Goal: Task Accomplishment & Management: Manage account settings

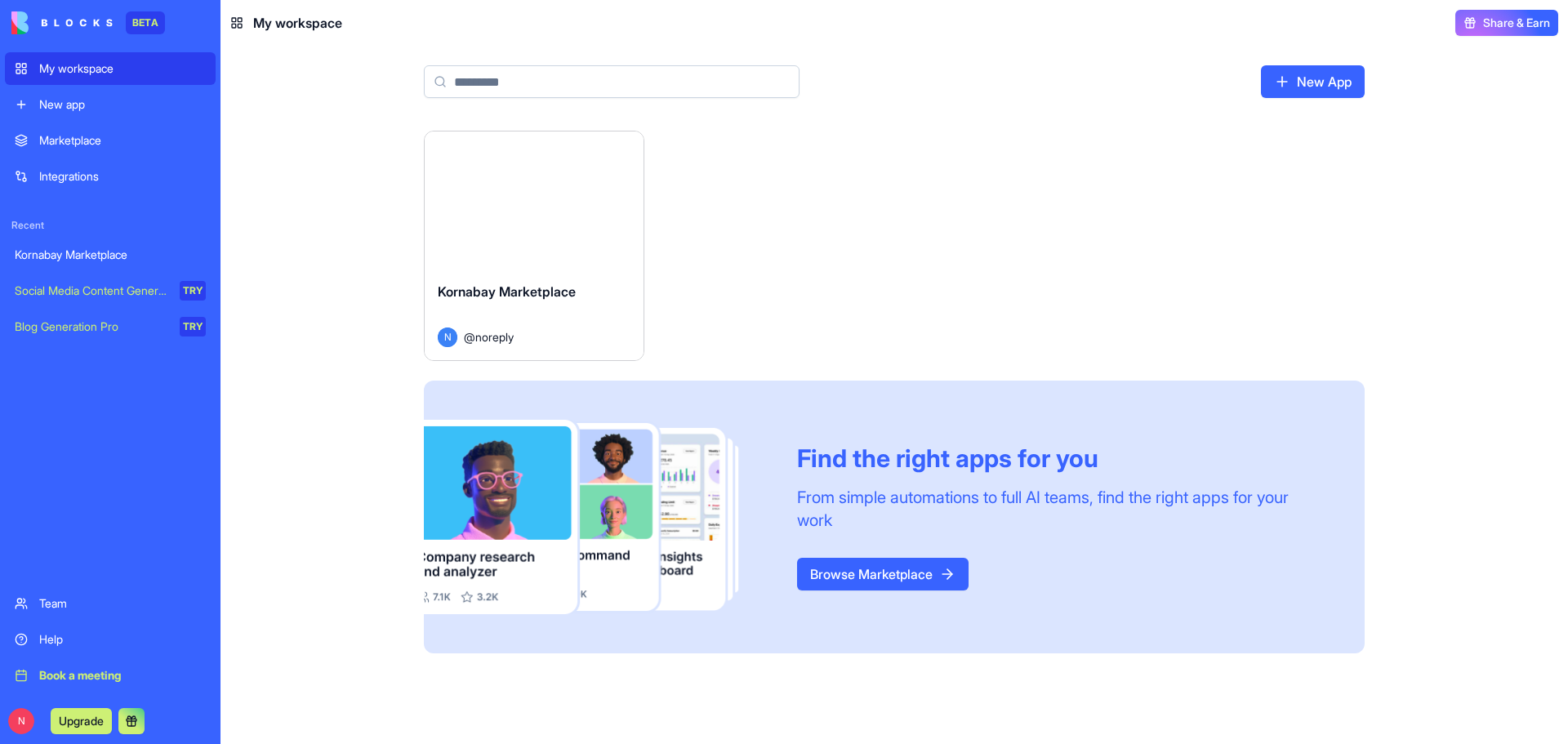
click at [488, 244] on div "Launch" at bounding box center [534, 200] width 219 height 137
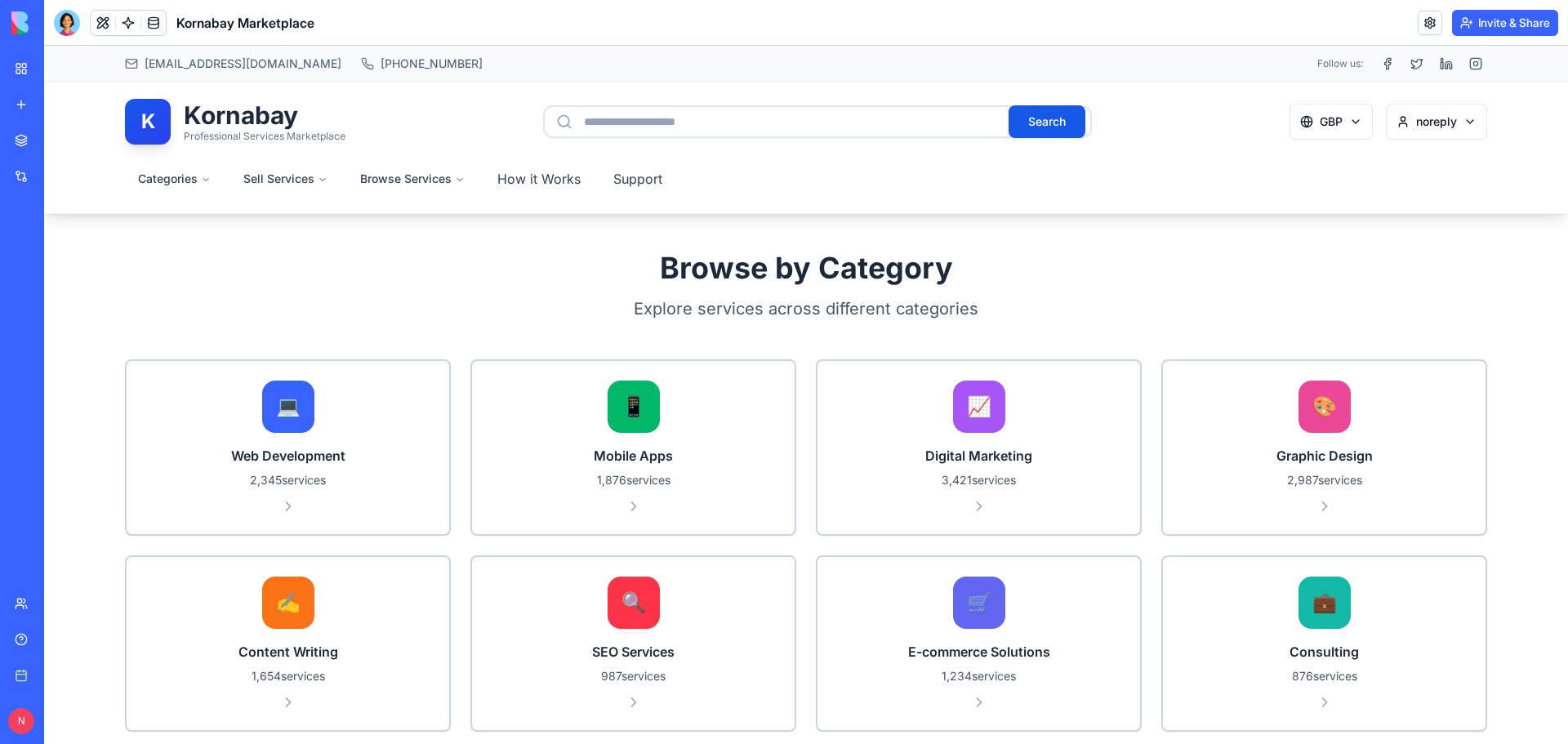
scroll to position [572, 0]
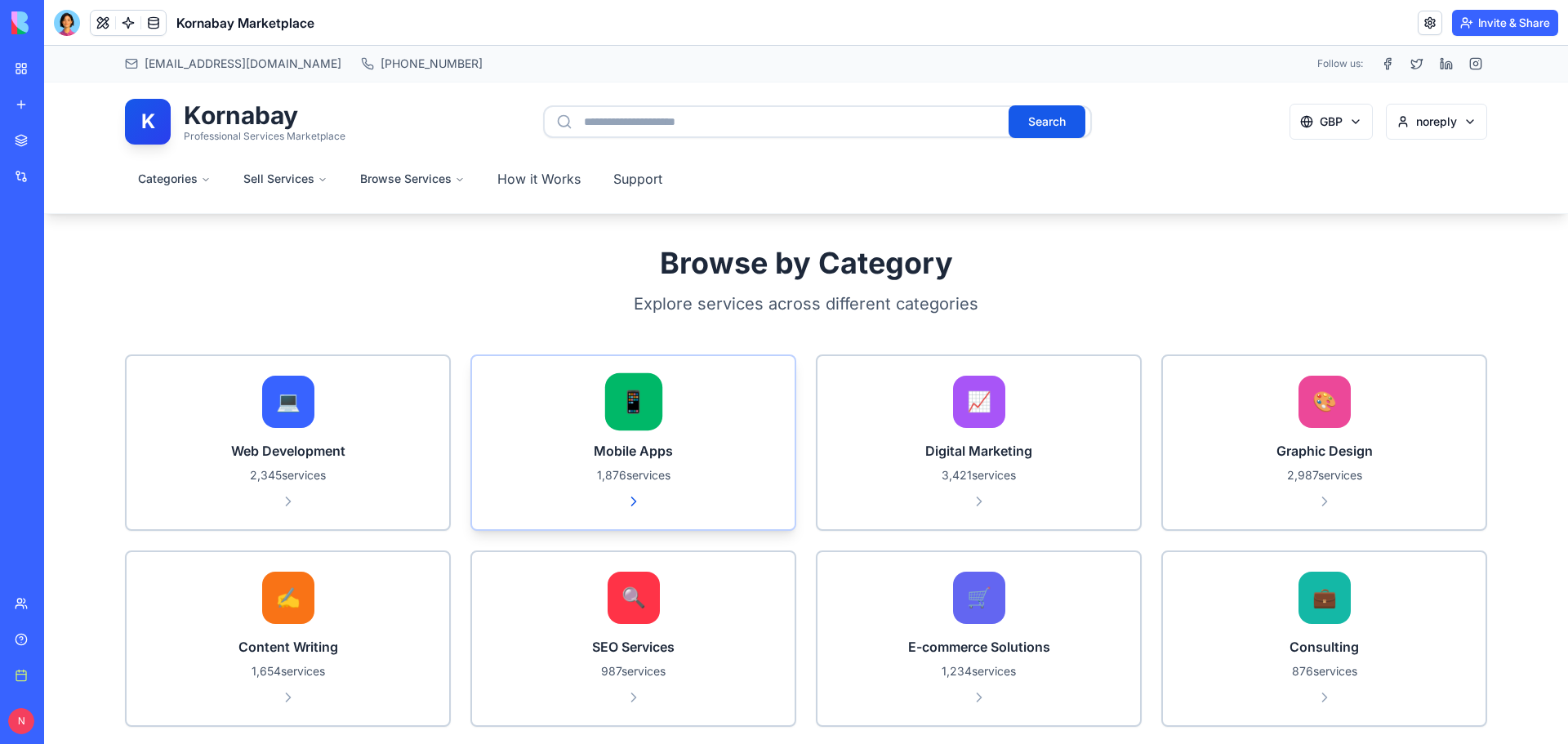
click at [724, 470] on p "1,876 services" at bounding box center [633, 475] width 283 height 16
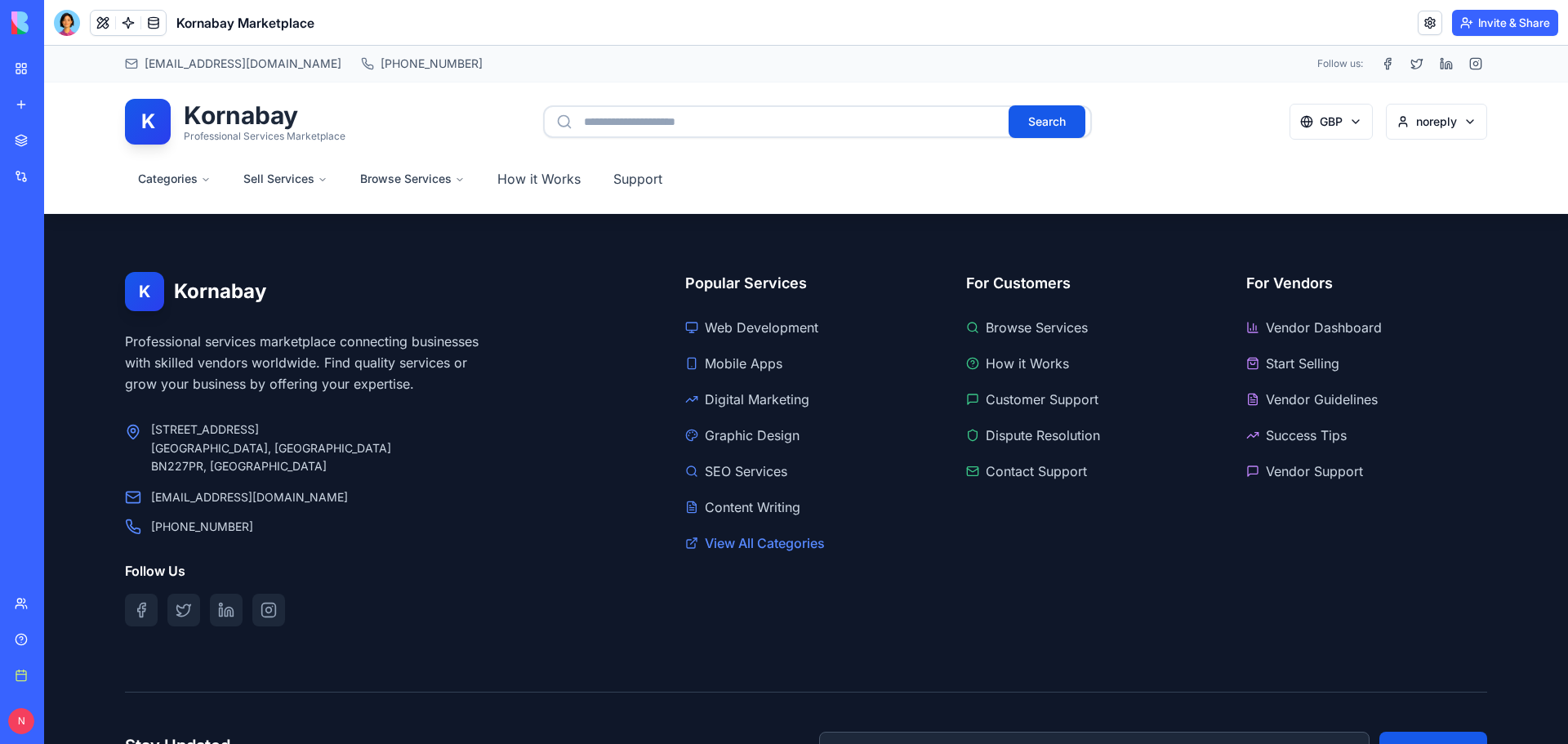
scroll to position [2532, 0]
click at [1321, 322] on link "Vendor Dashboard" at bounding box center [1366, 326] width 241 height 26
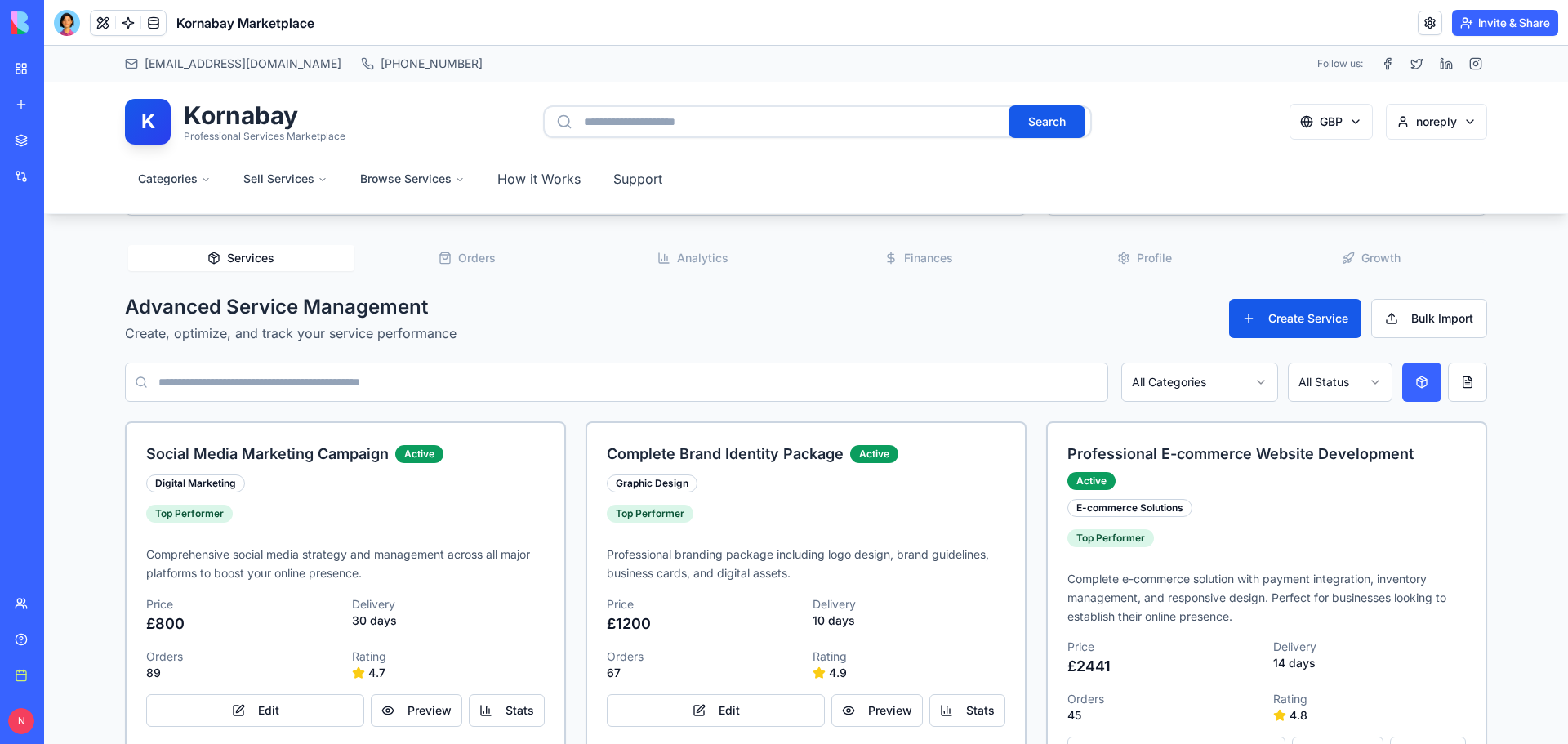
scroll to position [481, 0]
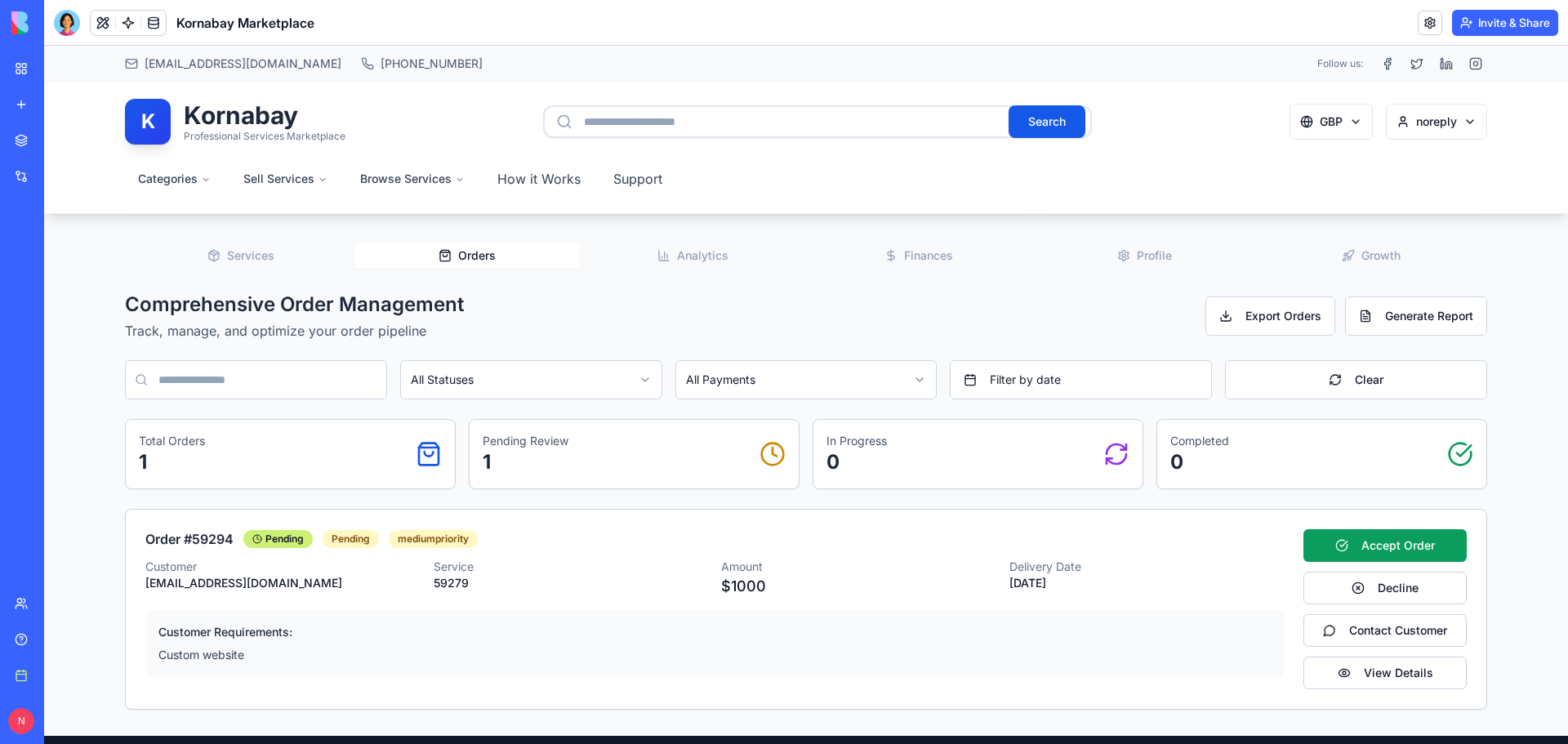
click at [465, 254] on span "Orders" at bounding box center [477, 255] width 37 height 16
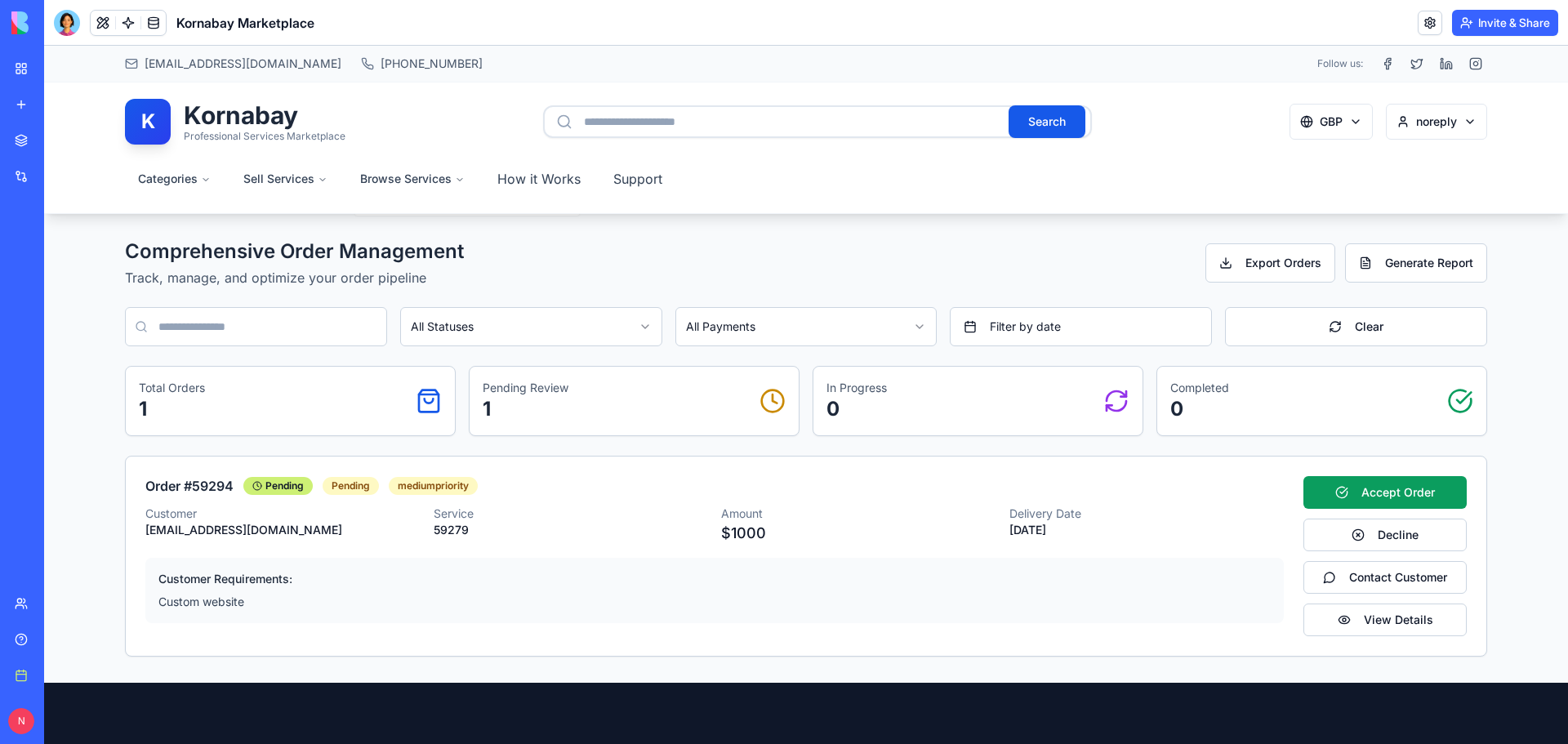
scroll to position [563, 0]
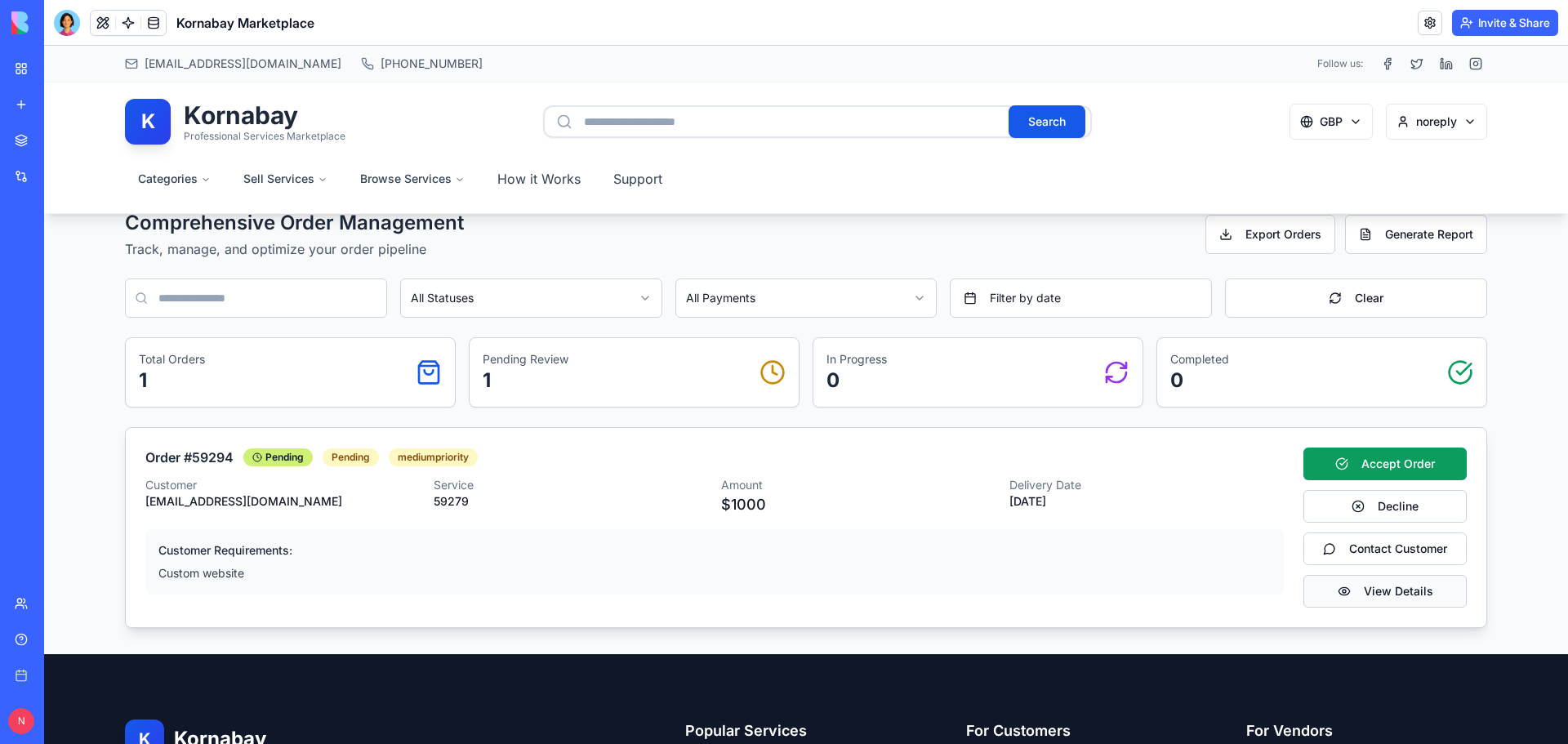
click at [1380, 595] on button "View Details" at bounding box center [1384, 591] width 164 height 33
click at [1415, 463] on button "Accept Order" at bounding box center [1384, 464] width 164 height 33
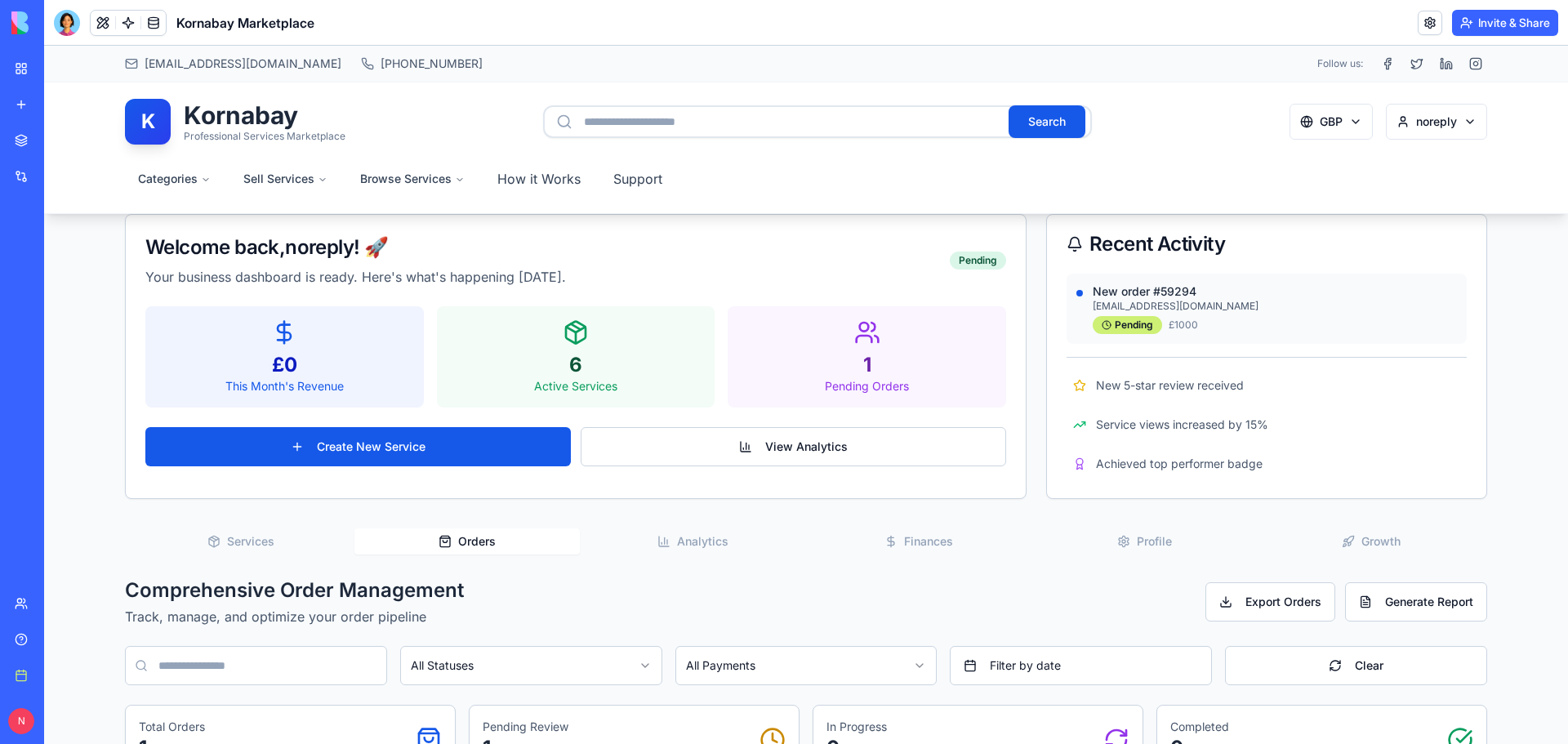
scroll to position [245, 0]
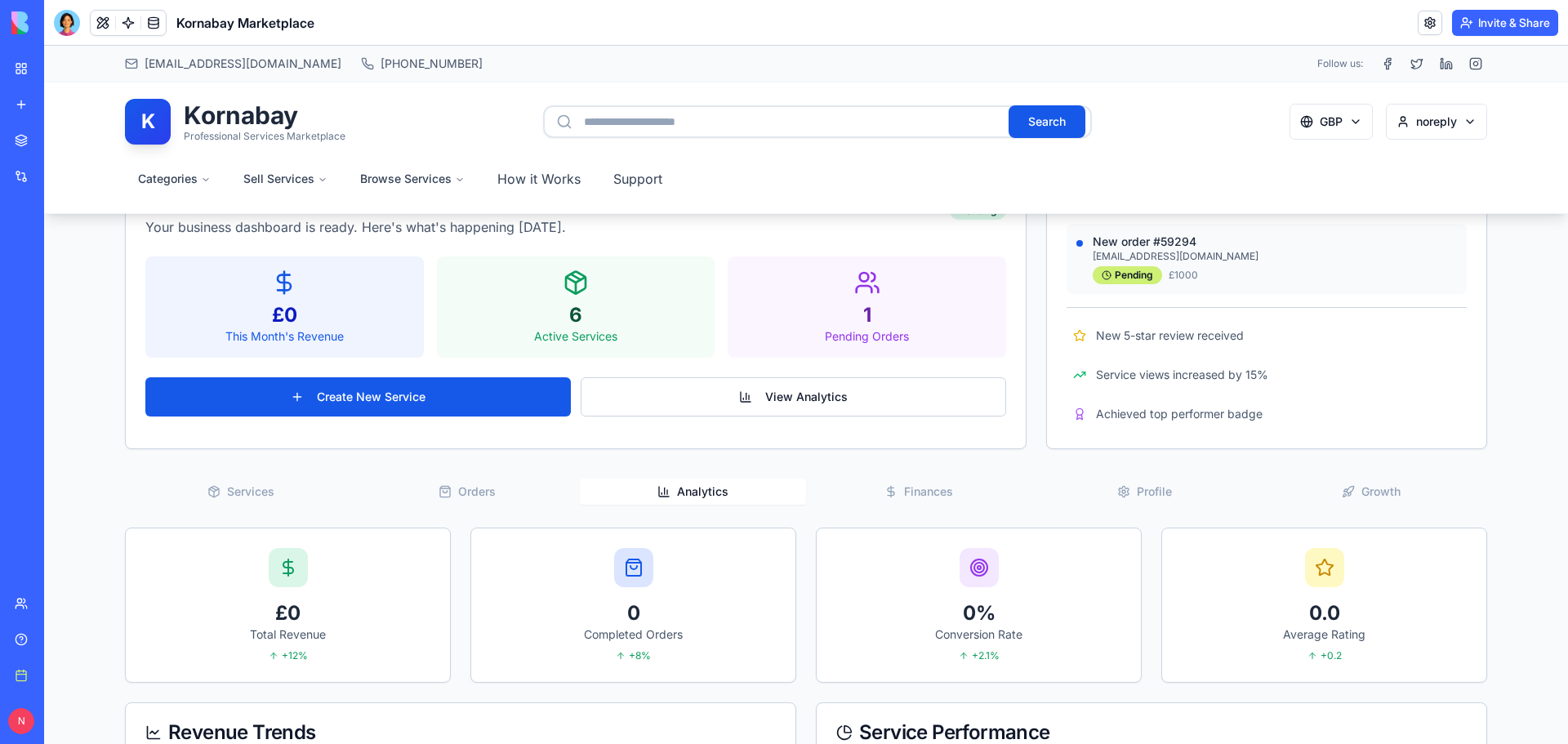
click at [669, 492] on button "Analytics" at bounding box center [692, 492] width 226 height 26
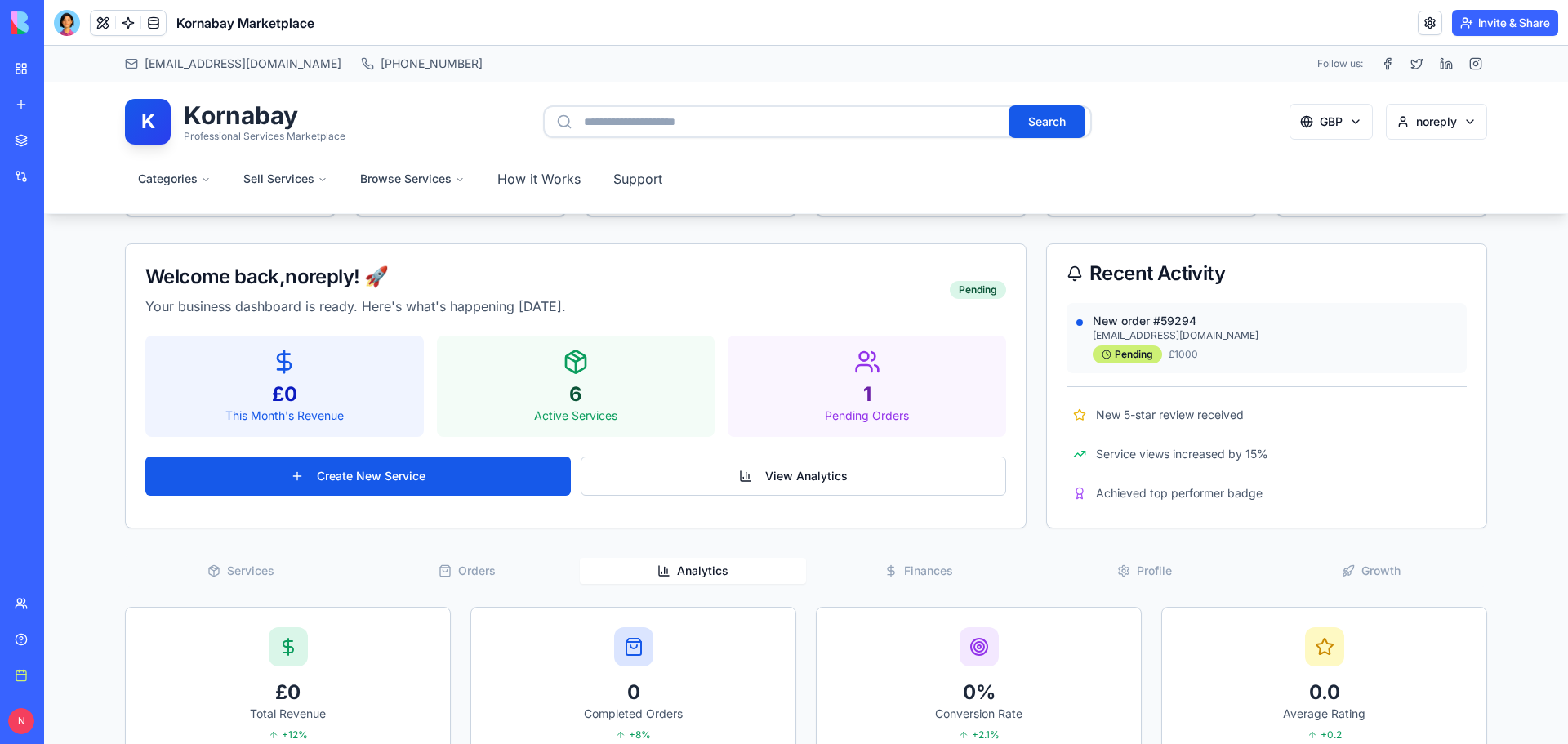
scroll to position [164, 0]
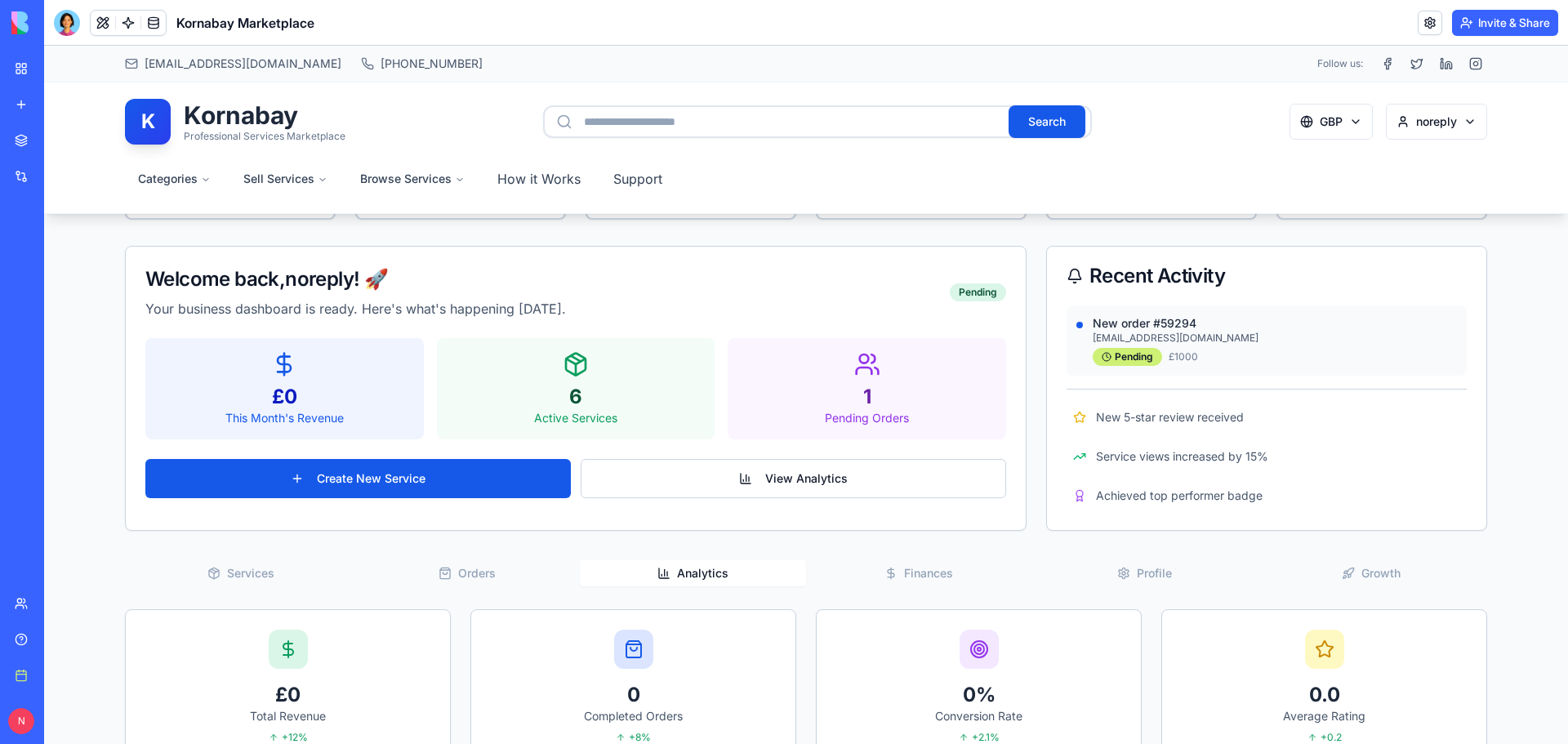
click at [946, 579] on span "Finances" at bounding box center [928, 573] width 49 height 16
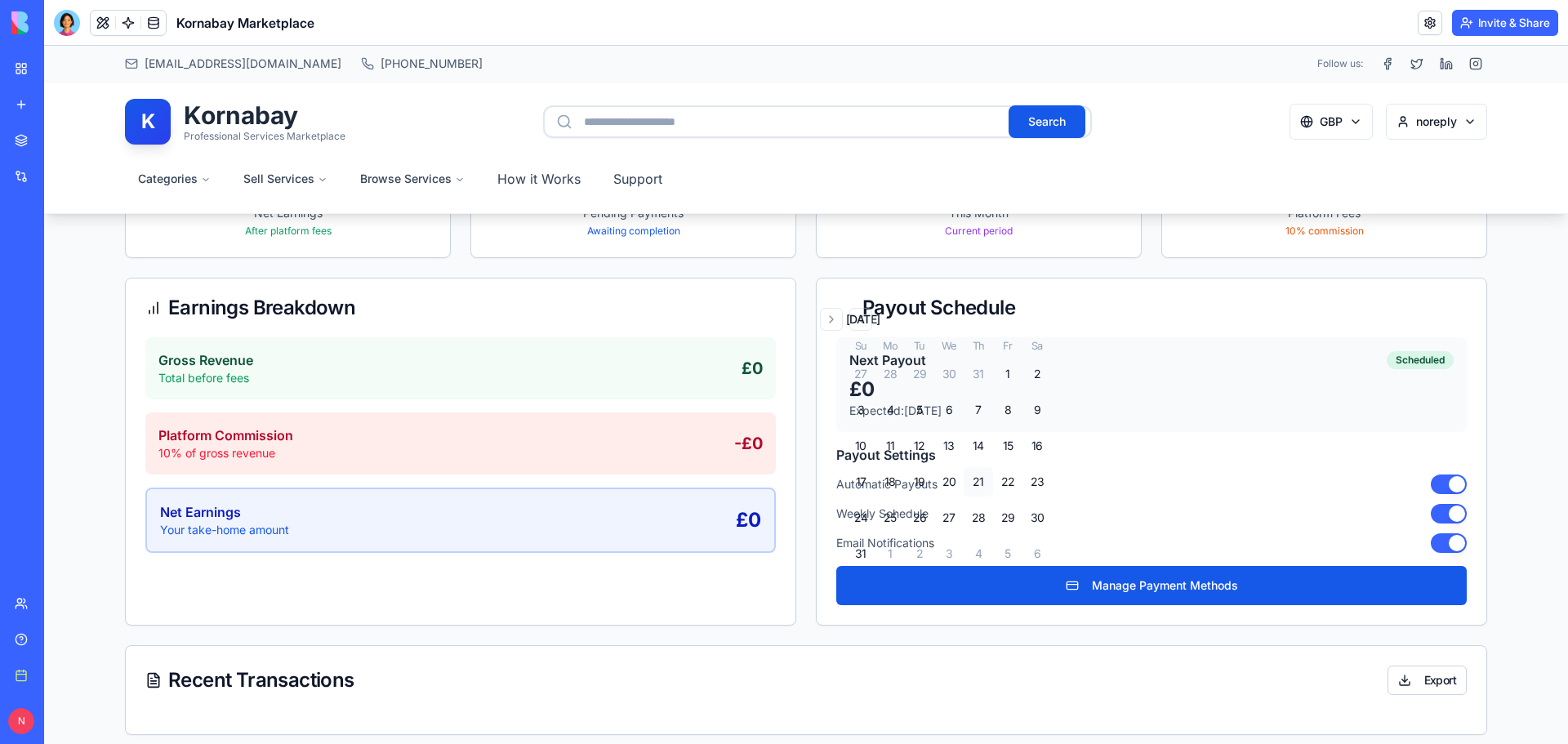
scroll to position [735, 0]
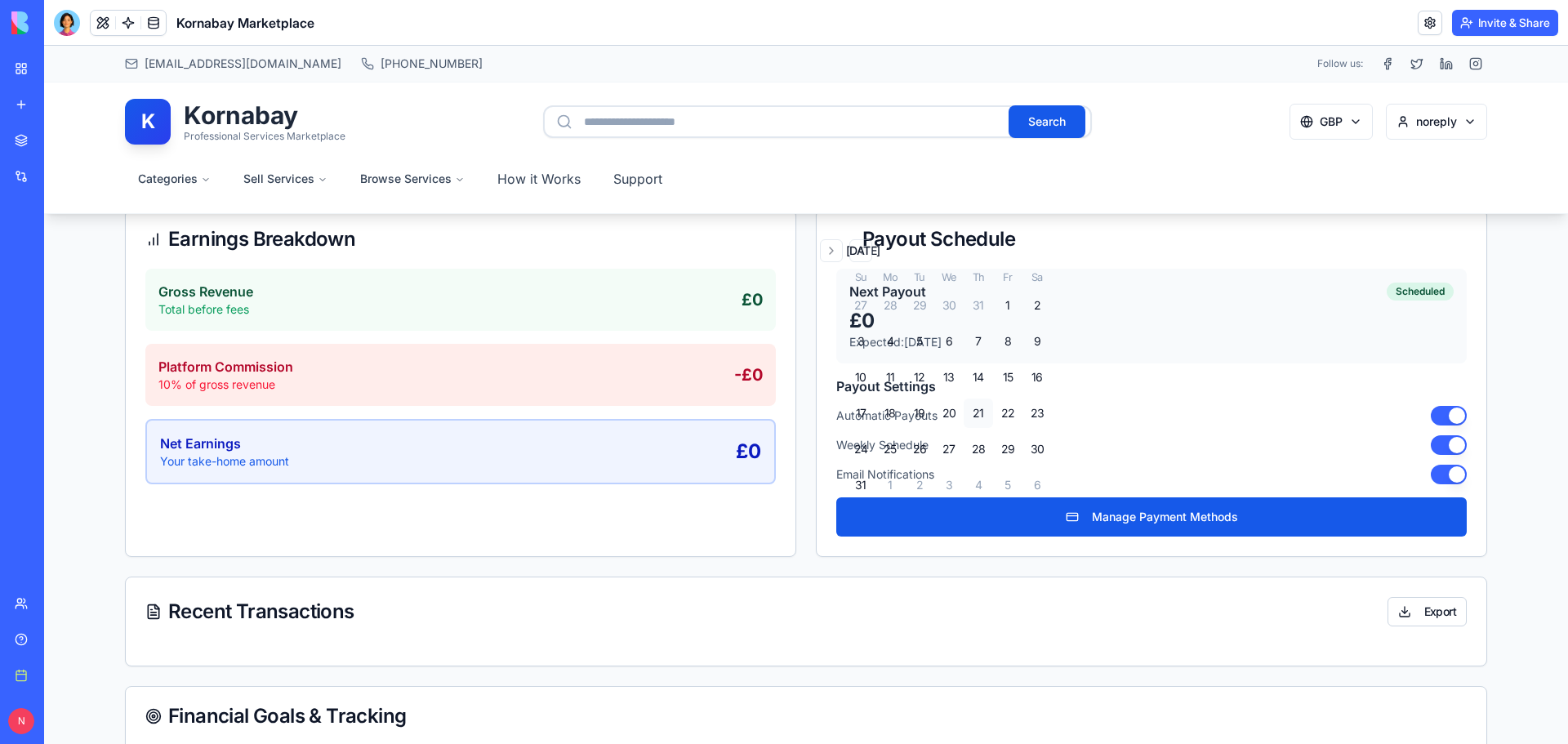
click at [1441, 414] on button "button" at bounding box center [1448, 415] width 36 height 20
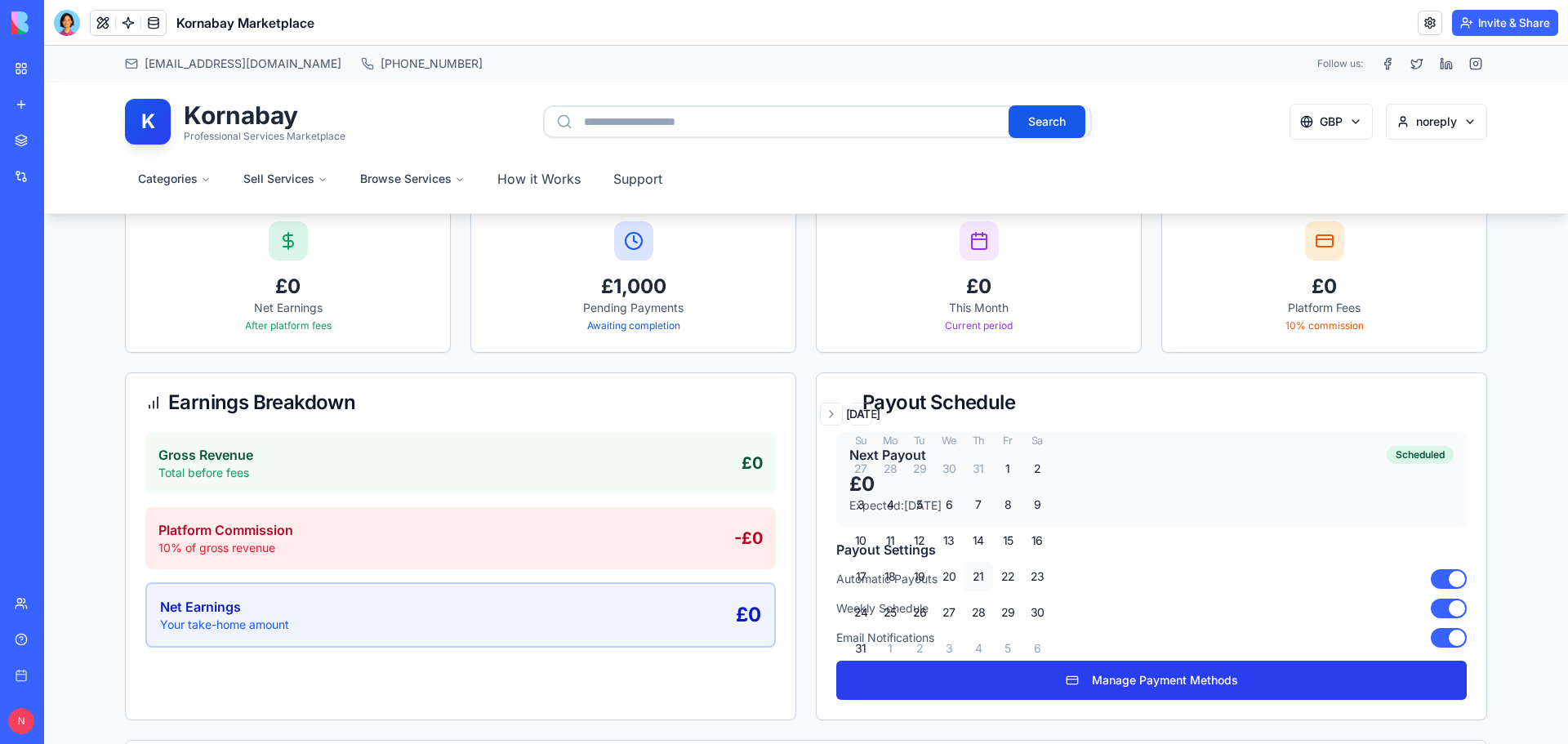
scroll to position [408, 0]
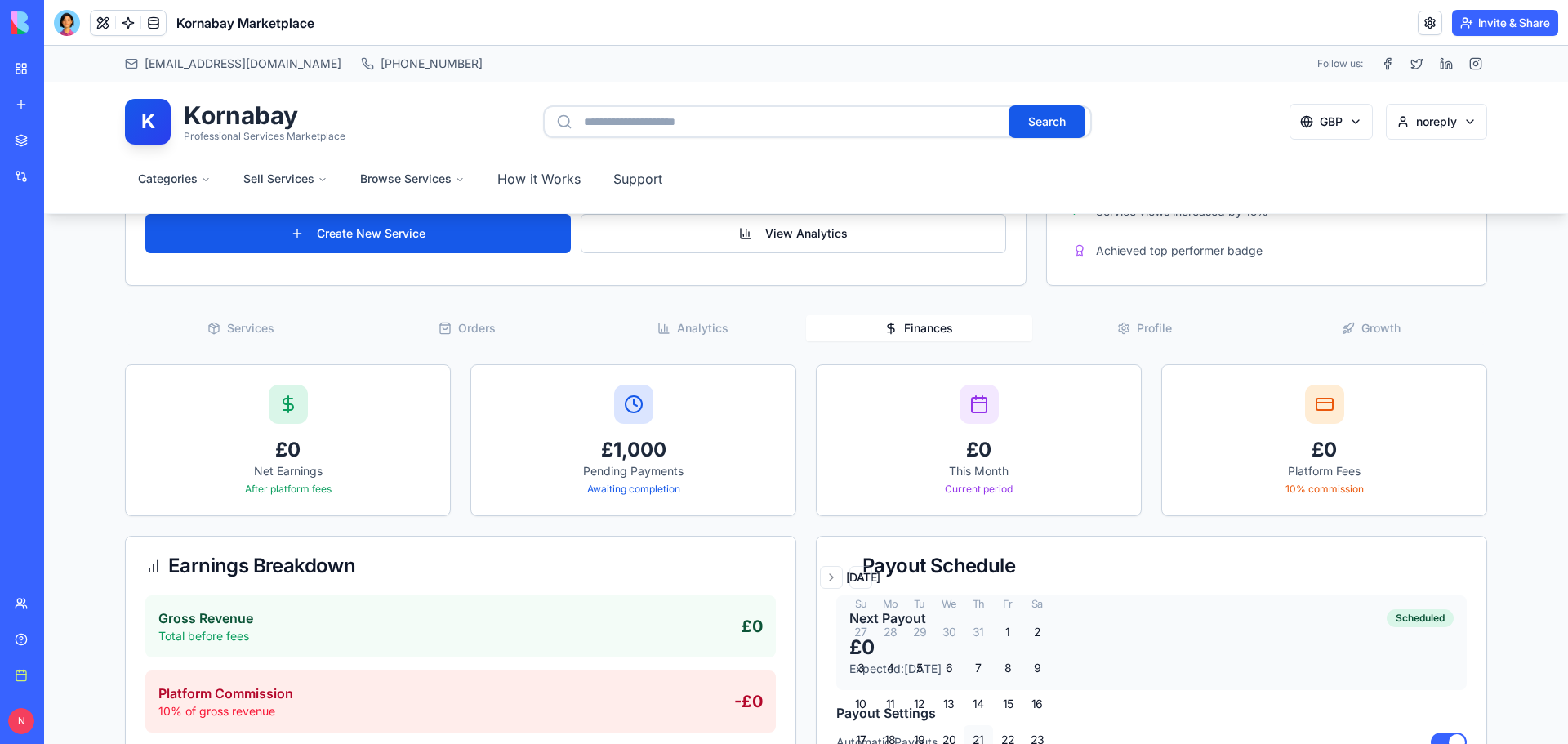
click at [1161, 317] on button "Profile" at bounding box center [1145, 328] width 226 height 26
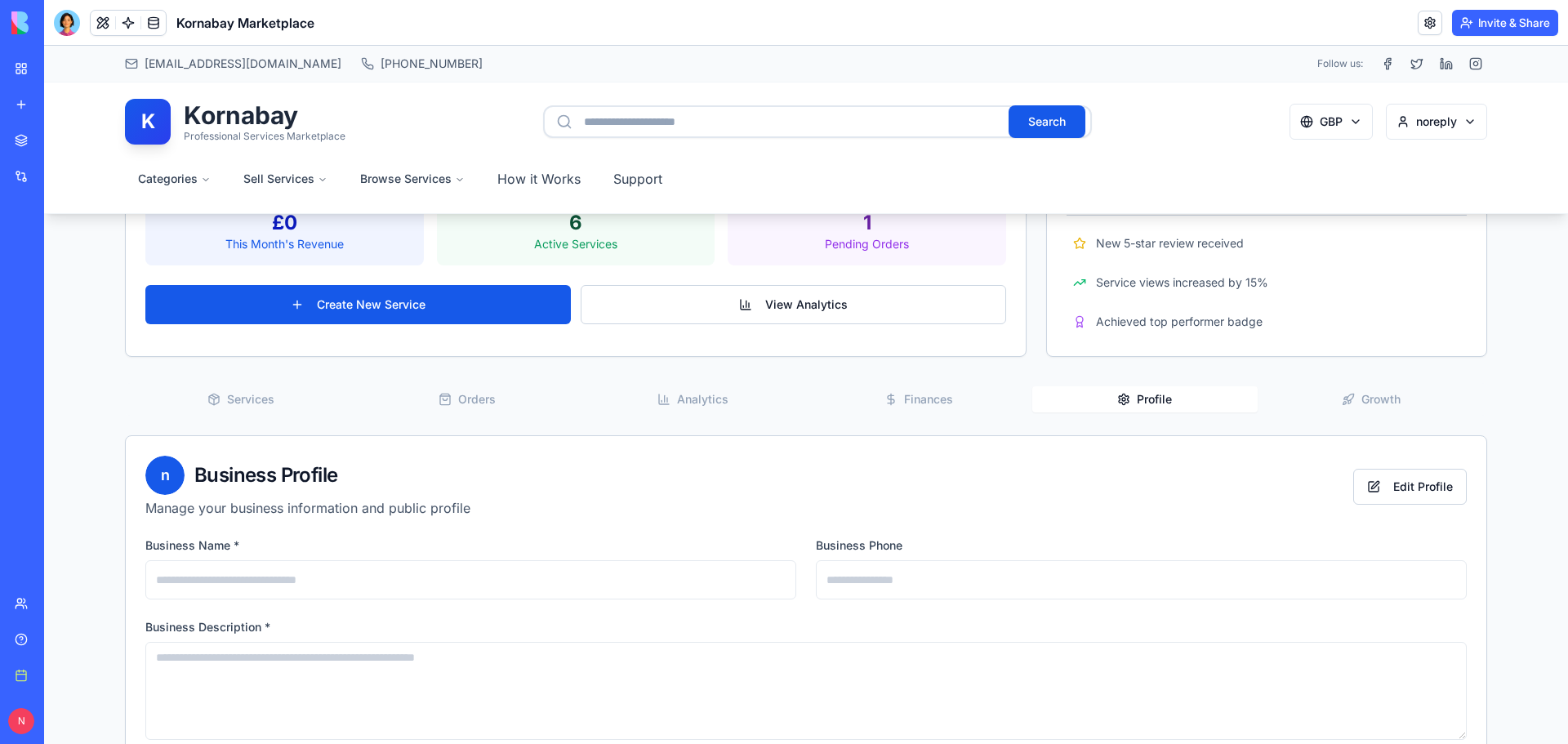
scroll to position [326, 0]
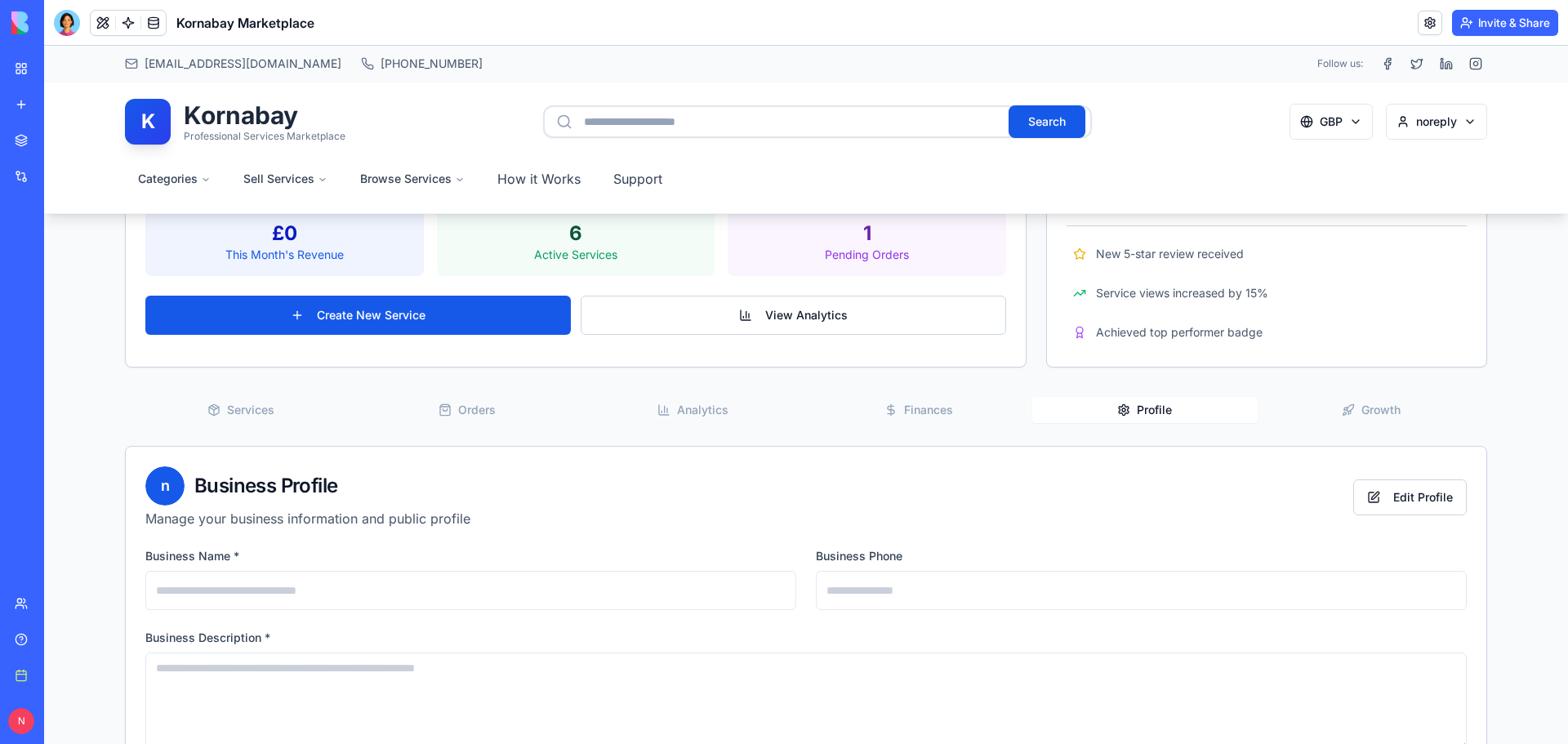
click at [1368, 422] on button "Growth" at bounding box center [1371, 410] width 226 height 26
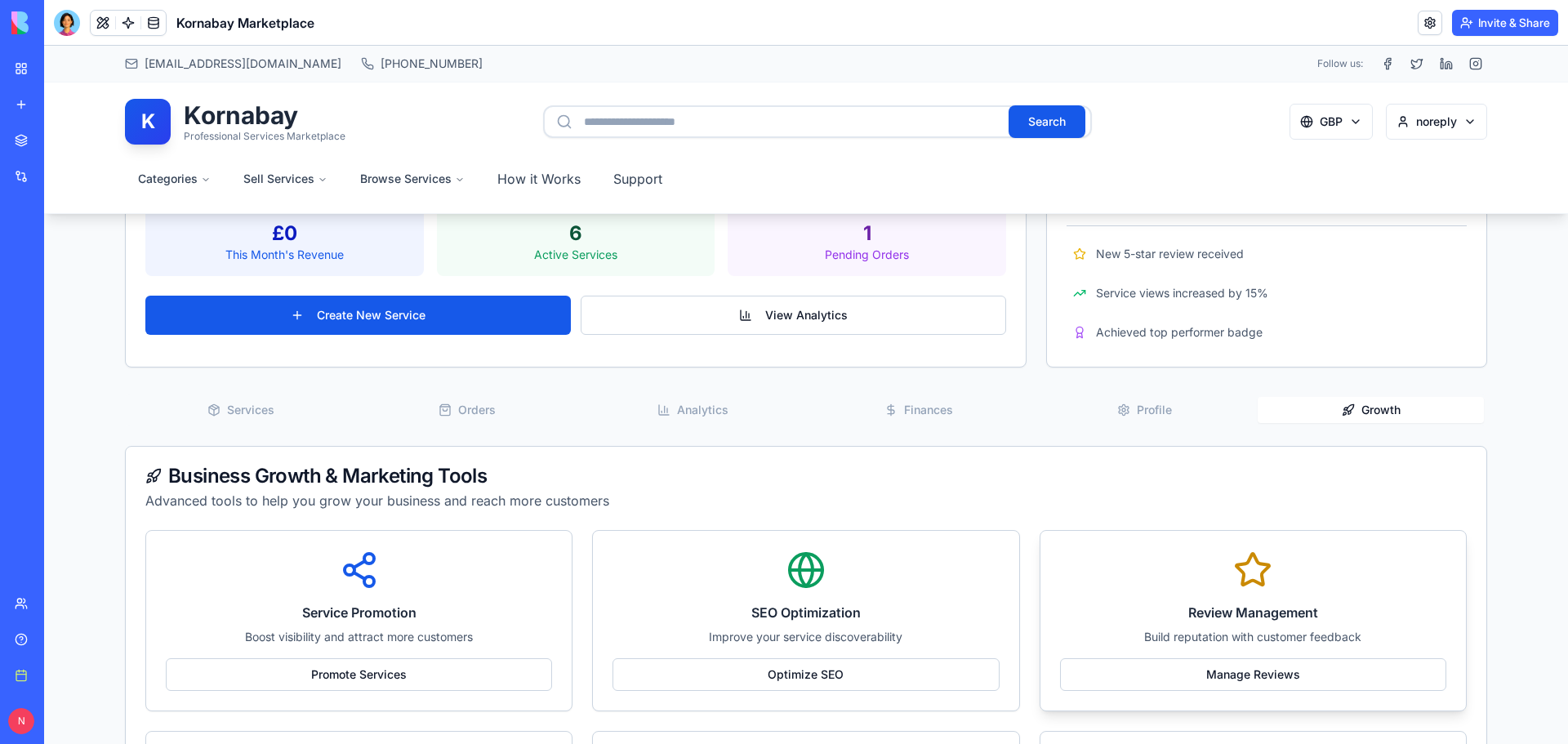
scroll to position [735, 0]
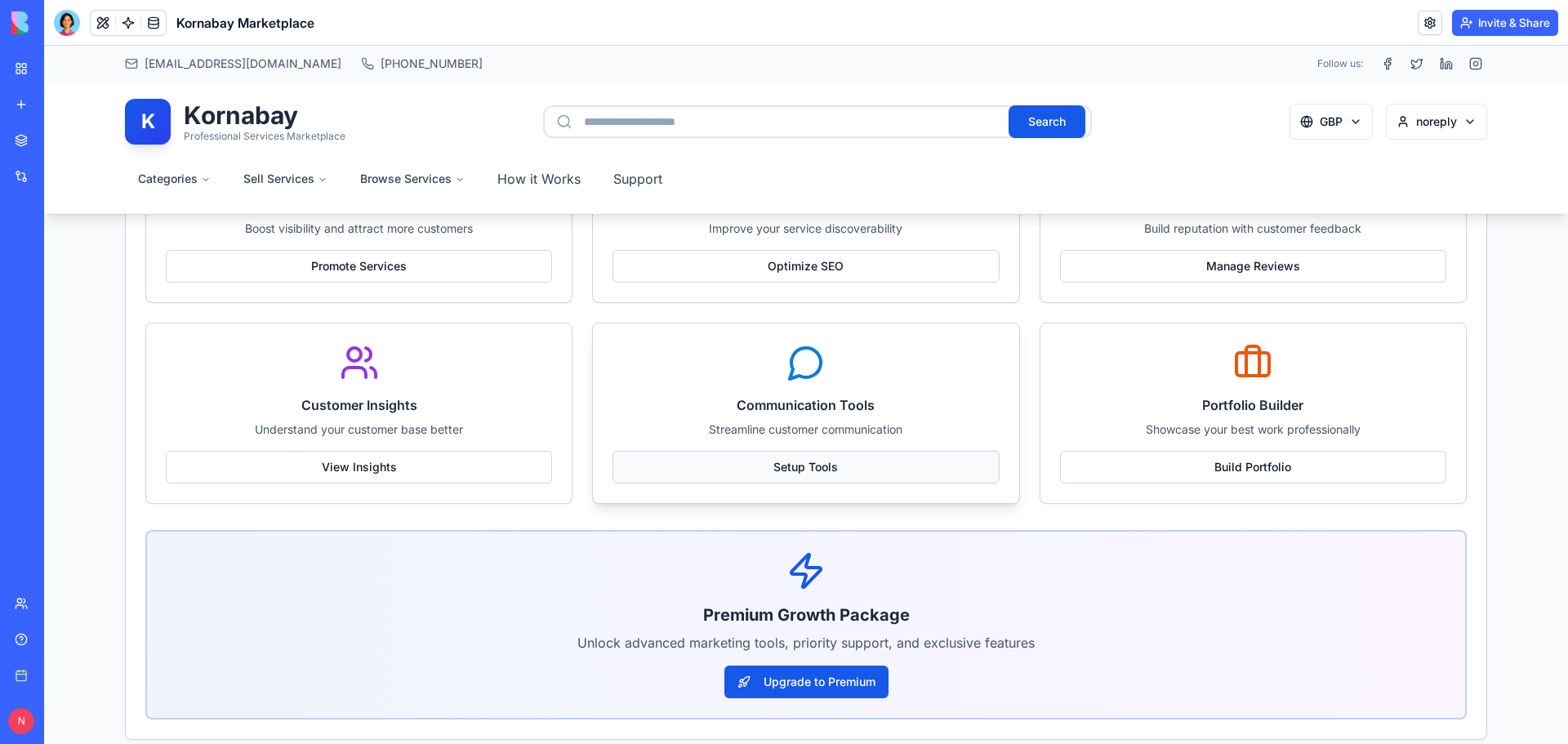
click at [701, 465] on button "Setup Tools" at bounding box center [805, 466] width 386 height 33
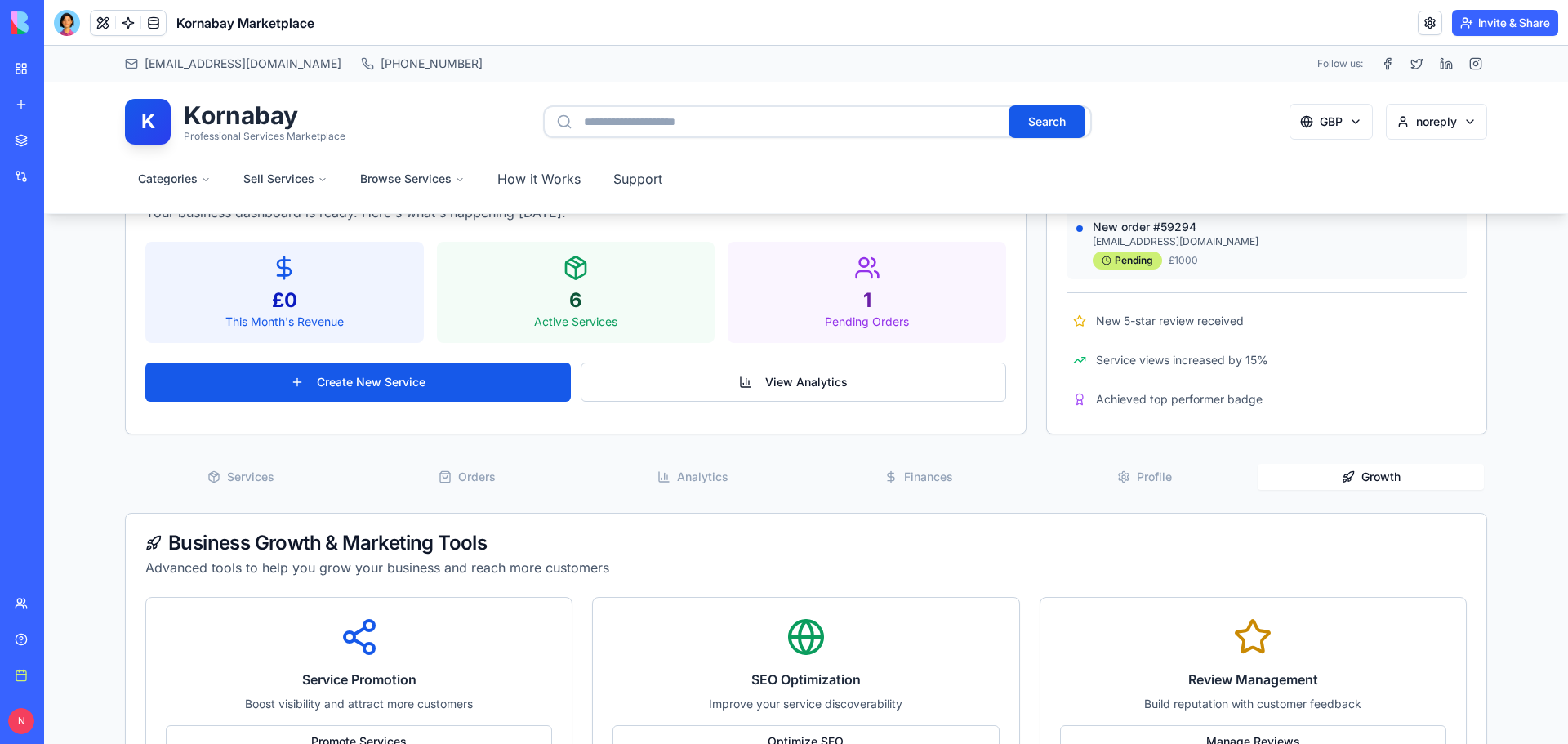
scroll to position [0, 0]
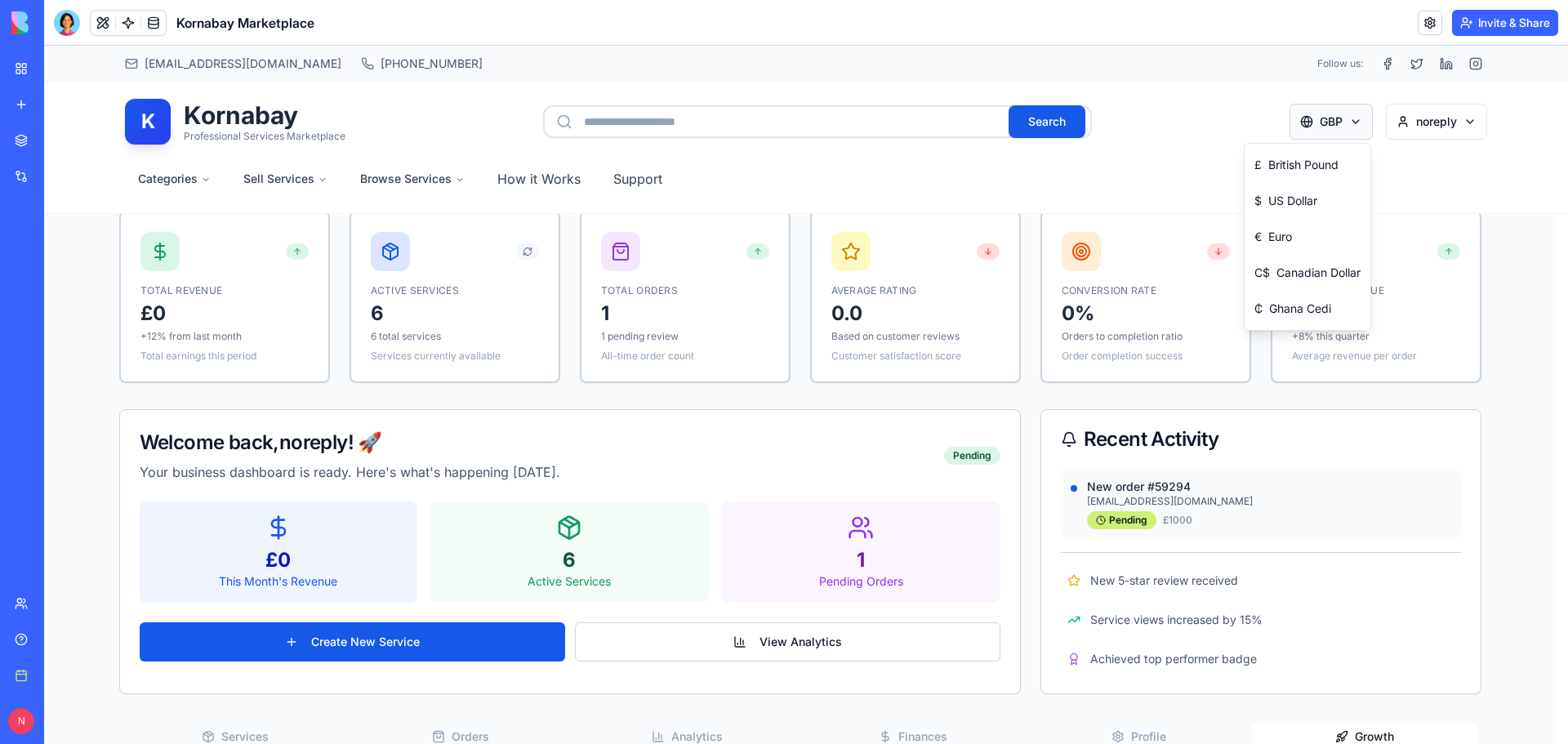
click at [1277, 299] on div "₵ Ghana Cedi" at bounding box center [1307, 308] width 120 height 36
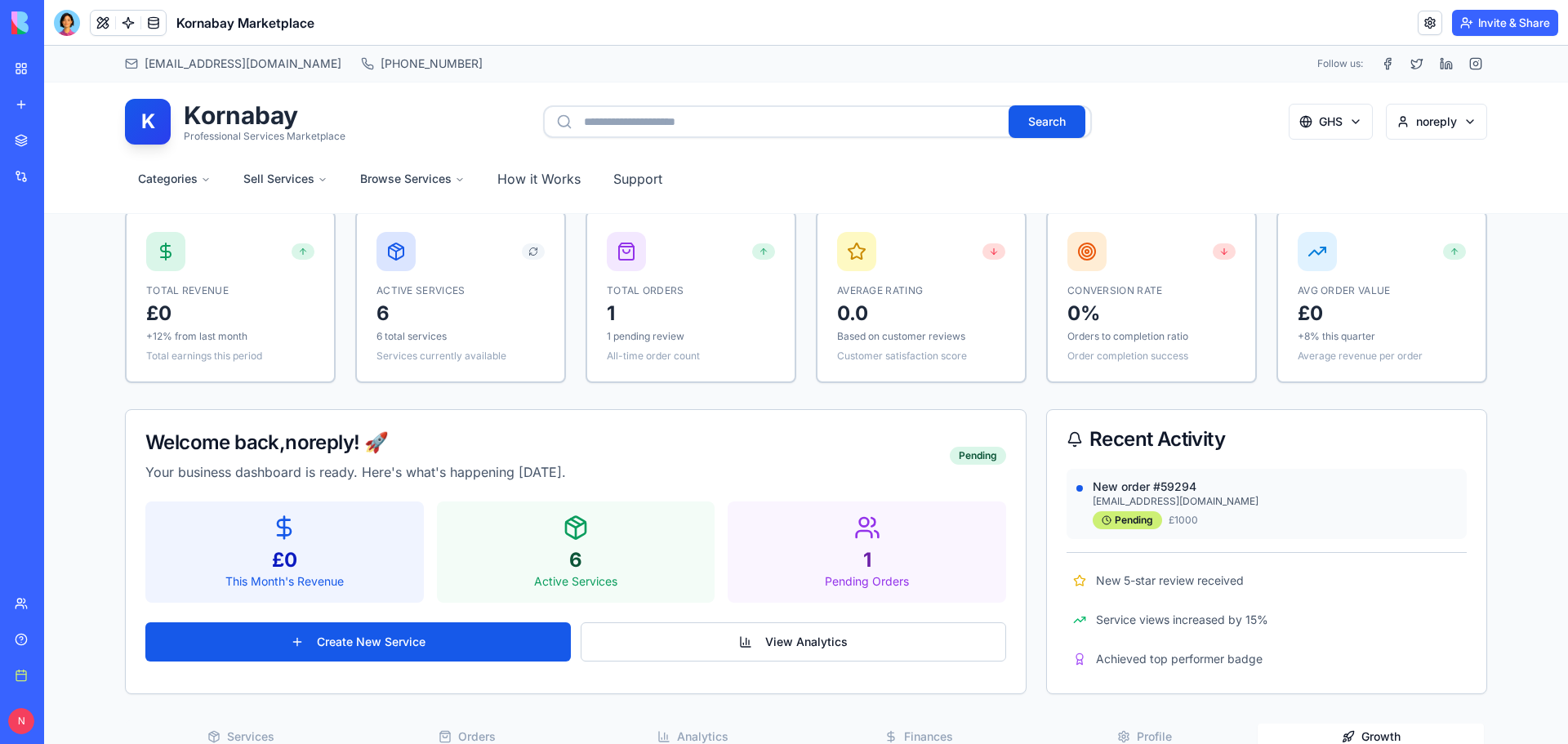
click at [277, 127] on h1 "Kornabay" at bounding box center [264, 114] width 162 height 29
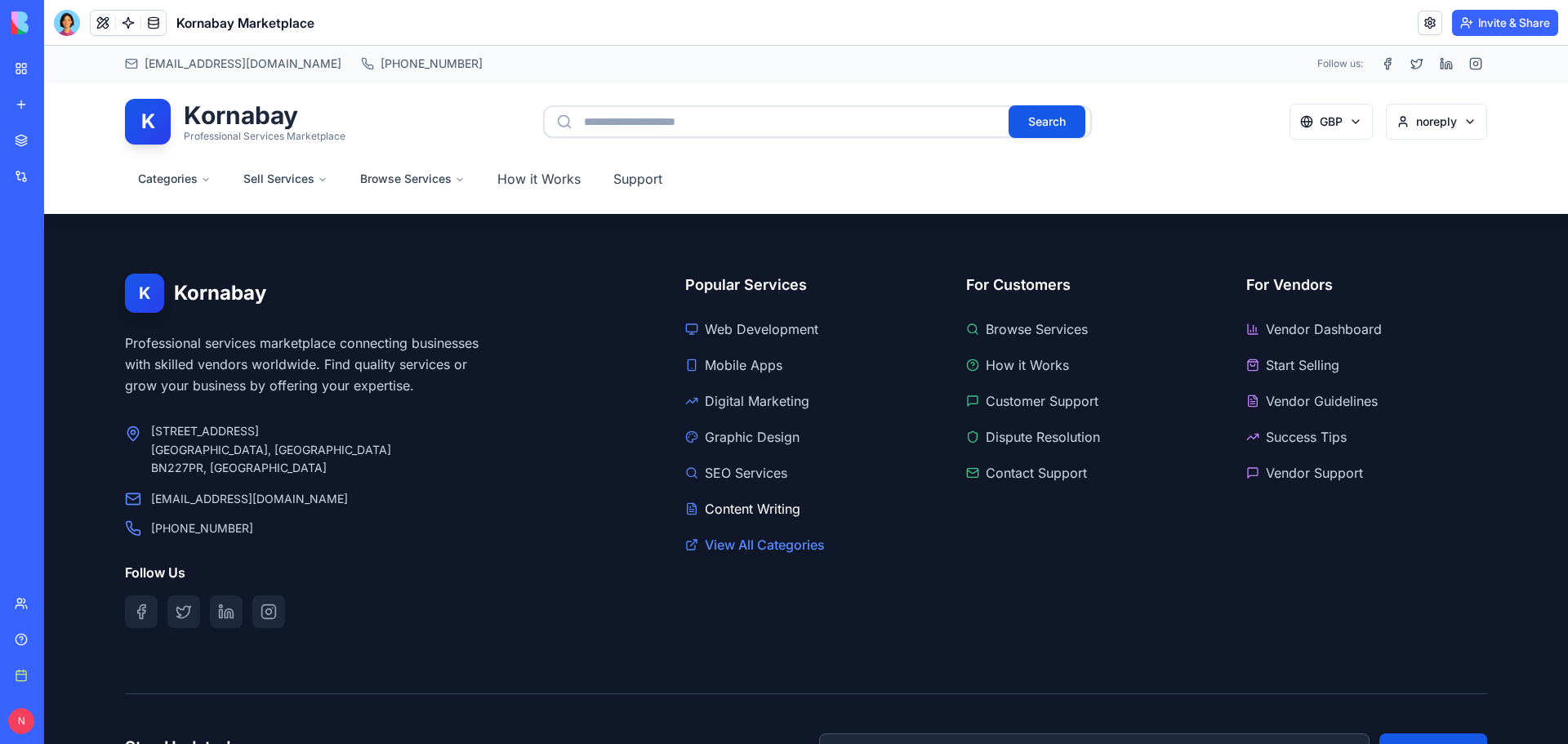
scroll to position [2522, 0]
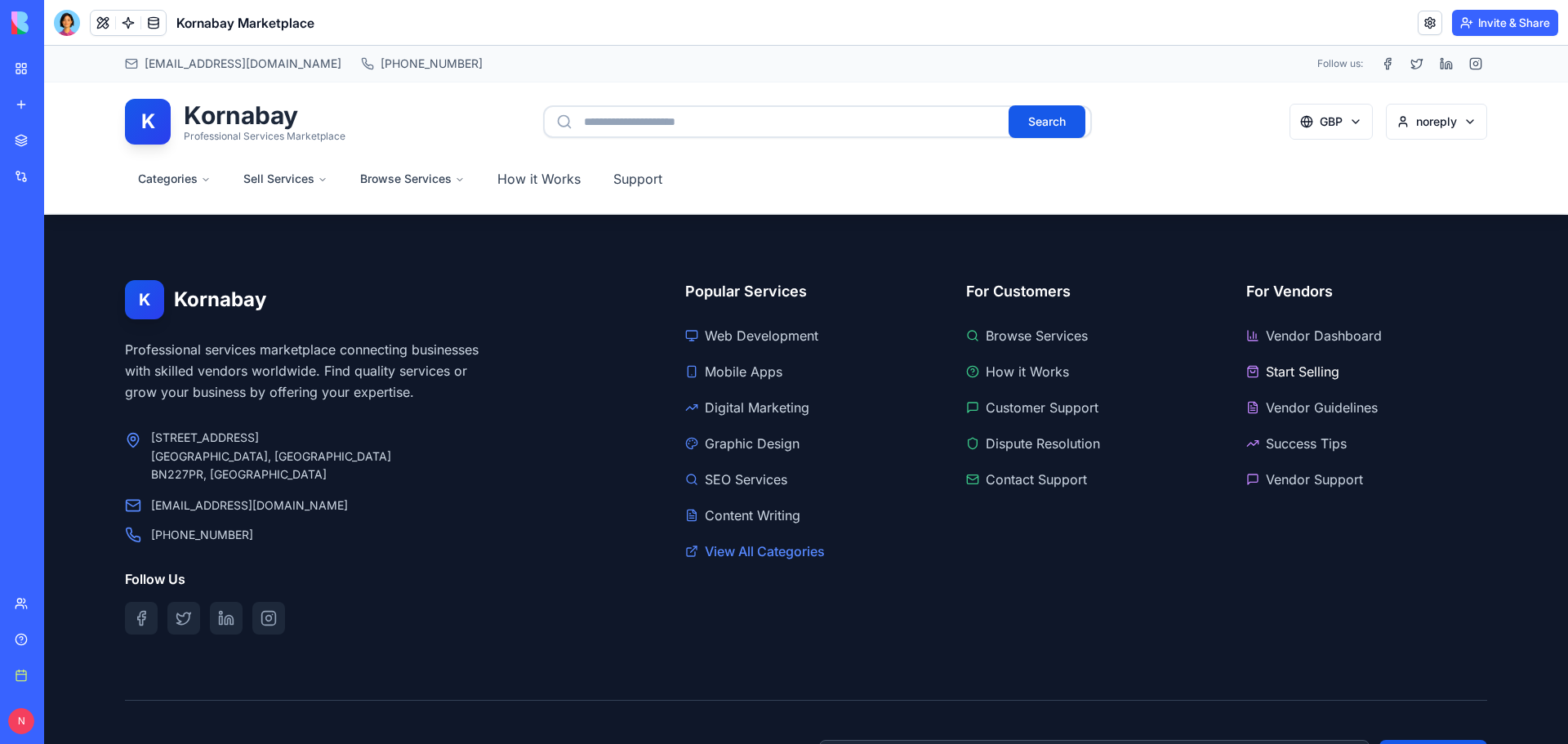
click at [1283, 369] on link "Start Selling" at bounding box center [1366, 372] width 241 height 26
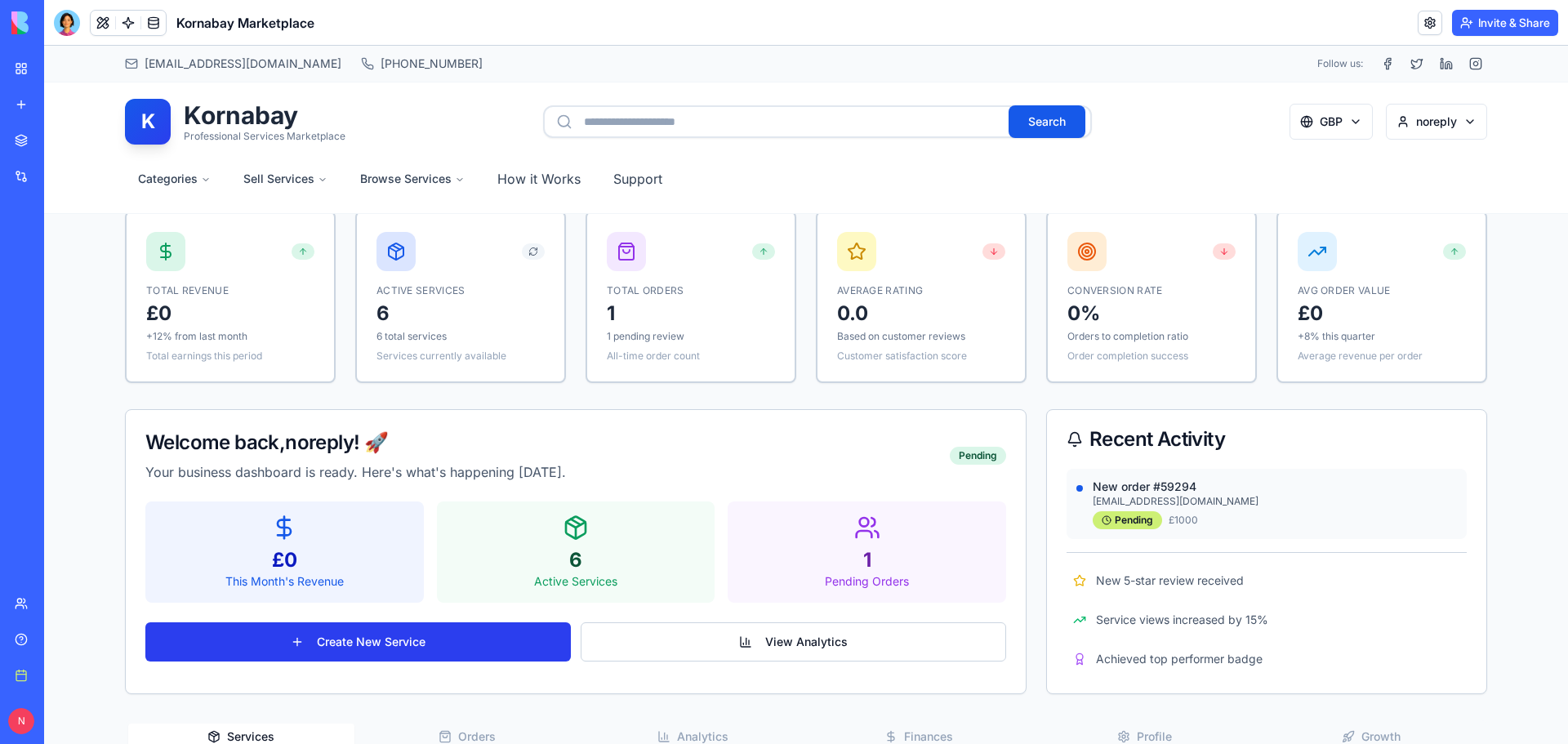
click at [331, 640] on button "Create New Service" at bounding box center [358, 642] width 425 height 39
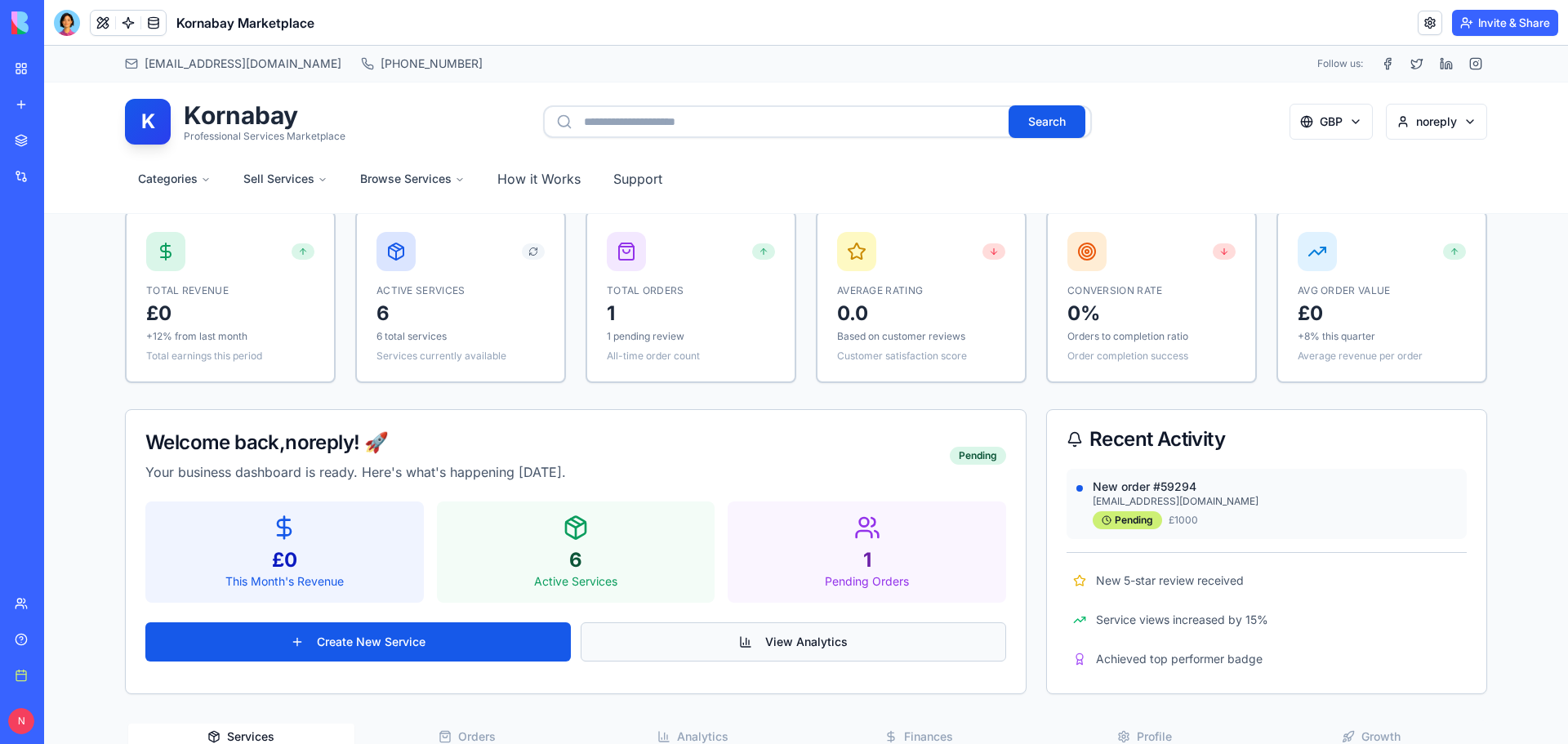
click at [713, 631] on button "View Analytics" at bounding box center [792, 642] width 425 height 39
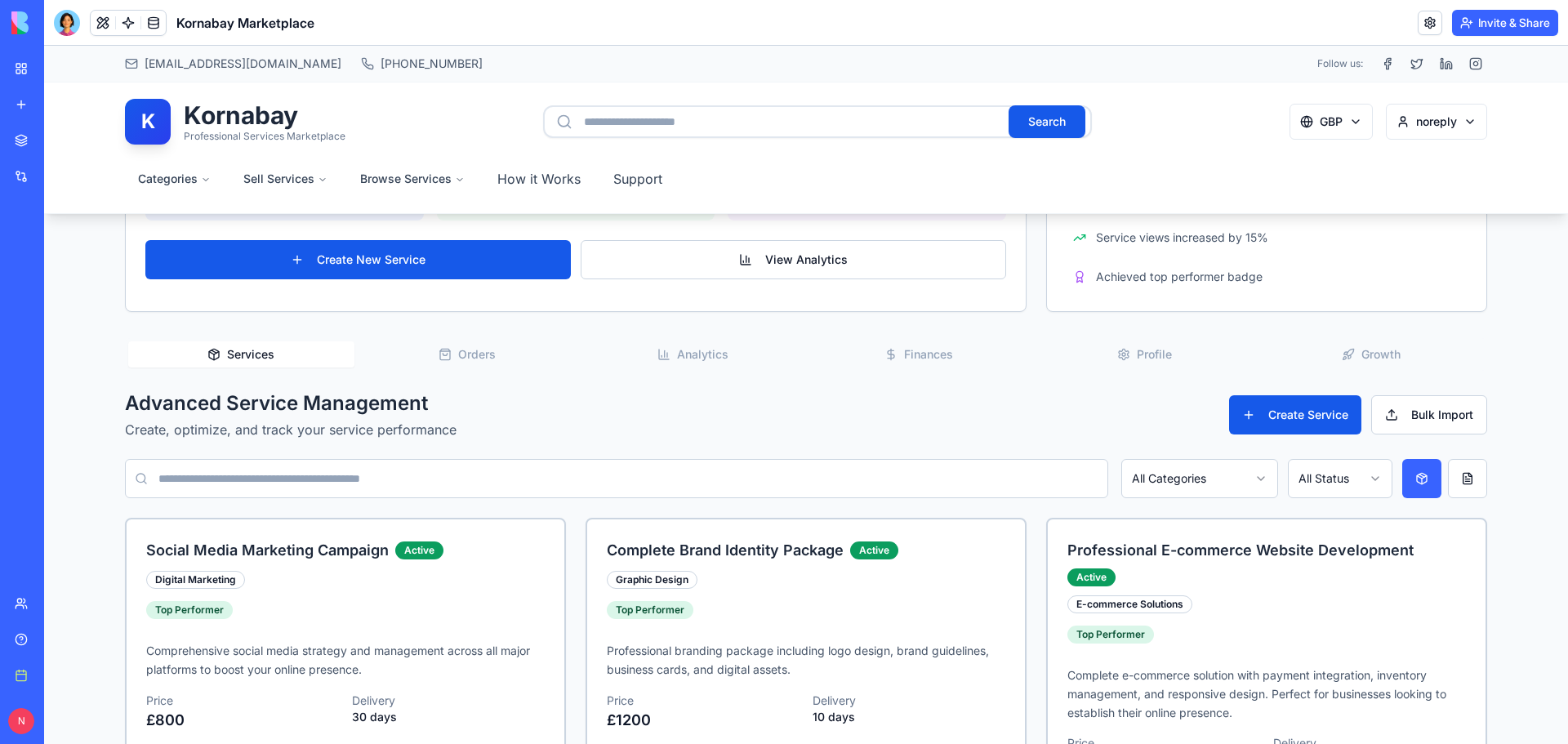
scroll to position [408, 0]
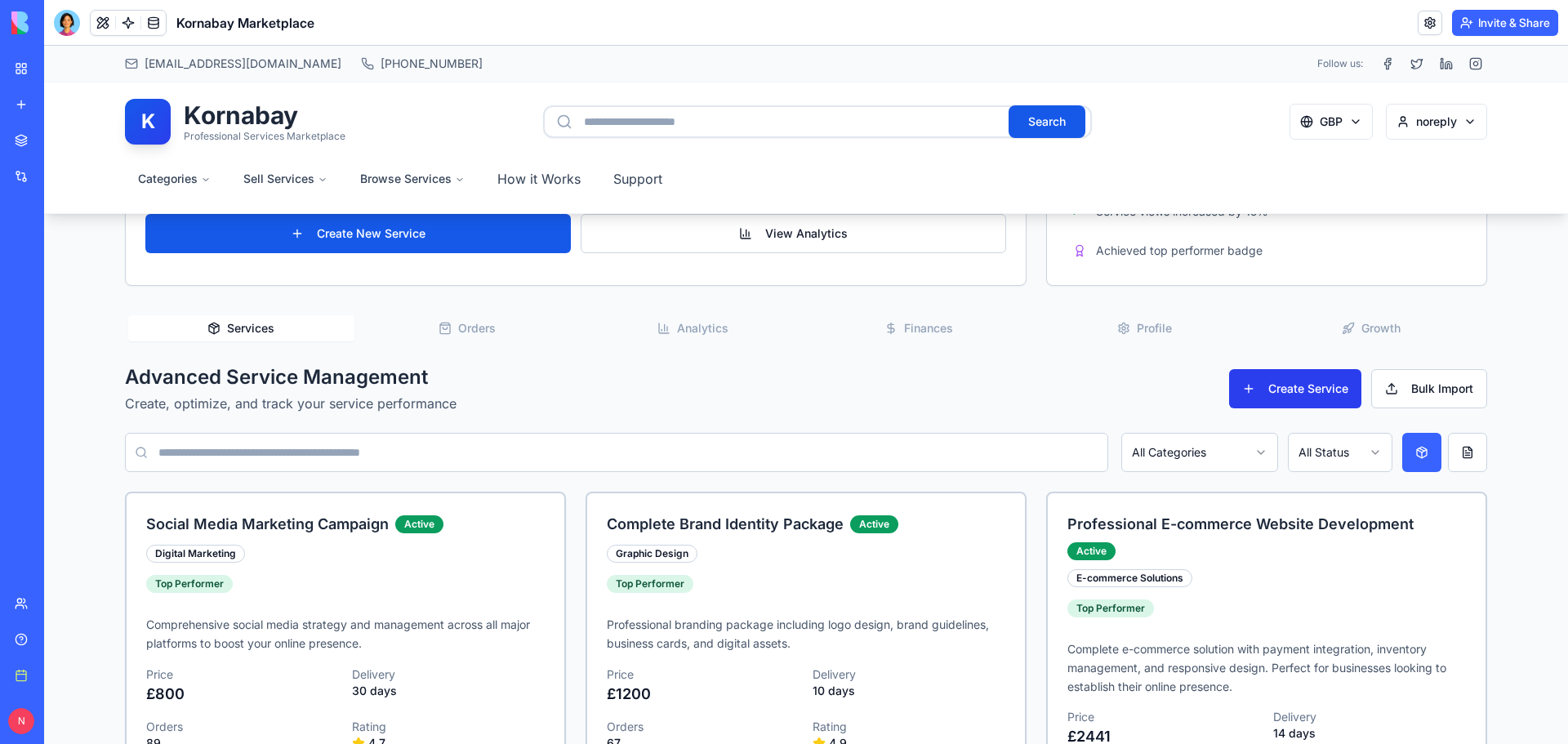
click at [1295, 397] on button "Create Service" at bounding box center [1295, 389] width 133 height 39
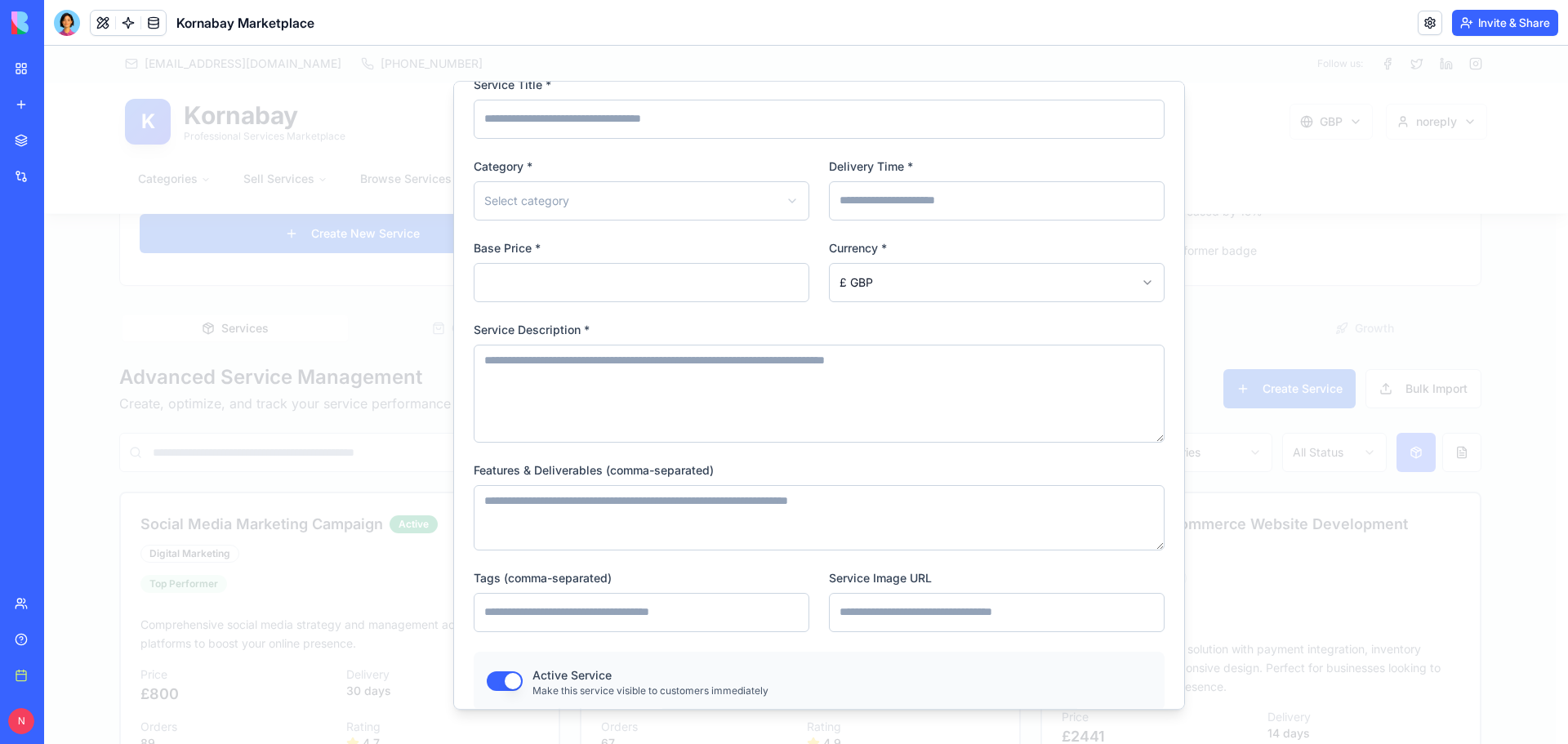
scroll to position [154, 0]
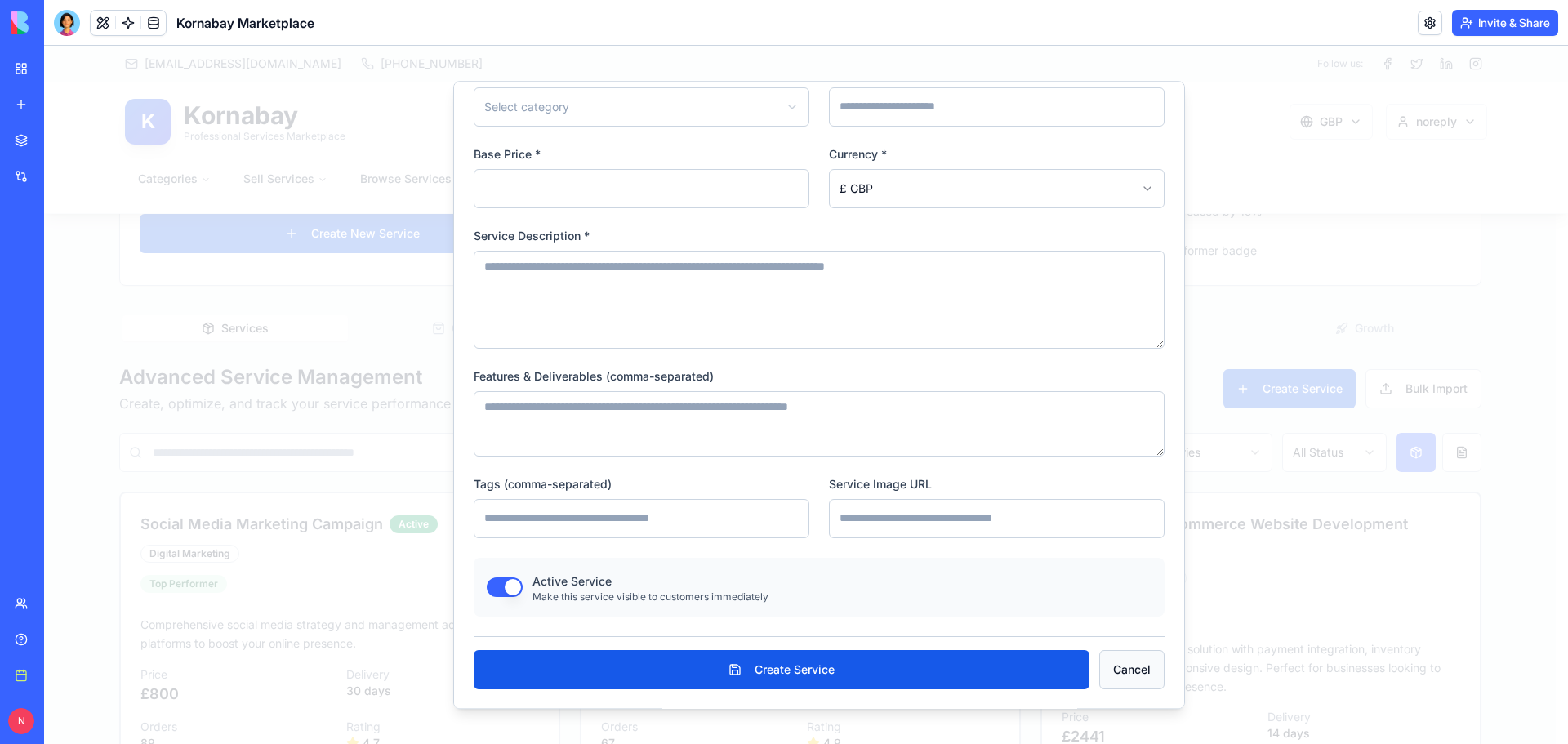
click at [1102, 656] on button "Cancel" at bounding box center [1132, 669] width 65 height 39
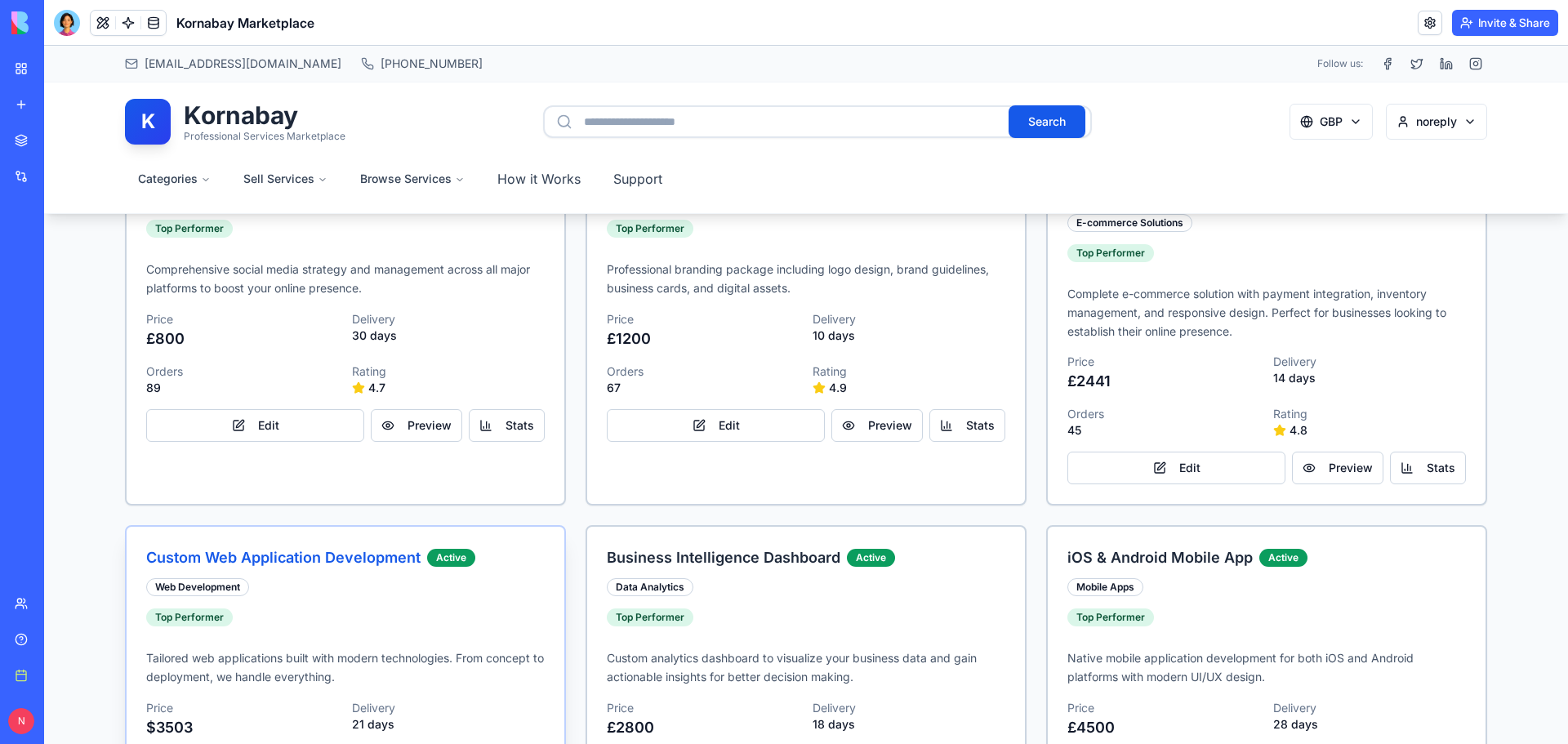
scroll to position [817, 0]
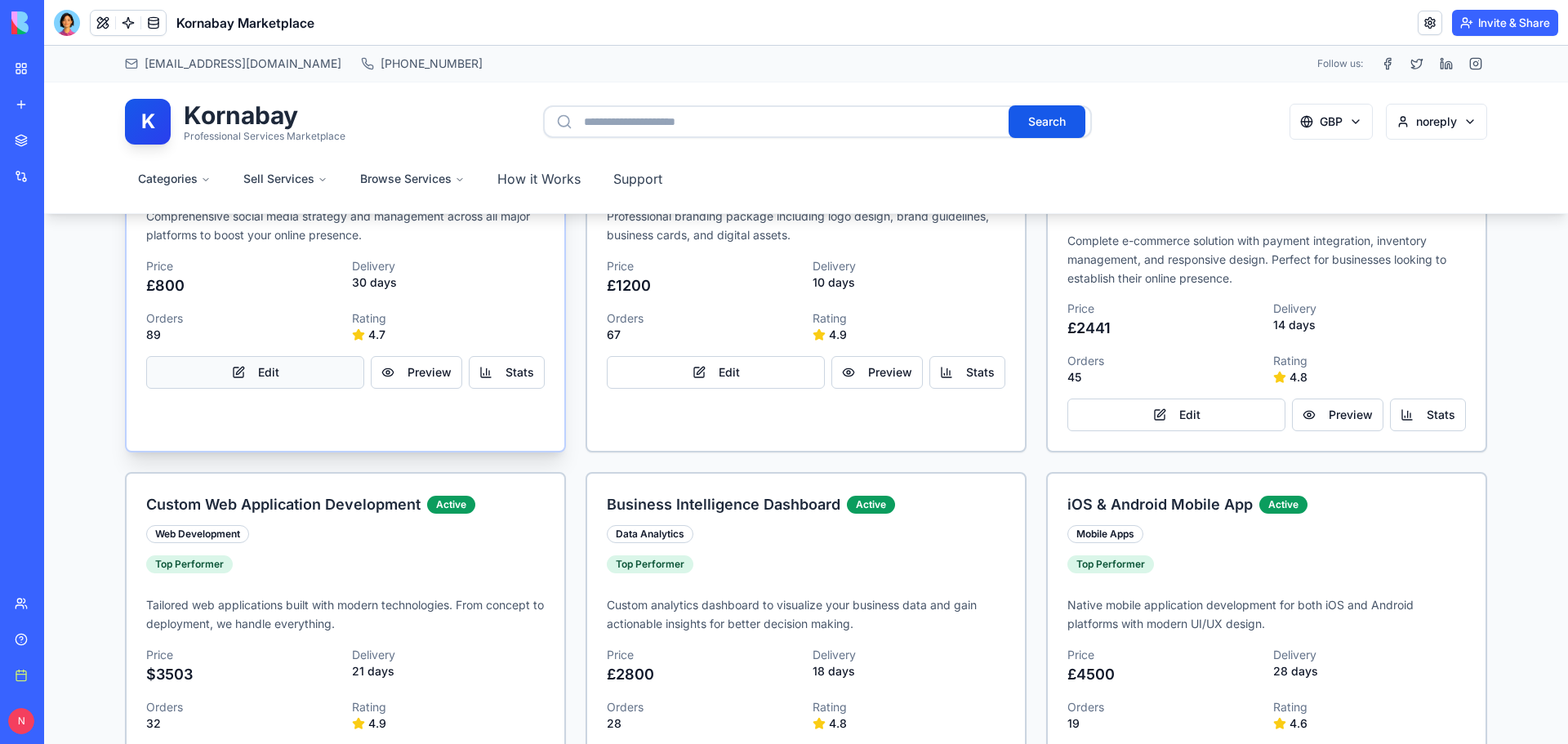
click at [260, 376] on button "Edit" at bounding box center [254, 372] width 218 height 33
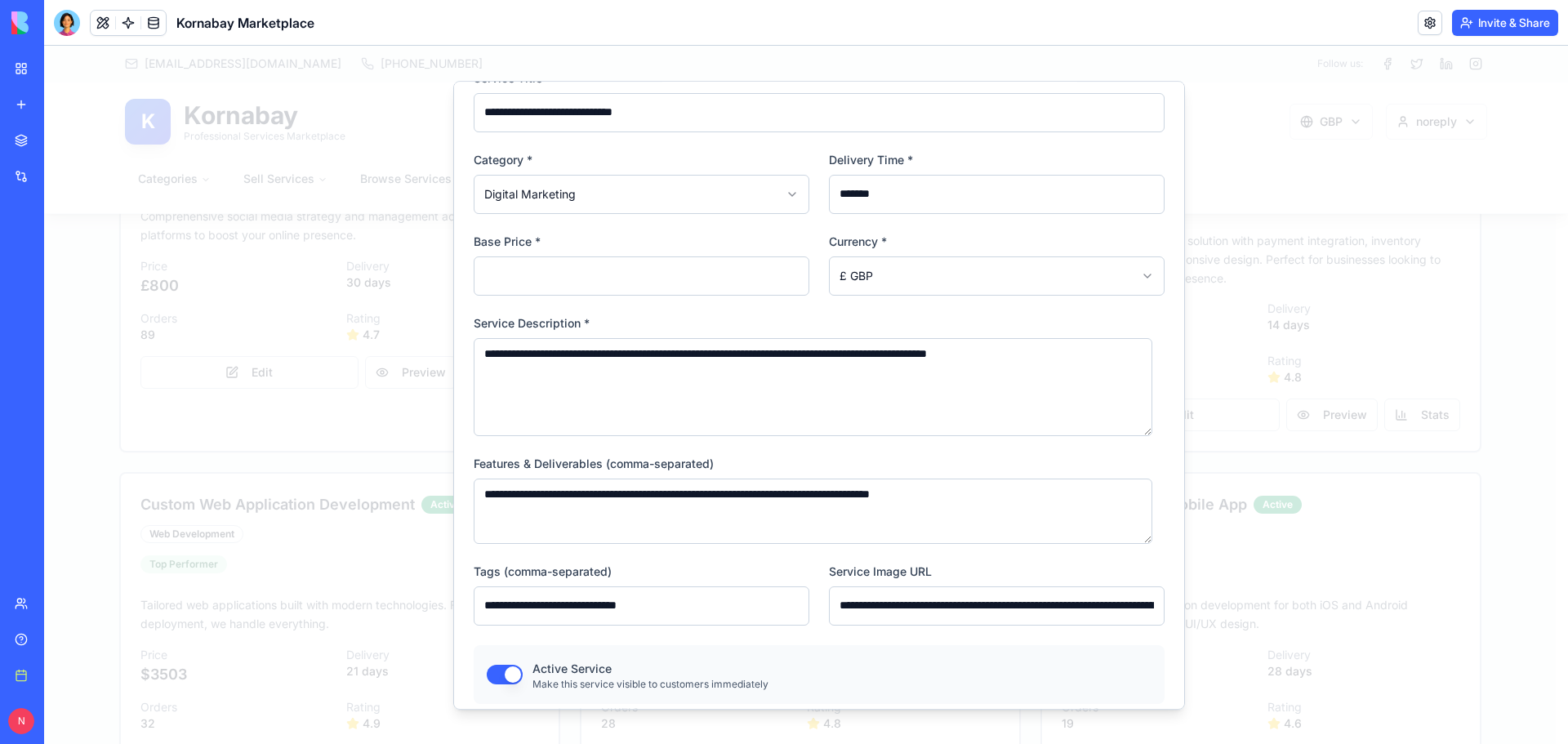
scroll to position [154, 0]
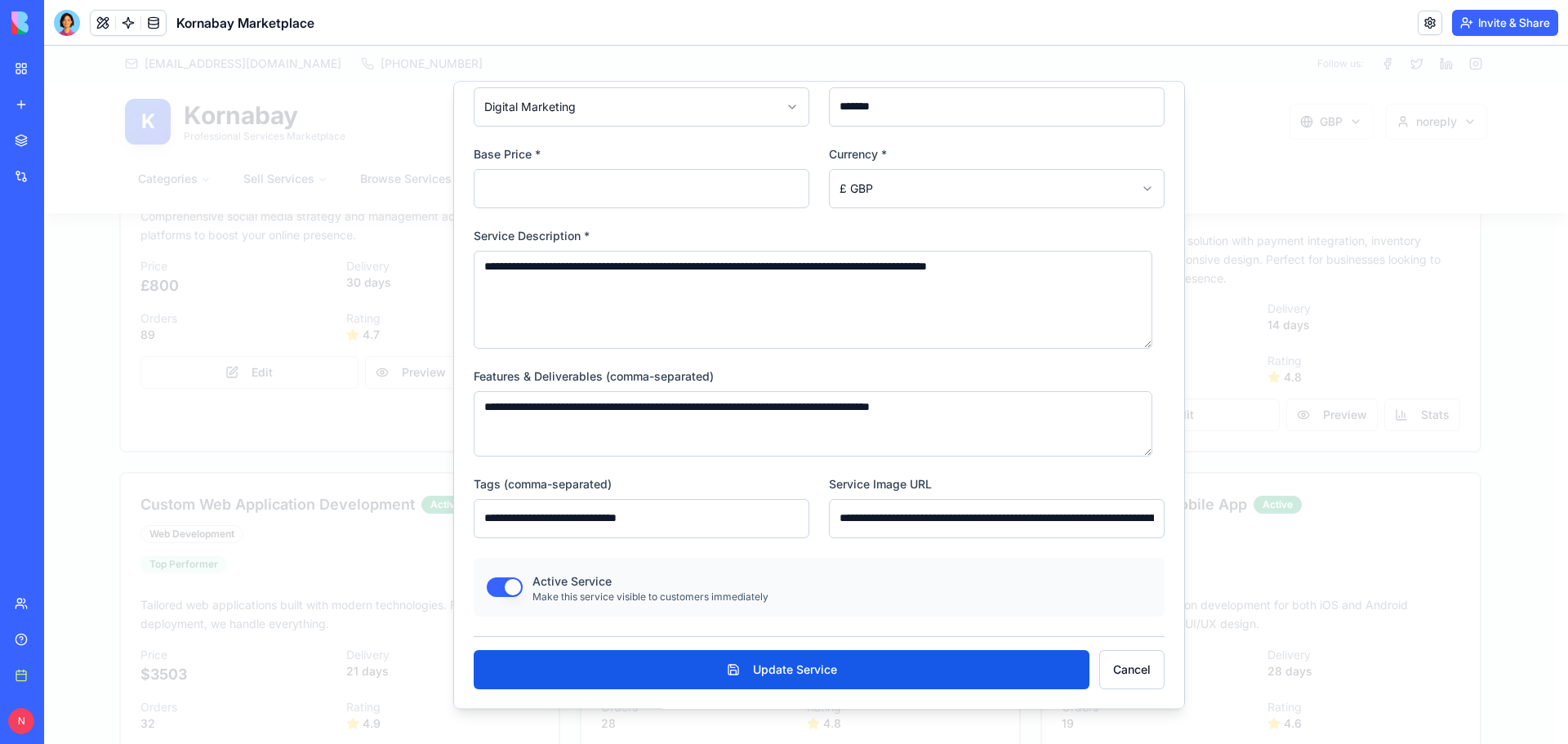
click at [872, 191] on body "support@tinkatop.com Email +44 (0) 7379284867 Phone Follow us: K Kornabay Profe…" at bounding box center [799, 373] width 1511 height 2288
select select "***"
click at [800, 665] on button "Update Service" at bounding box center [781, 669] width 616 height 39
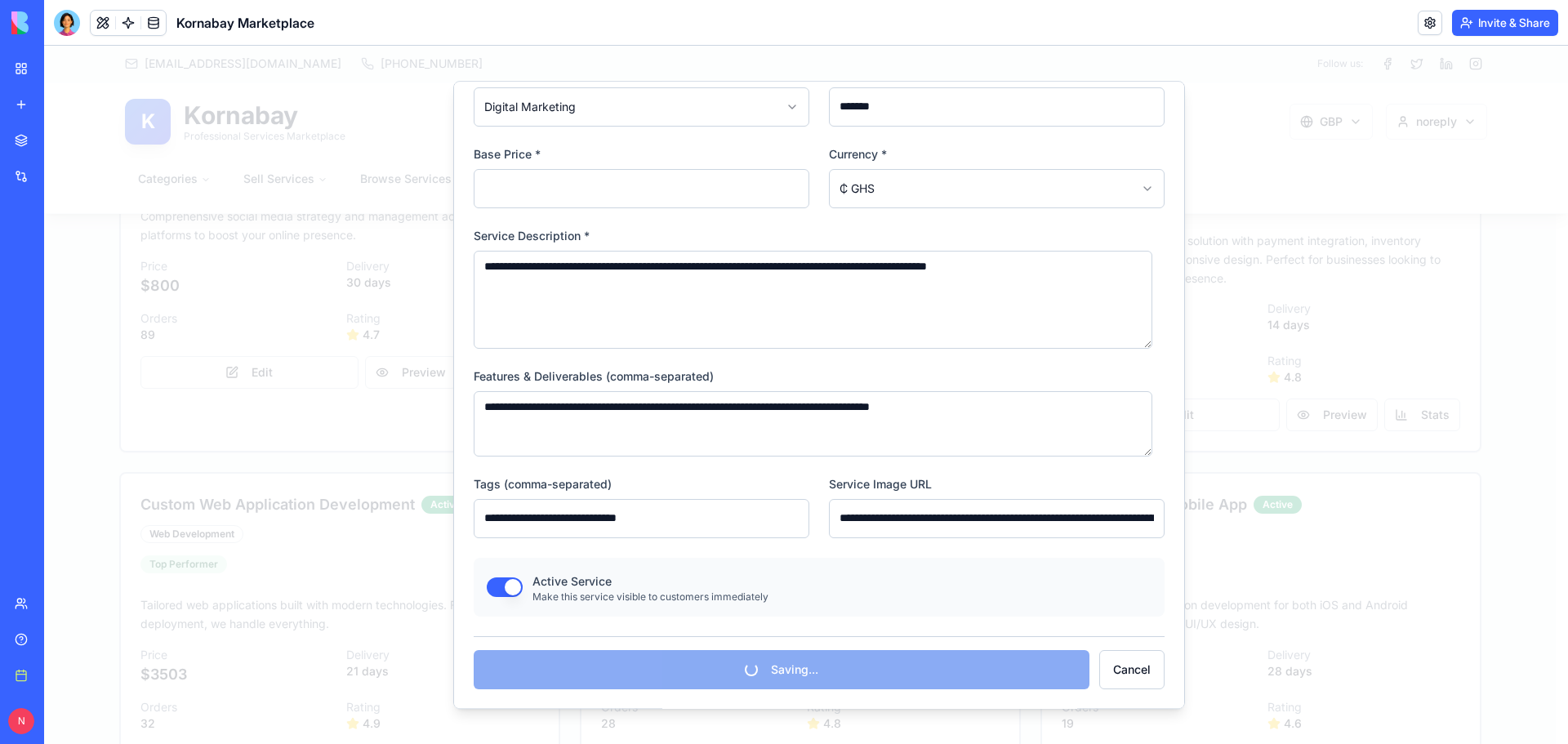
select select
select select "***"
type input "*"
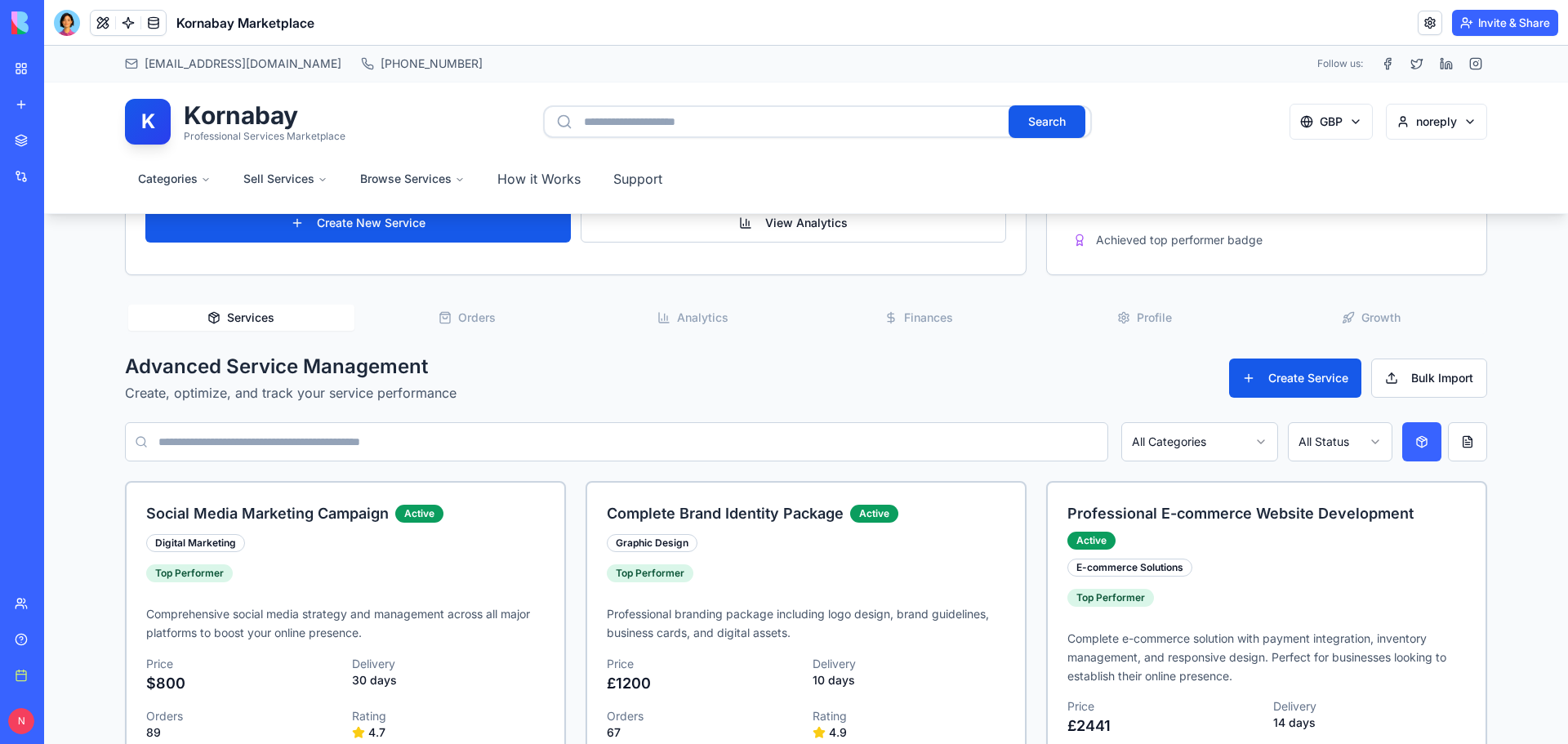
scroll to position [408, 0]
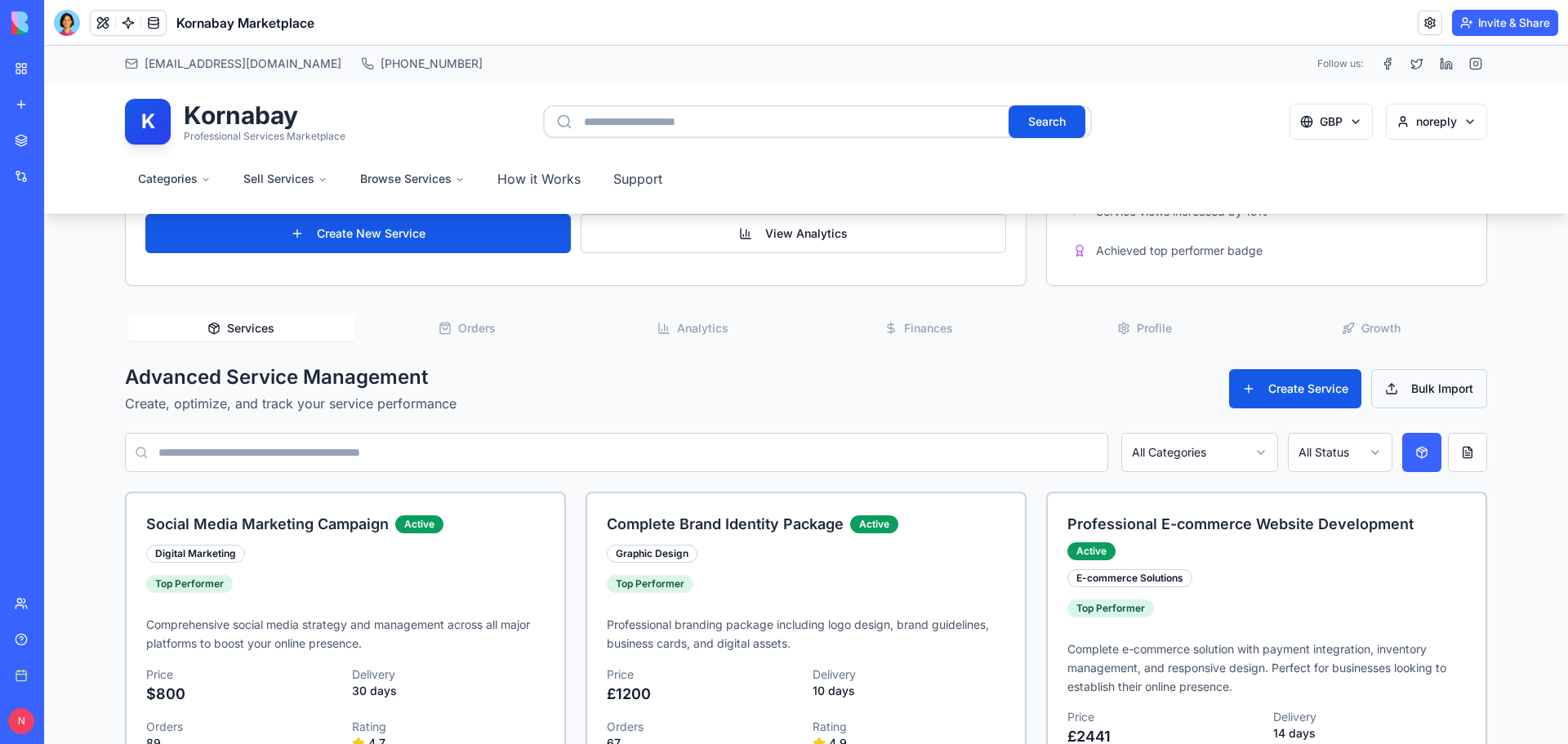
click at [1413, 385] on button "Bulk Import" at bounding box center [1429, 389] width 116 height 39
click at [1467, 457] on button at bounding box center [1467, 452] width 39 height 39
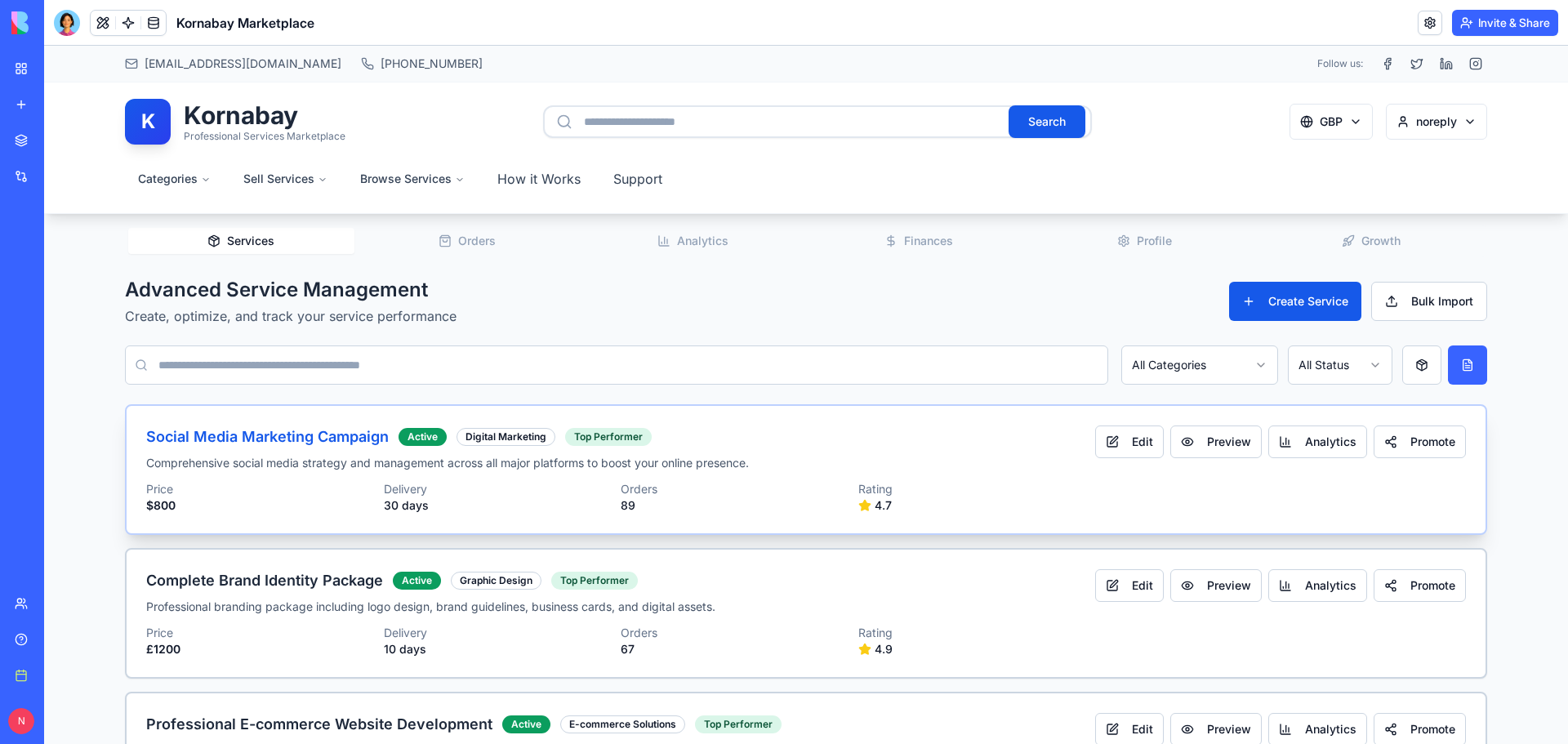
scroll to position [490, 0]
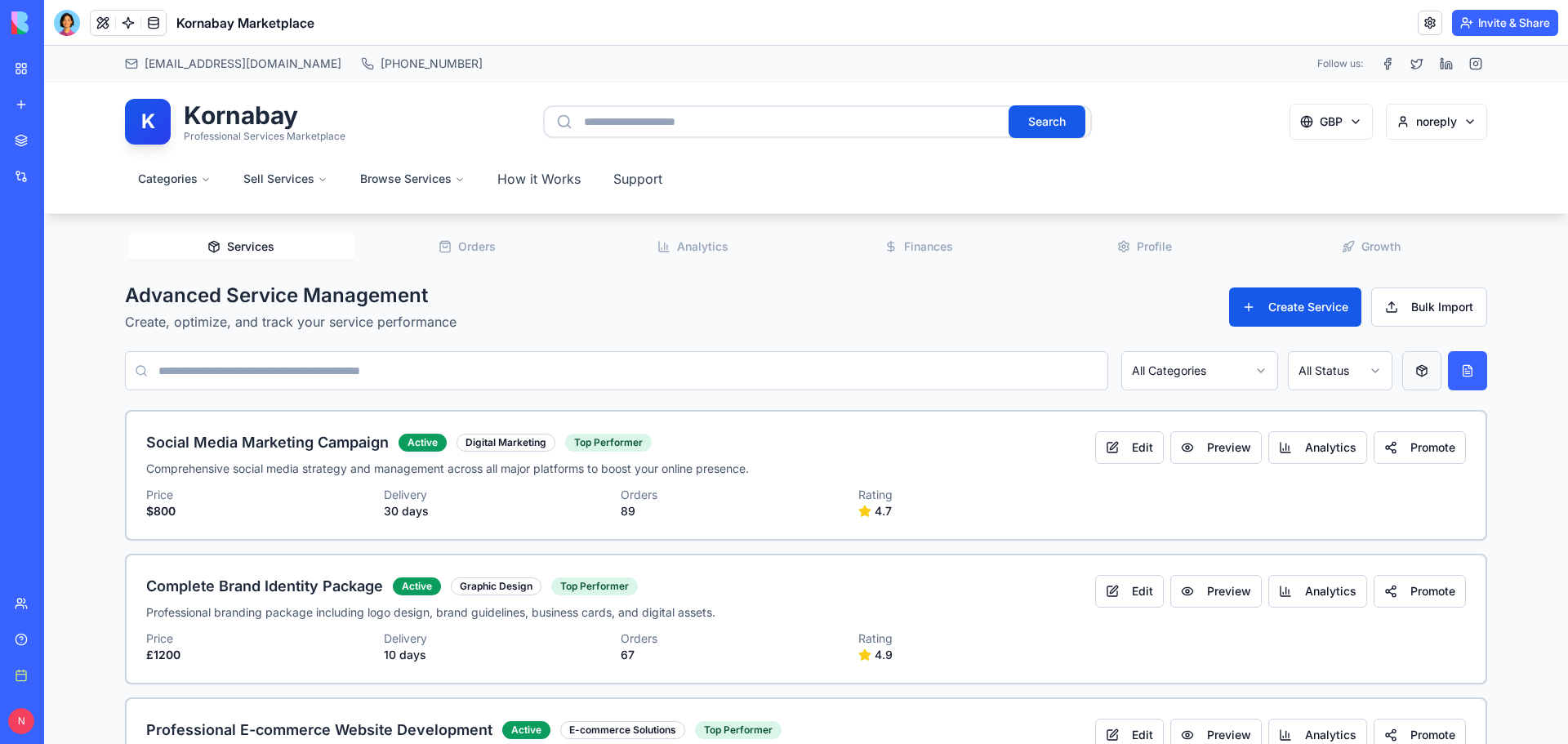
click at [1404, 371] on button at bounding box center [1421, 371] width 39 height 39
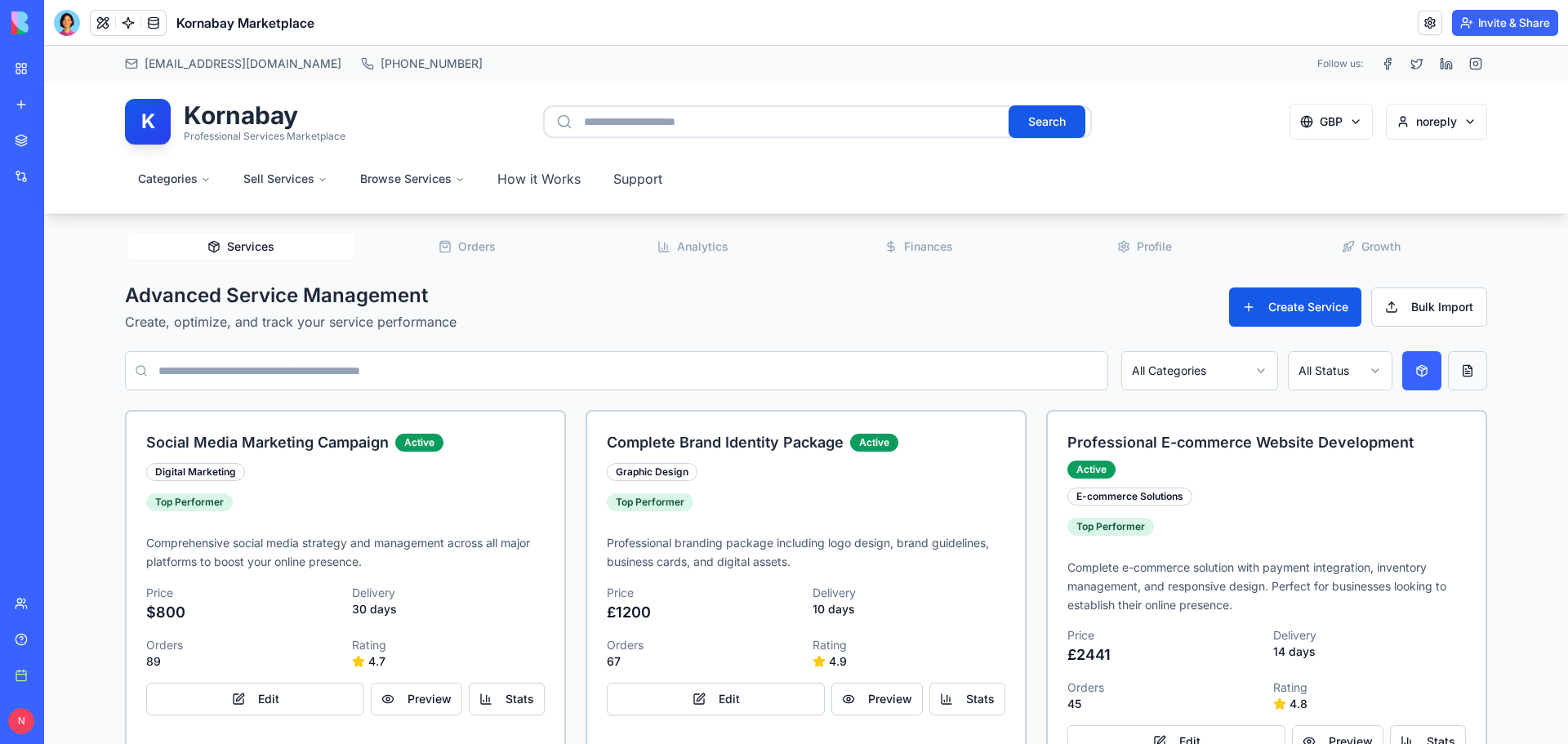
click at [1464, 371] on button at bounding box center [1467, 371] width 39 height 39
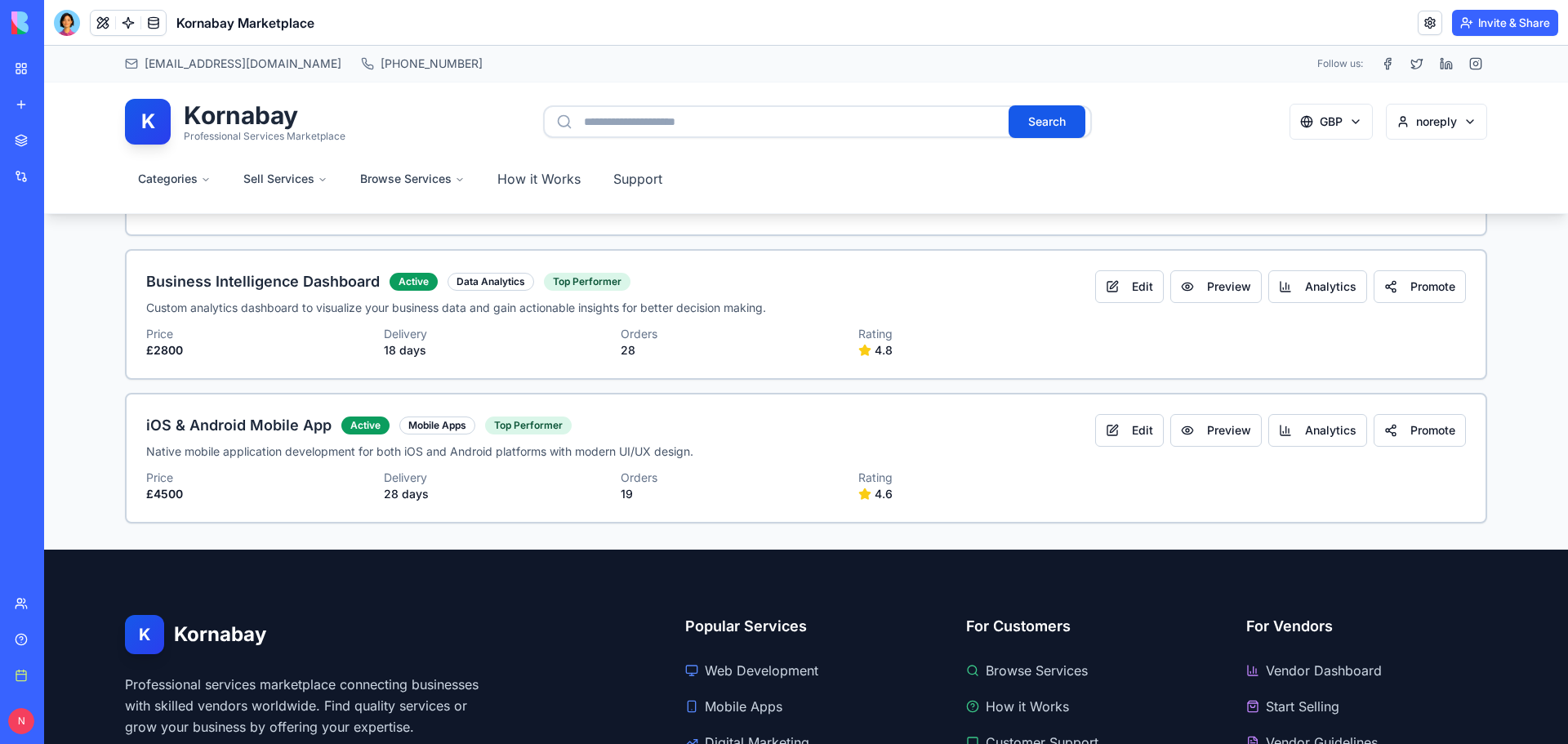
scroll to position [1225, 0]
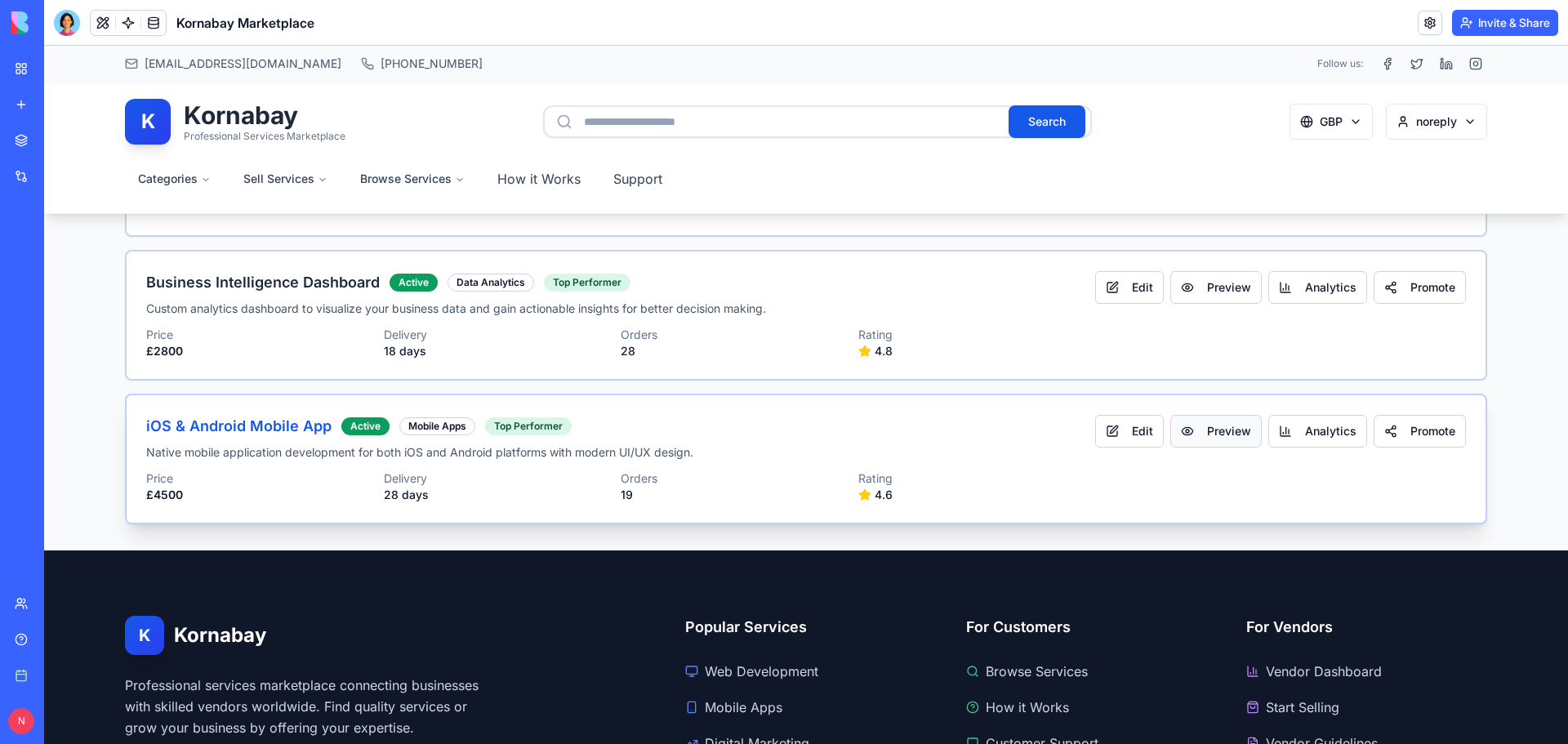
click at [1224, 436] on button "Preview" at bounding box center [1216, 431] width 92 height 33
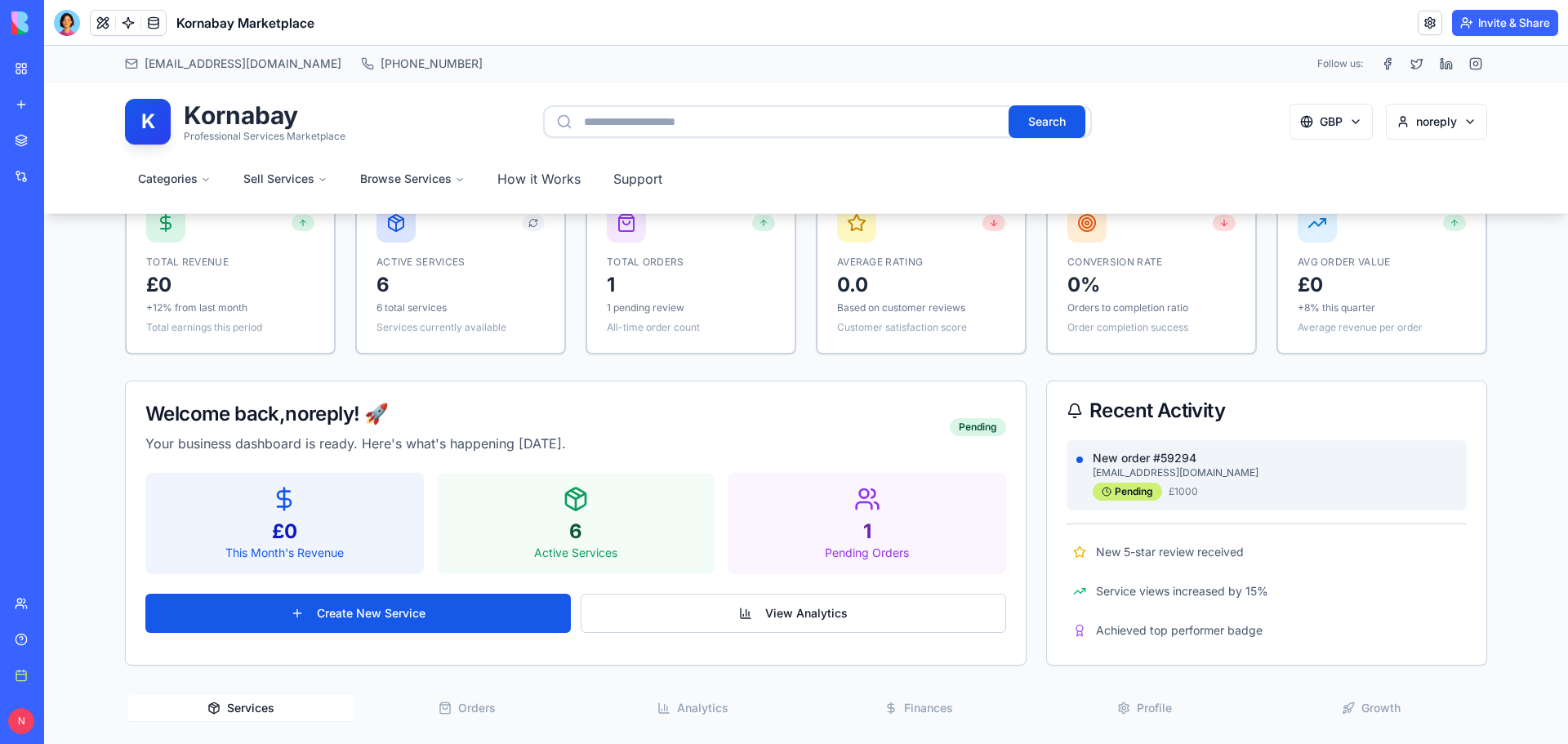
scroll to position [0, 0]
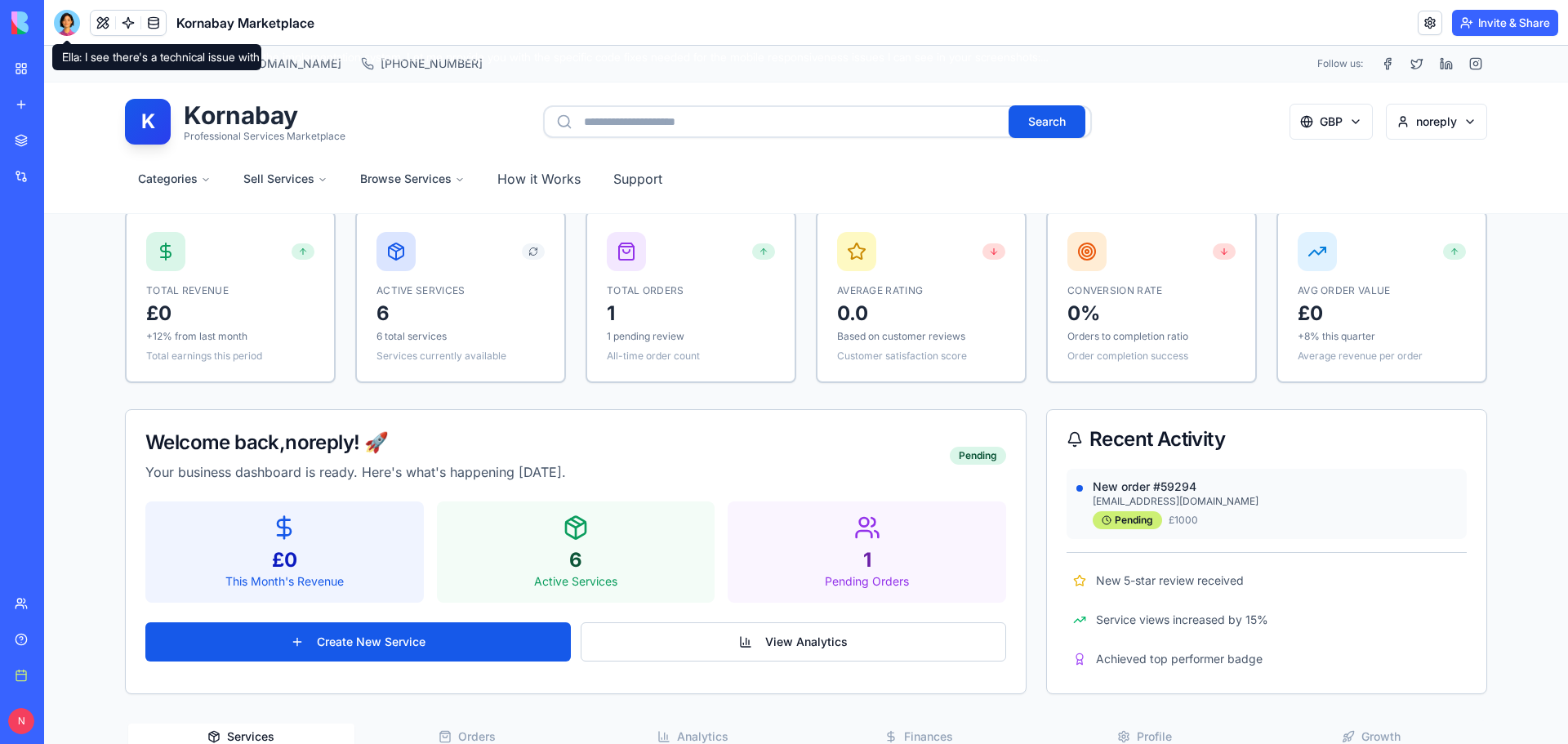
click at [67, 20] on div at bounding box center [67, 22] width 26 height 26
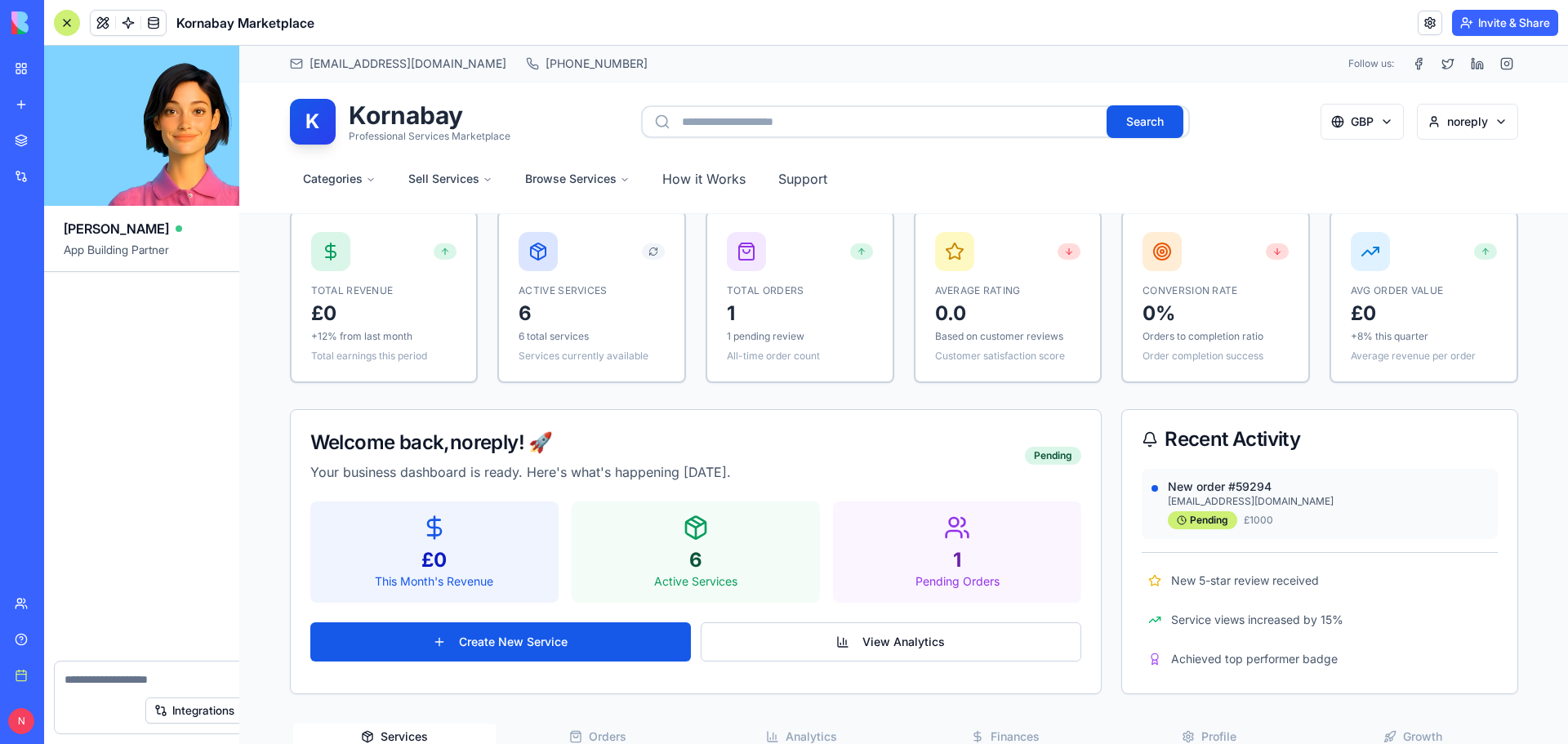
scroll to position [33313, 0]
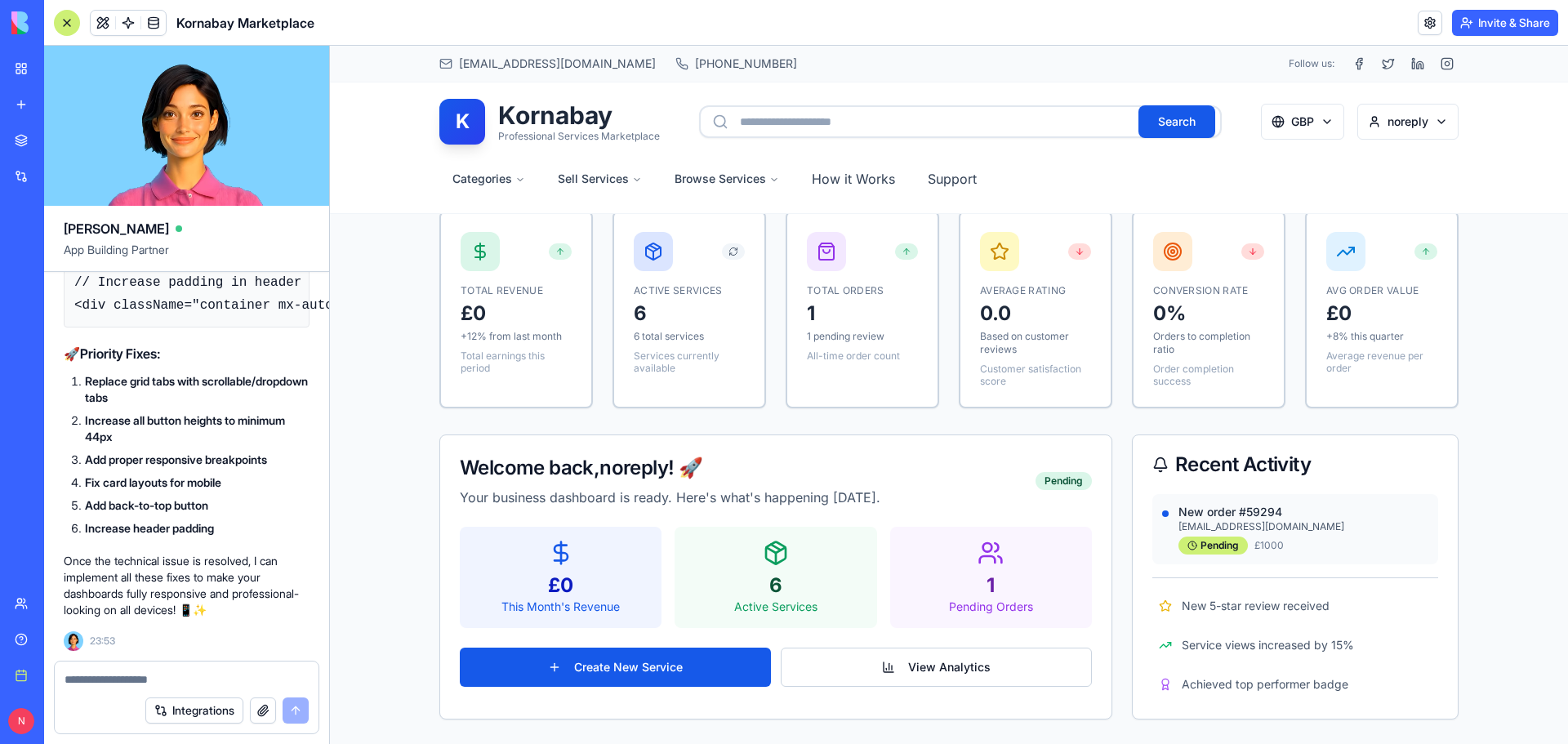
click at [39, 633] on div "Help" at bounding box center [50, 638] width 21 height 16
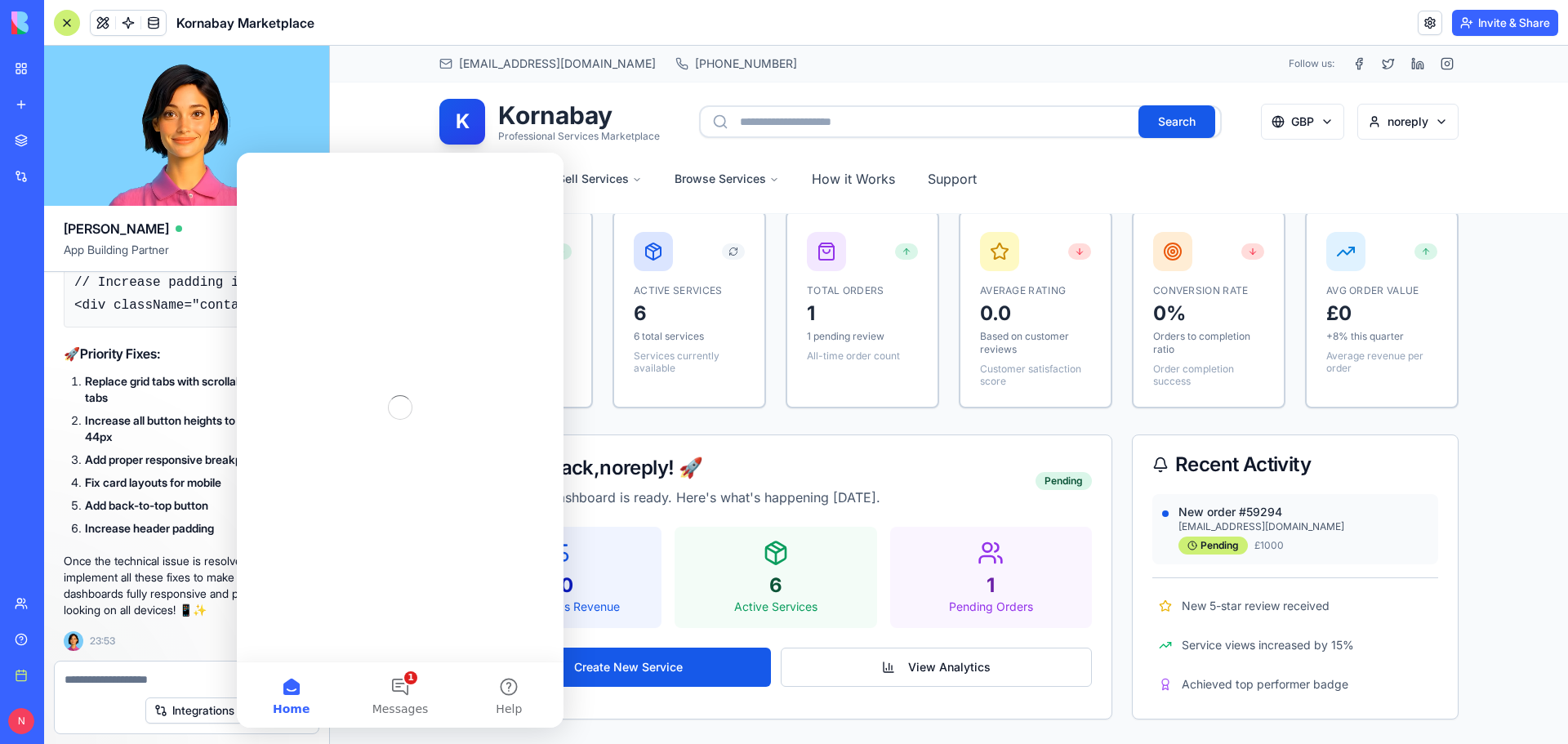
scroll to position [0, 0]
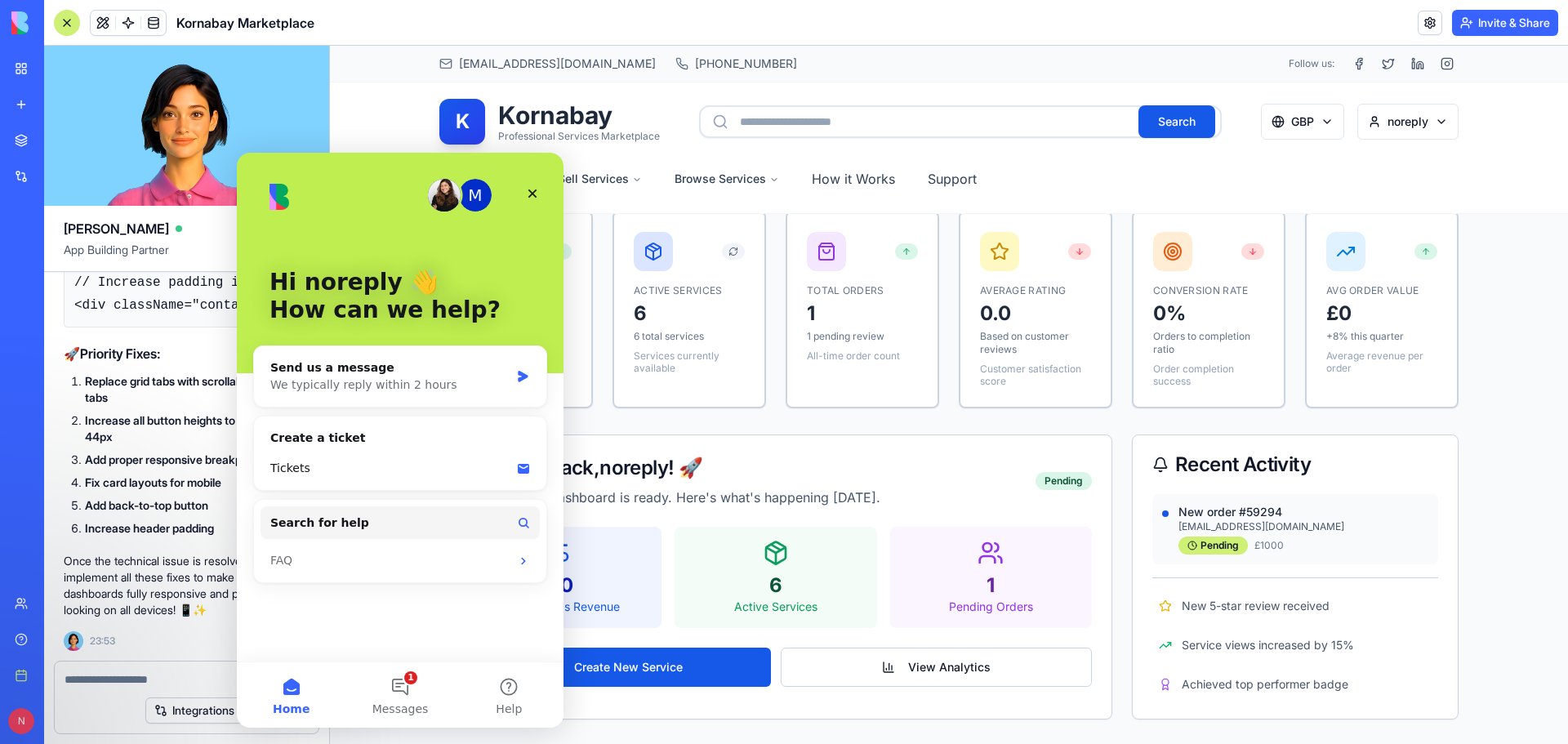
click at [39, 633] on div "Help" at bounding box center [50, 638] width 21 height 16
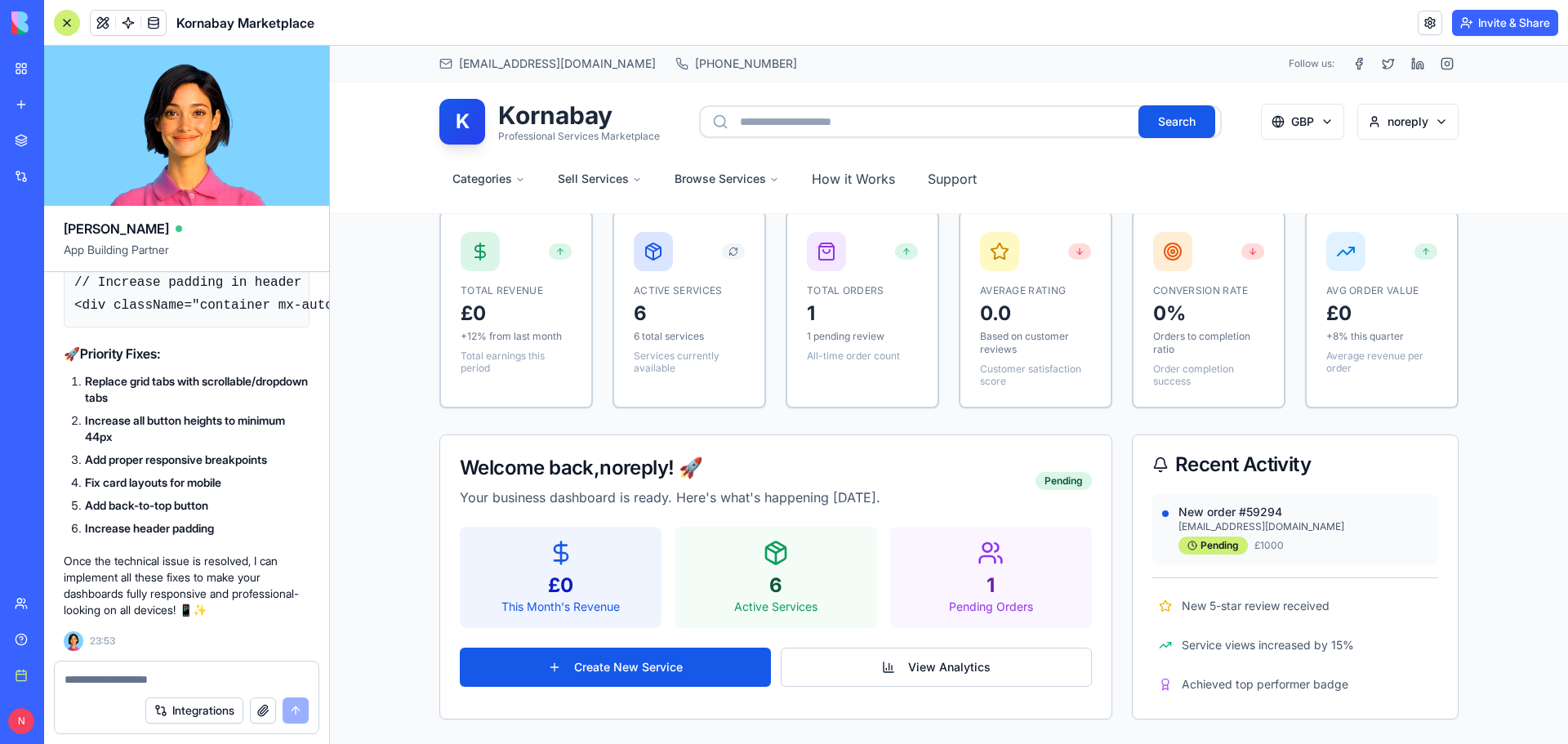
click at [39, 424] on div "Marketplace Integrations Recent Kornabay Marketplace Social Media Content Gener…" at bounding box center [21, 354] width 35 height 460
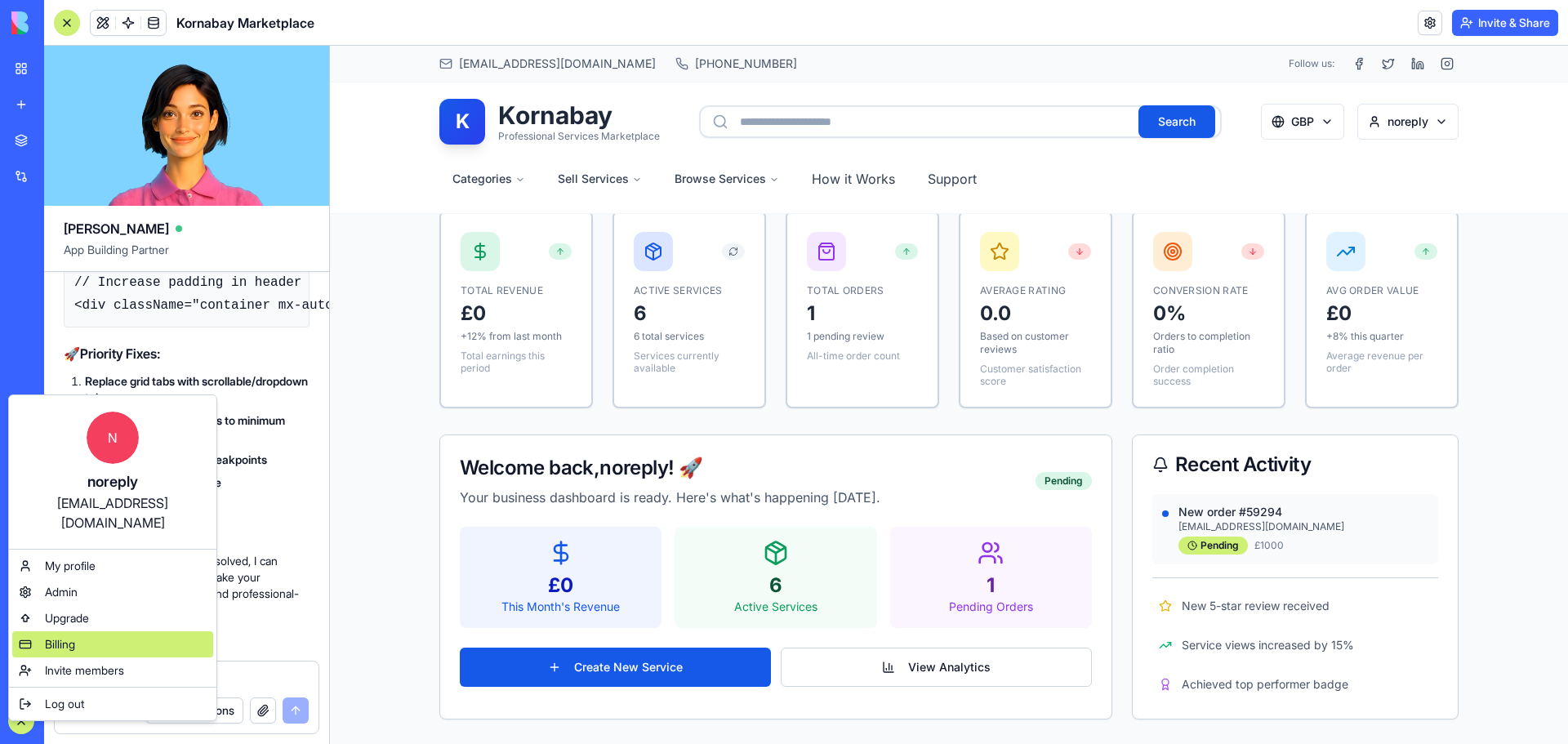
click at [47, 637] on span "Billing" at bounding box center [60, 644] width 30 height 16
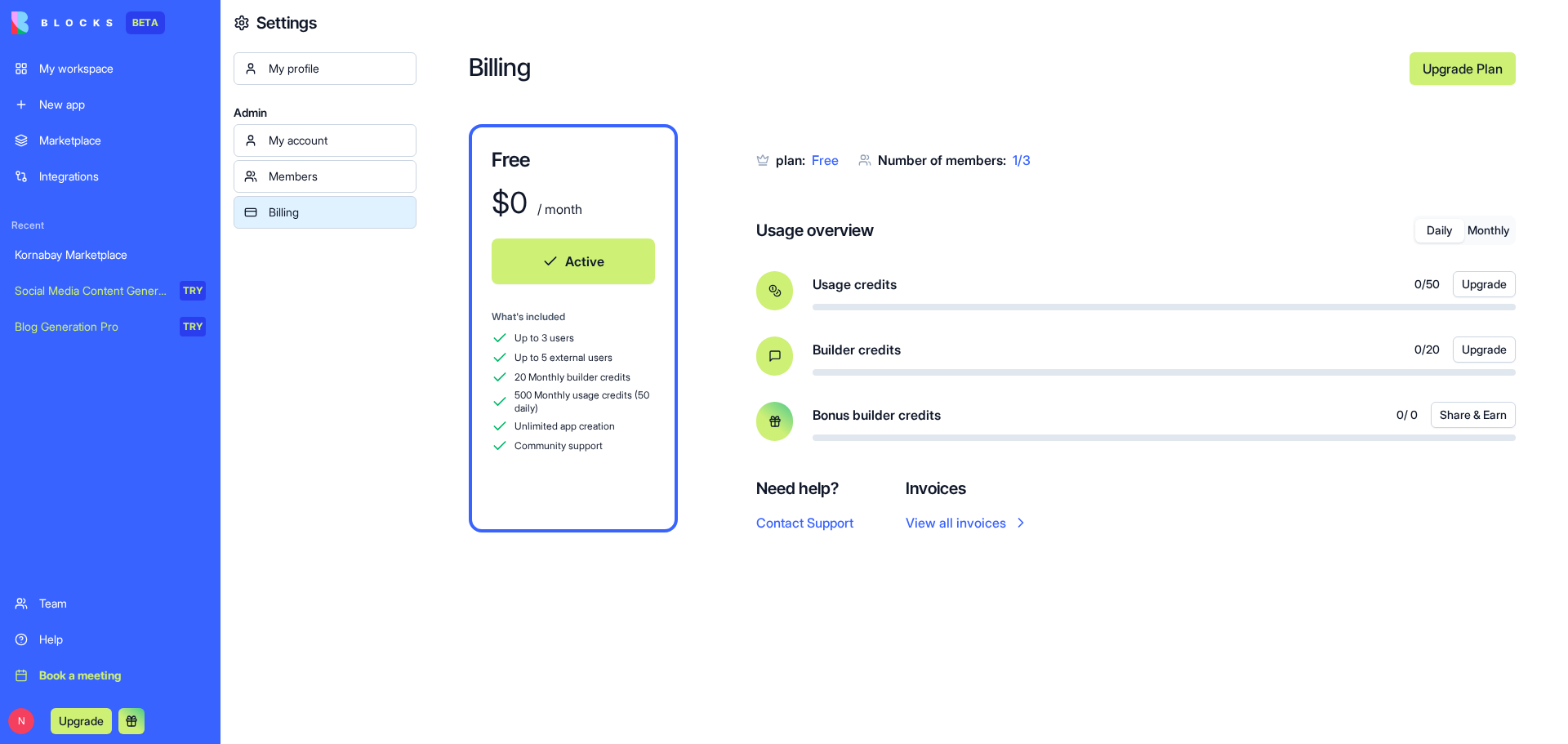
click at [94, 77] on link "My workspace" at bounding box center [109, 68] width 210 height 33
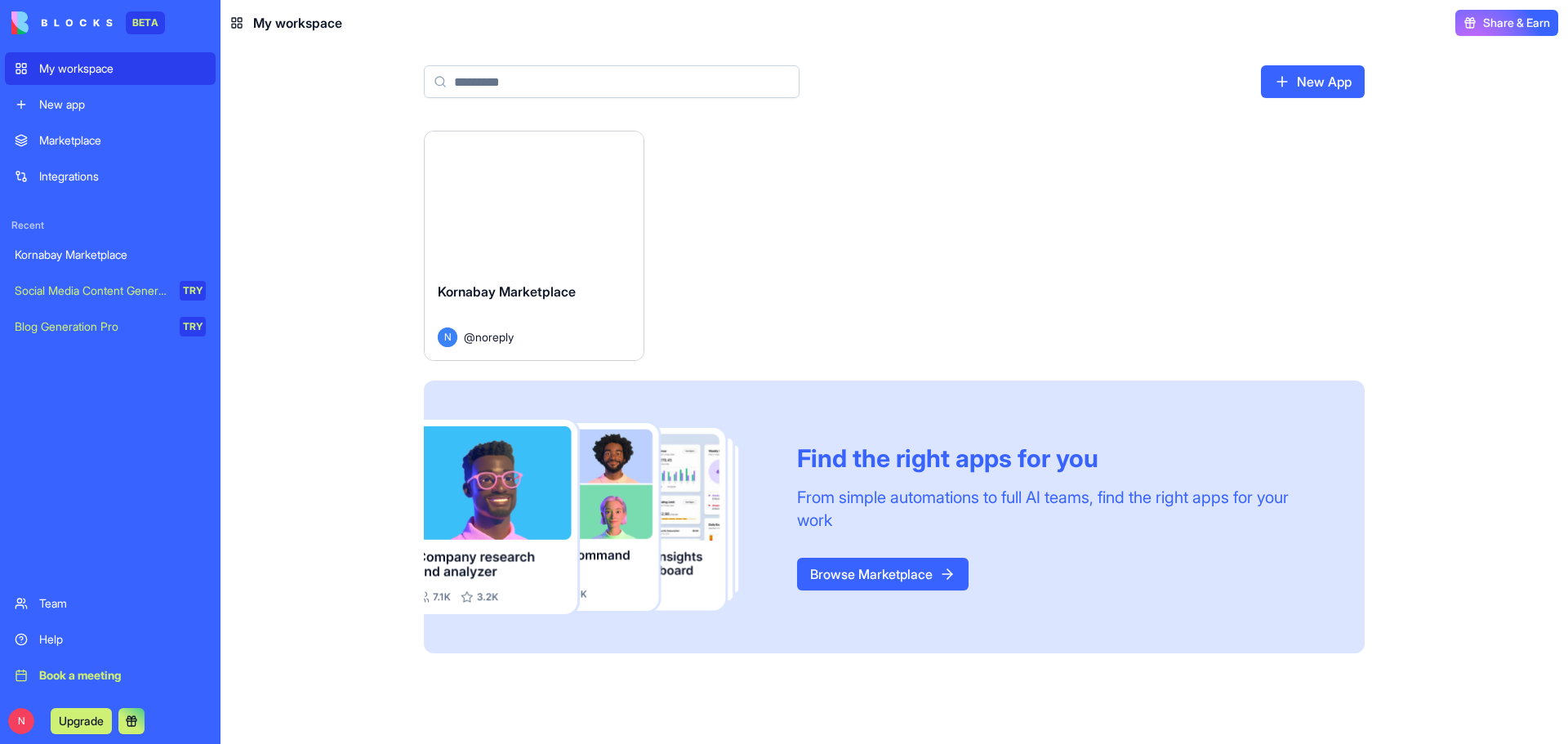
click at [586, 224] on div "Launch" at bounding box center [534, 200] width 219 height 137
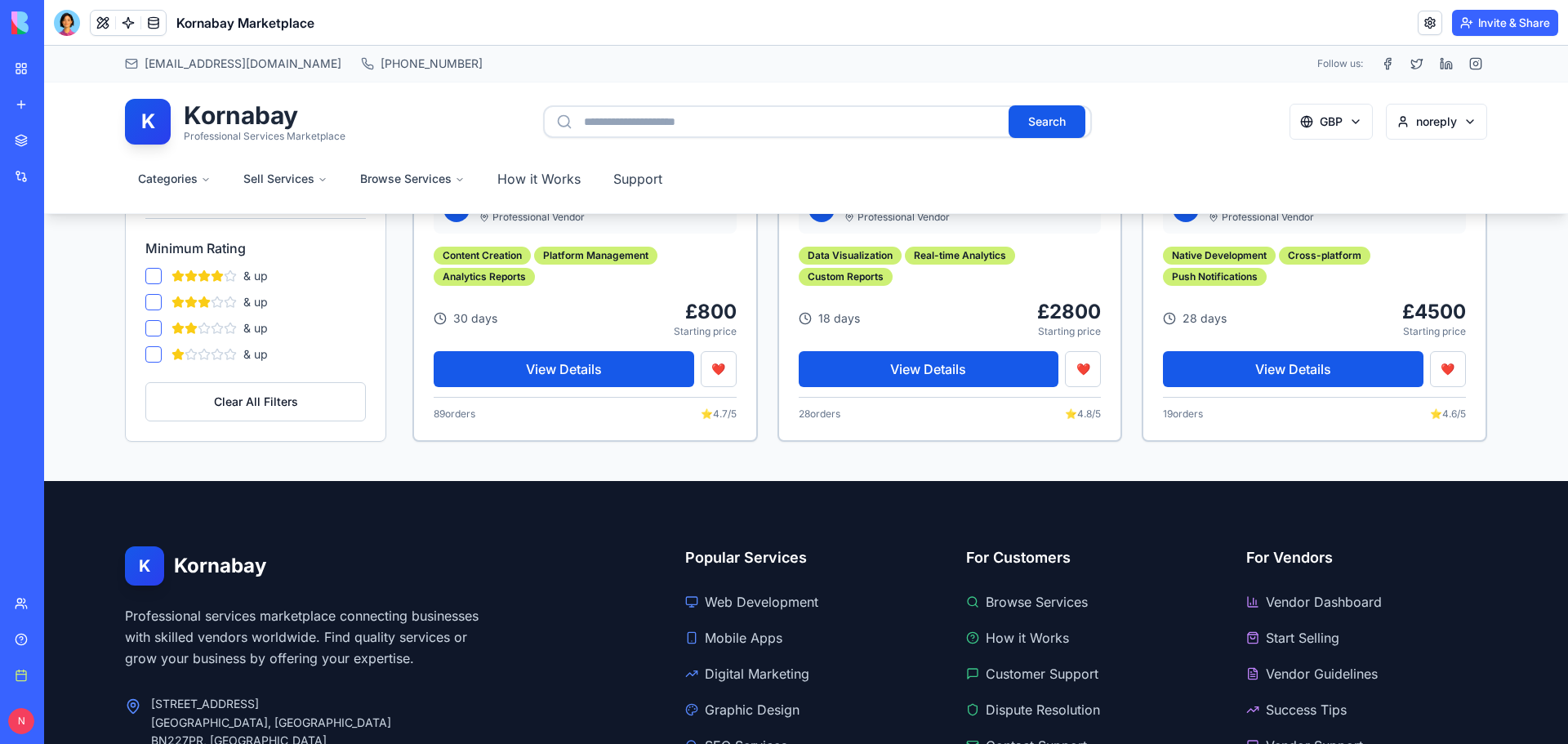
scroll to position [2685, 0]
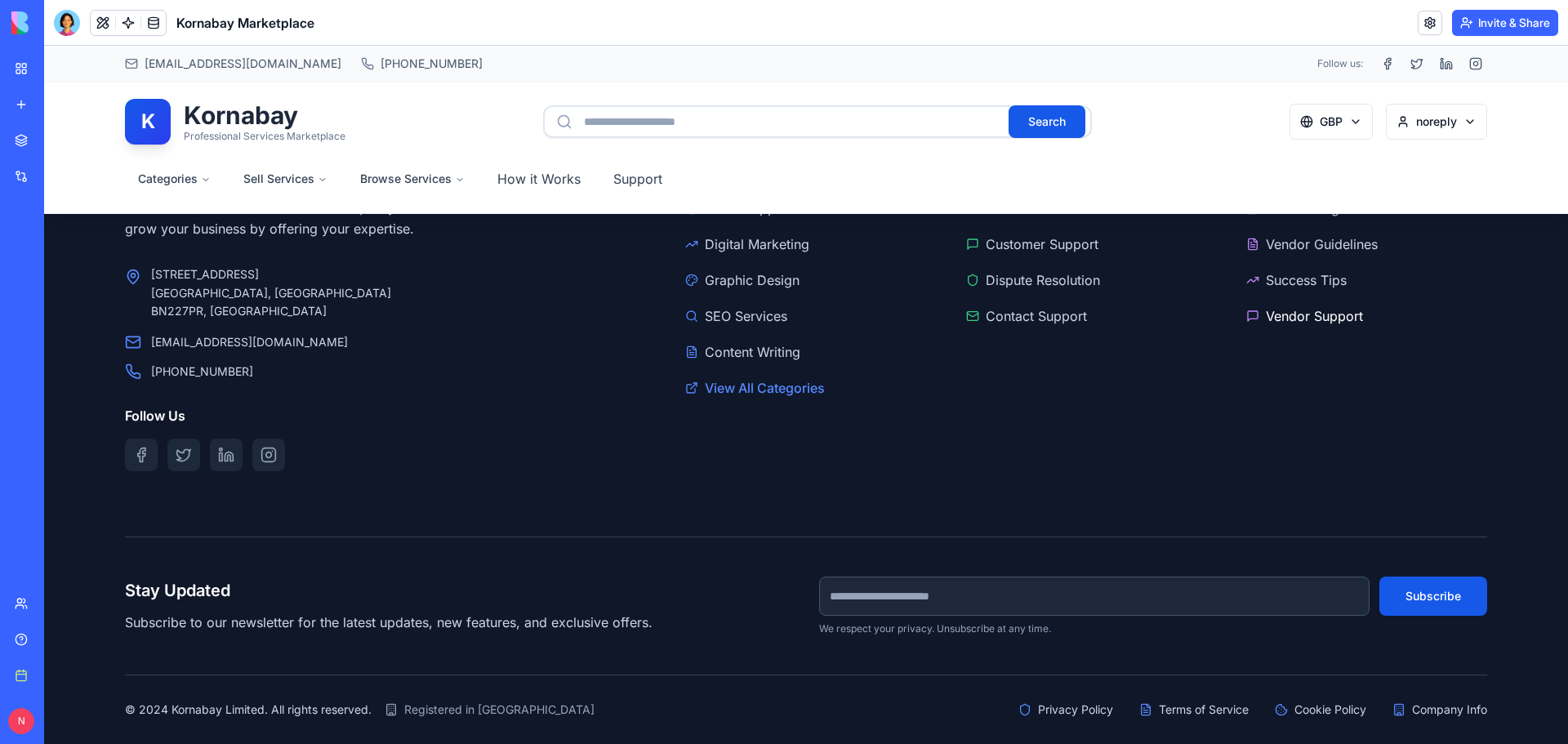
click at [1263, 322] on link "Vendor Support" at bounding box center [1366, 316] width 241 height 26
drag, startPoint x: 1266, startPoint y: 319, endPoint x: 1291, endPoint y: 353, distance: 42.2
click at [1266, 319] on link "Vendor Support" at bounding box center [1366, 316] width 241 height 26
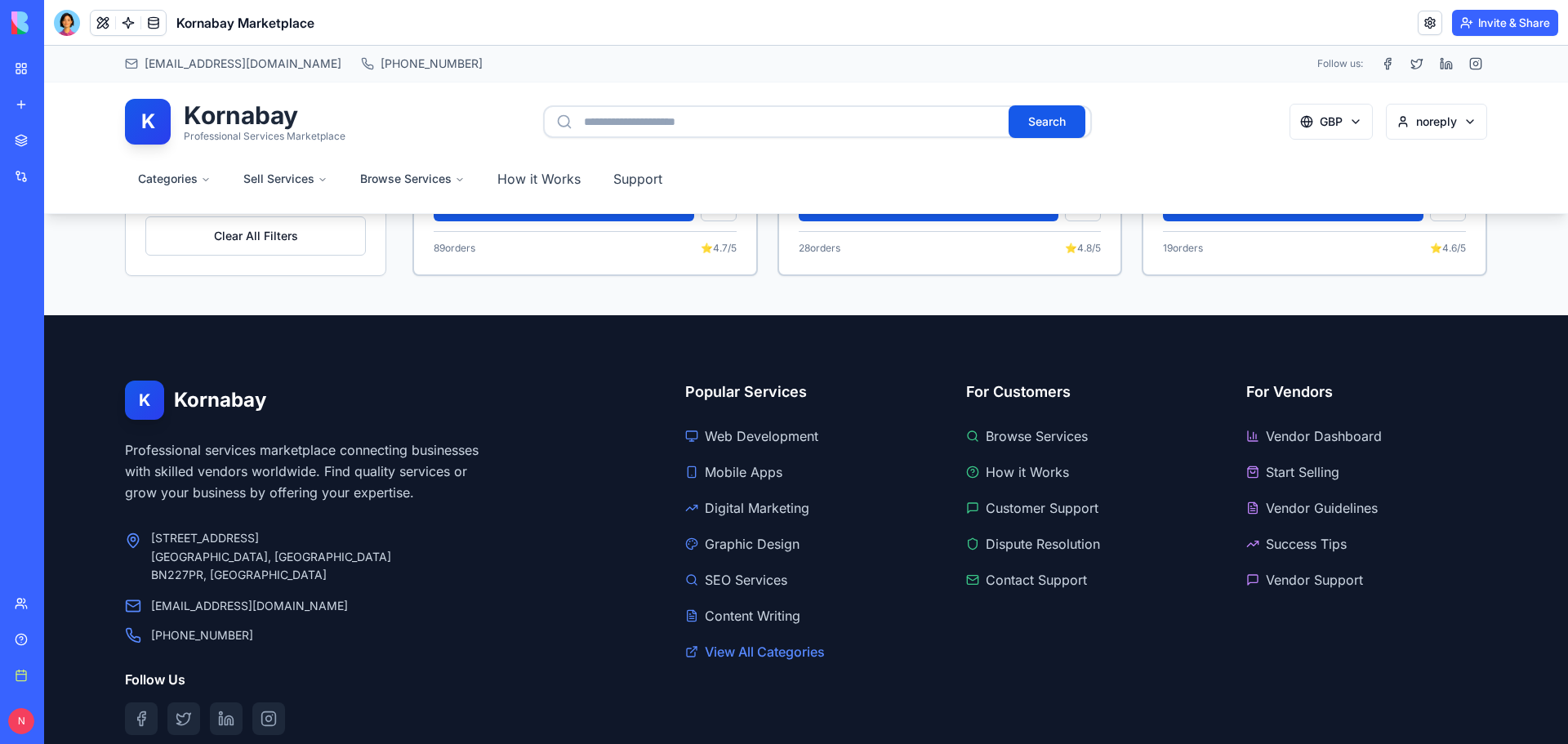
scroll to position [2411, 0]
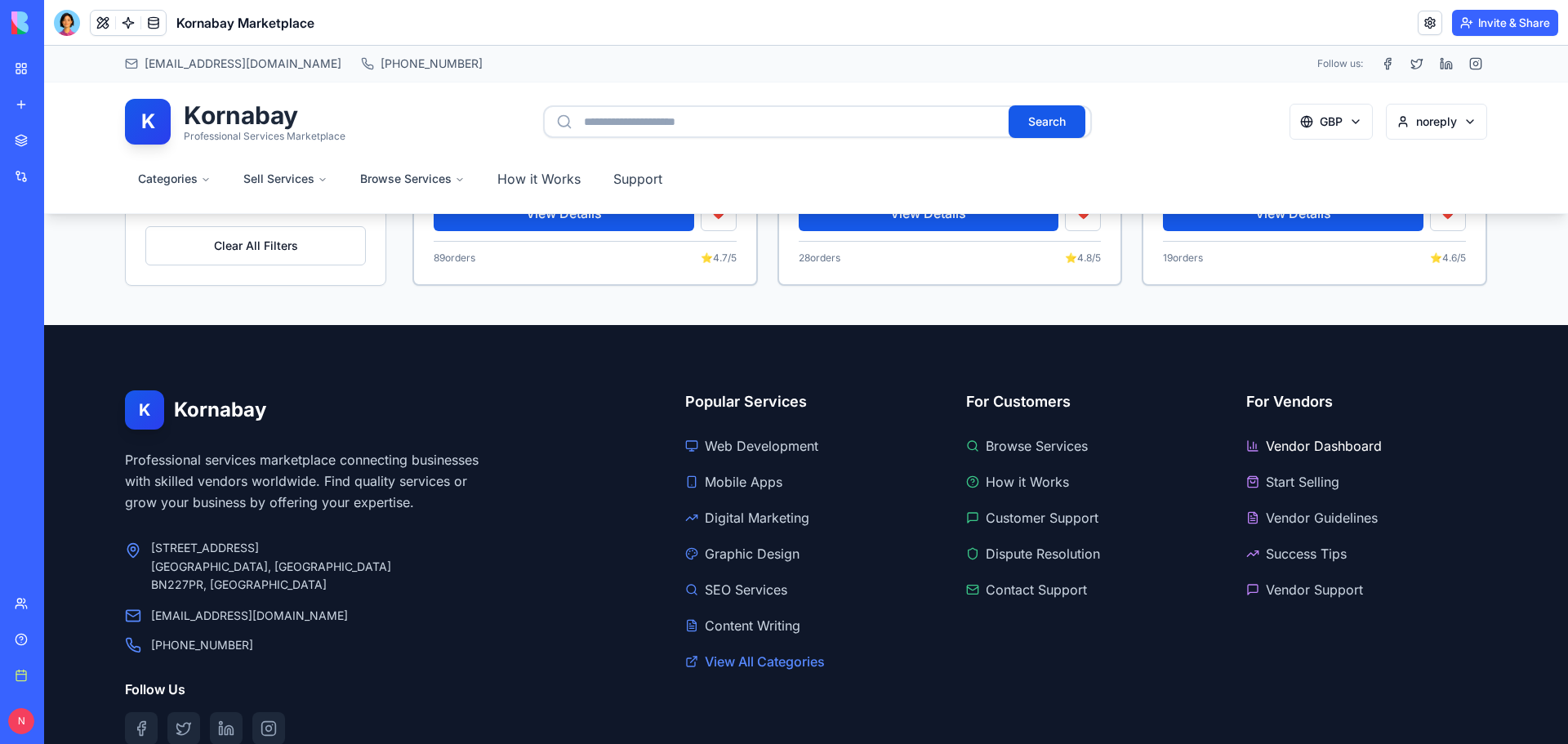
click at [1303, 450] on link "Vendor Dashboard" at bounding box center [1366, 446] width 241 height 26
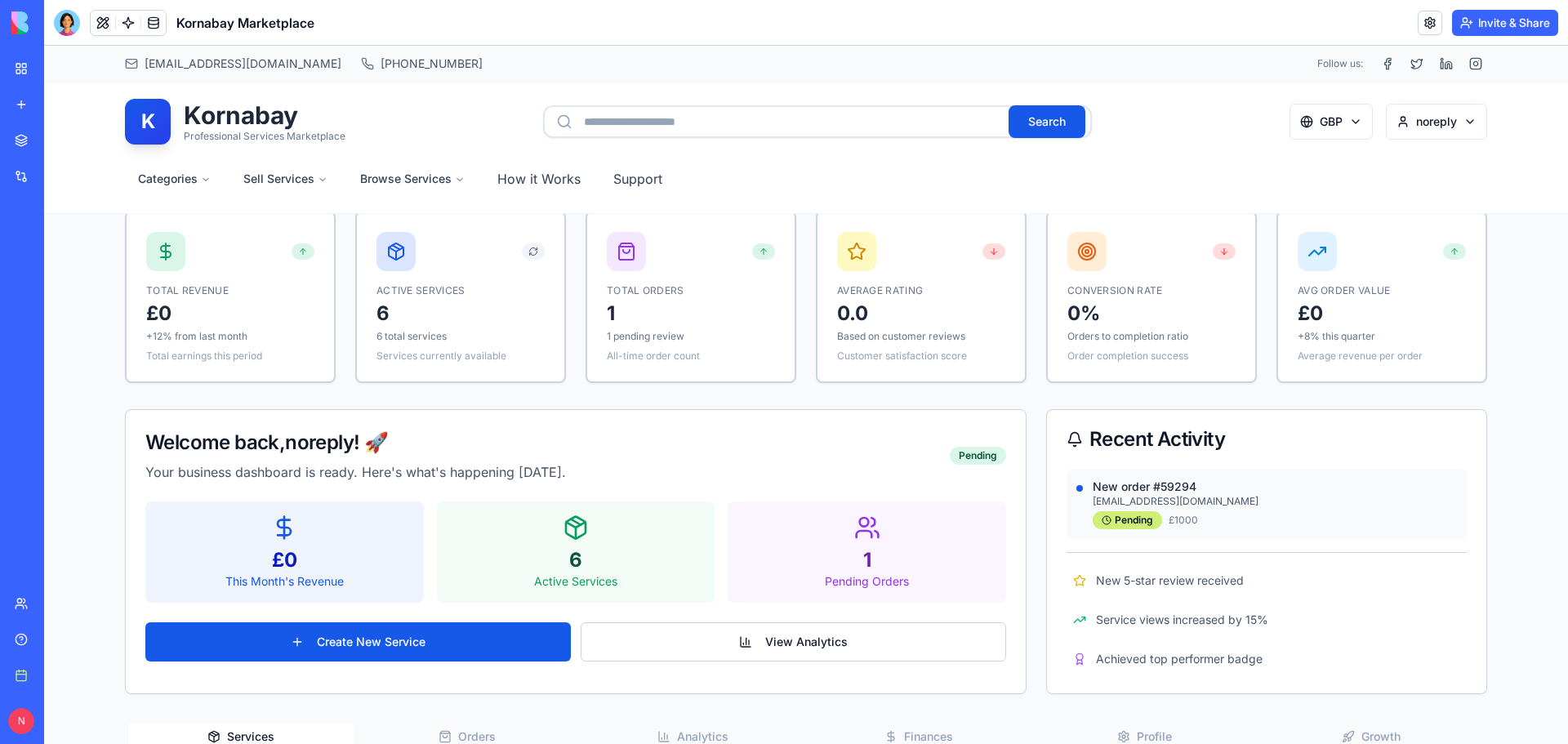
drag, startPoint x: 53, startPoint y: 49, endPoint x: 1542, endPoint y: 680, distance: 1617.2
click at [0, 0] on div "1824x774 frames : 0 0 / 15 secs" at bounding box center [0, 0] width 0 height 0
click at [0, 0] on icon at bounding box center [0, 0] width 0 height 0
click at [0, 0] on img at bounding box center [0, 0] width 0 height 0
click at [105, 27] on button at bounding box center [103, 22] width 24 height 24
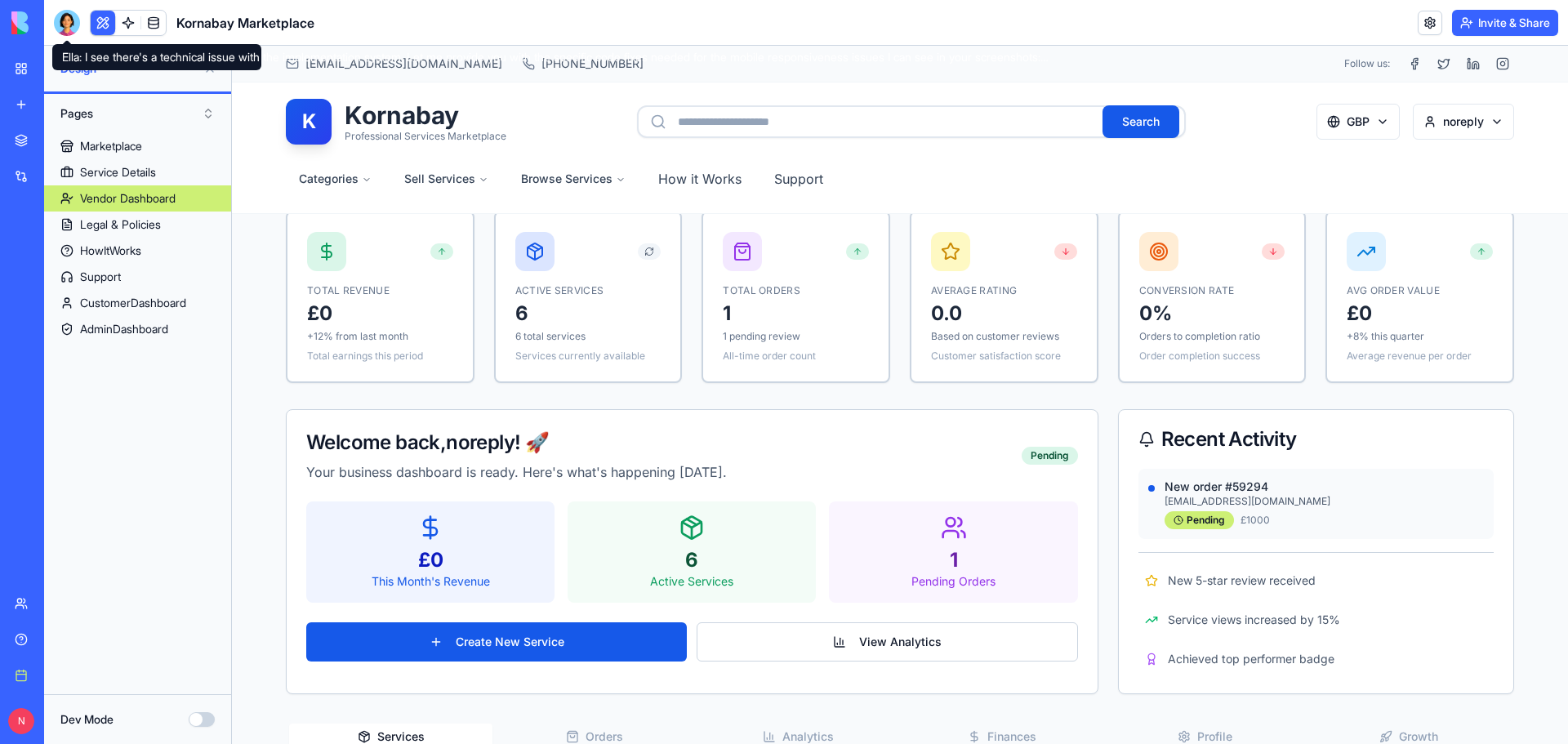
click at [70, 30] on div at bounding box center [67, 22] width 26 height 26
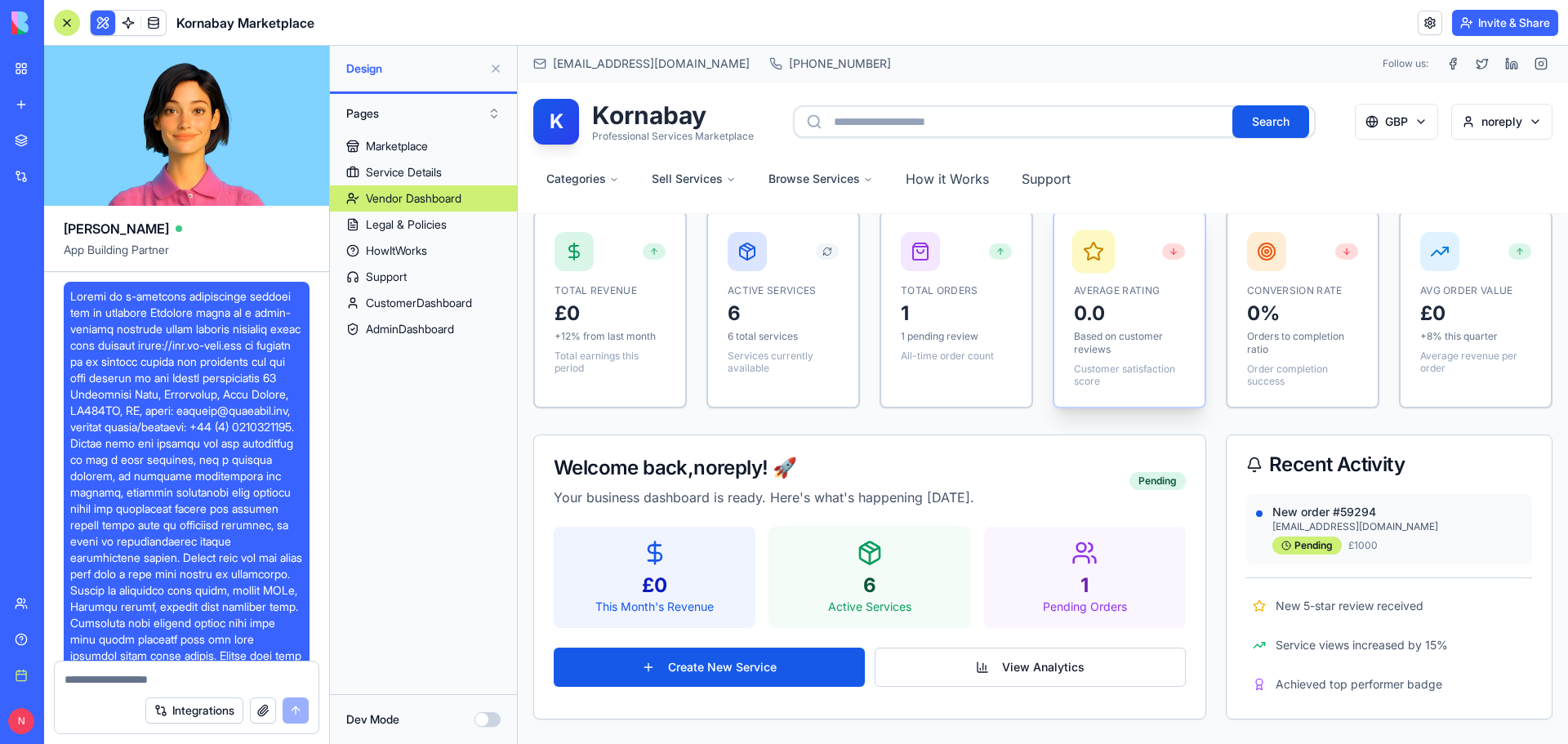
scroll to position [33313, 0]
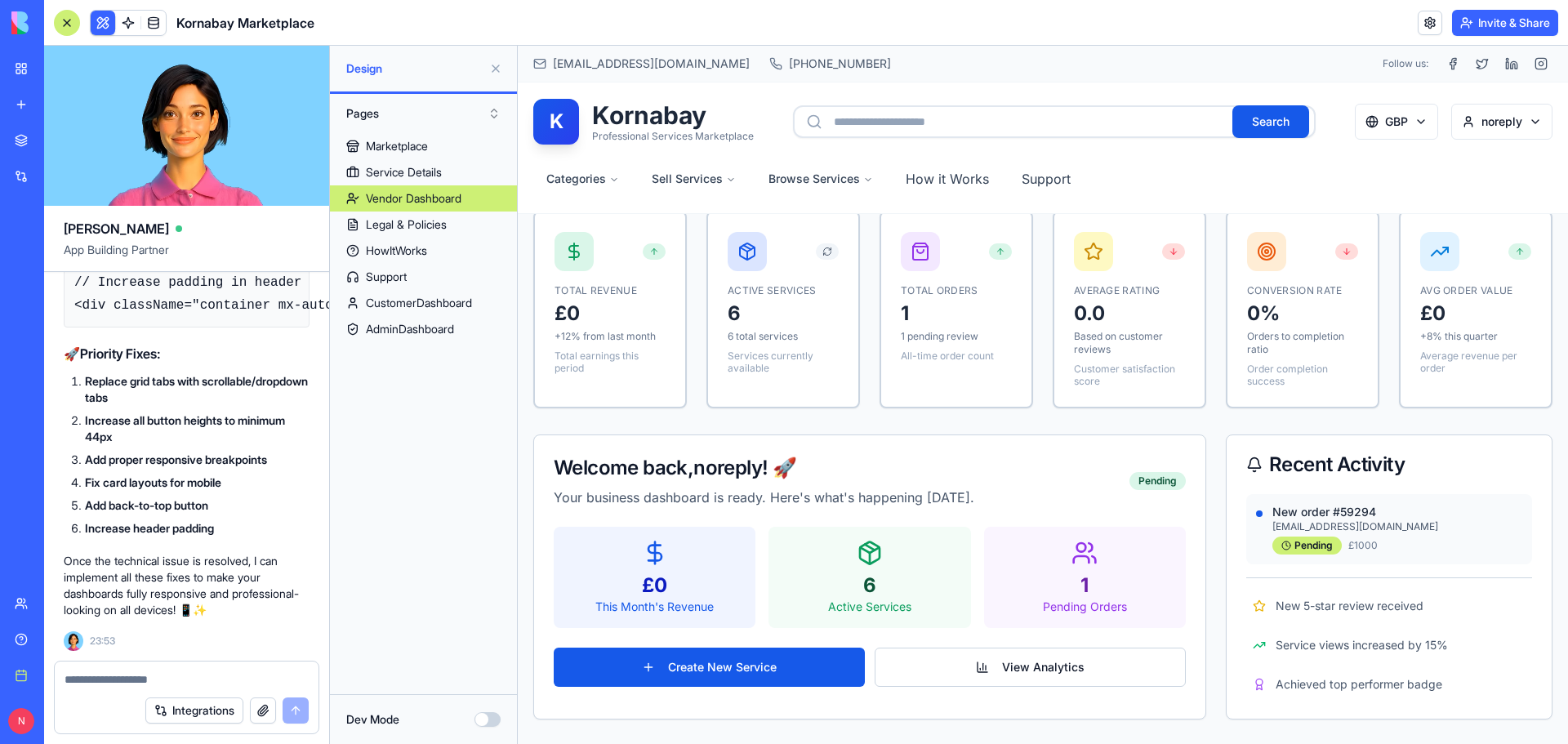
click at [255, 713] on button "button" at bounding box center [263, 710] width 26 height 26
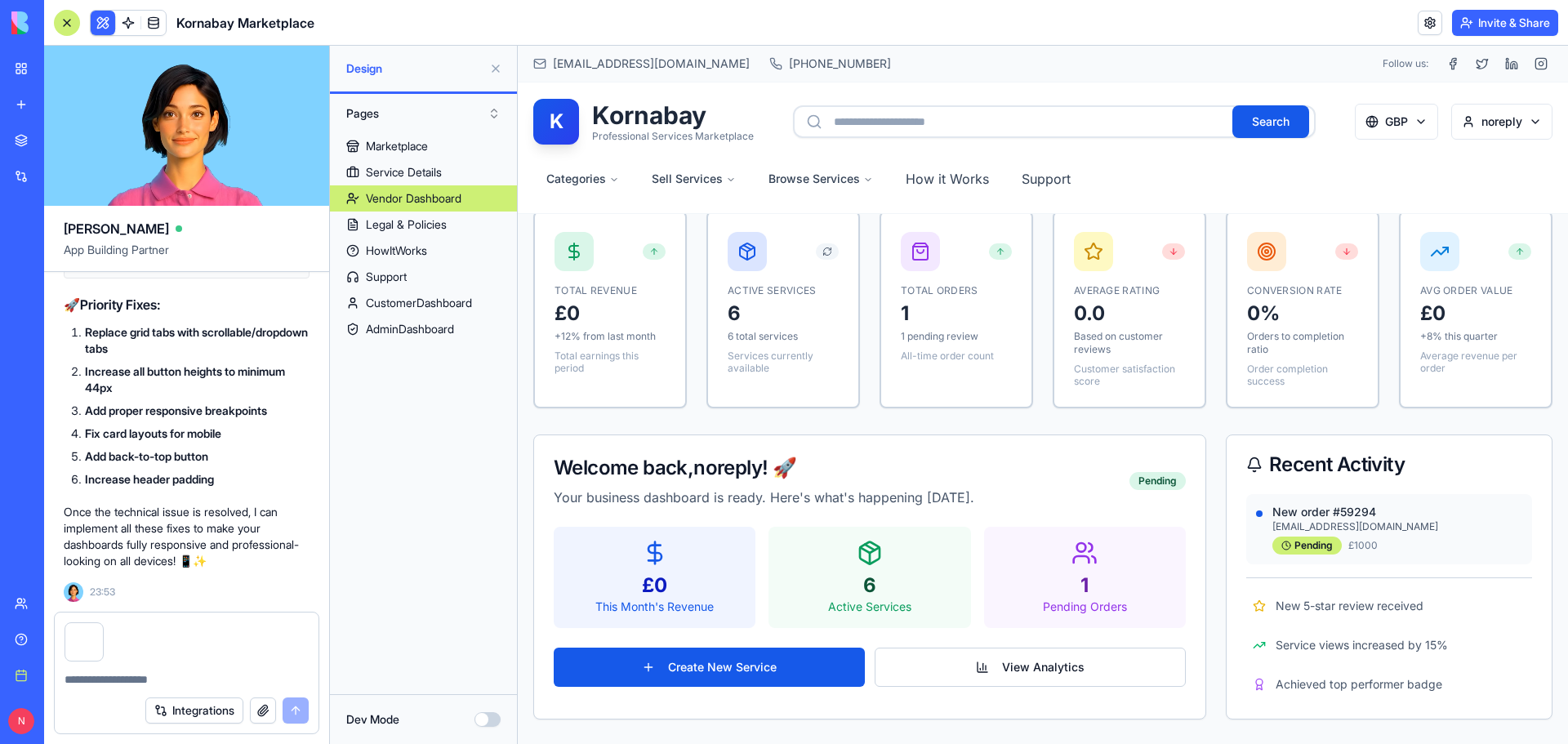
click at [94, 675] on textarea at bounding box center [186, 679] width 244 height 16
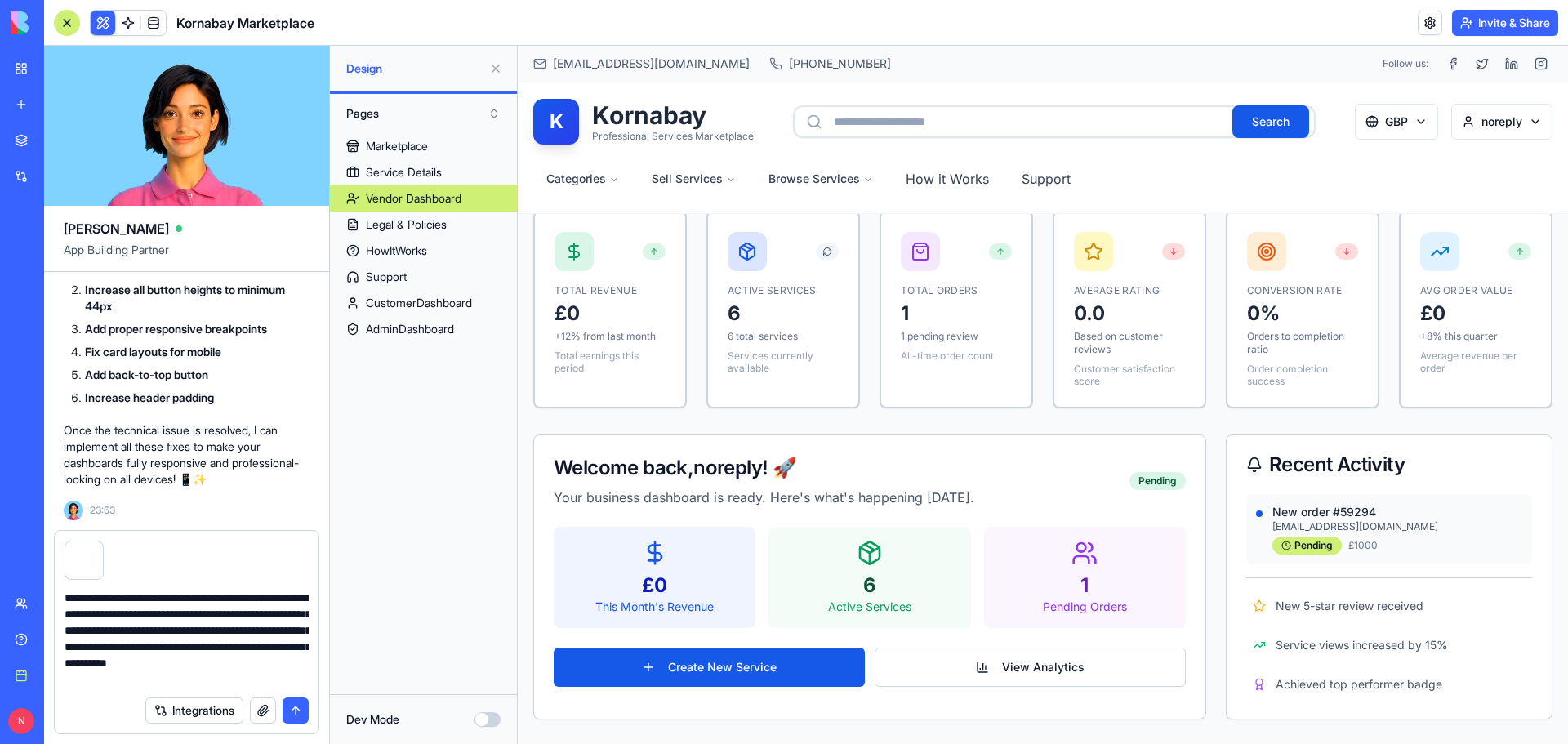
scroll to position [15, 0]
type textarea "**********"
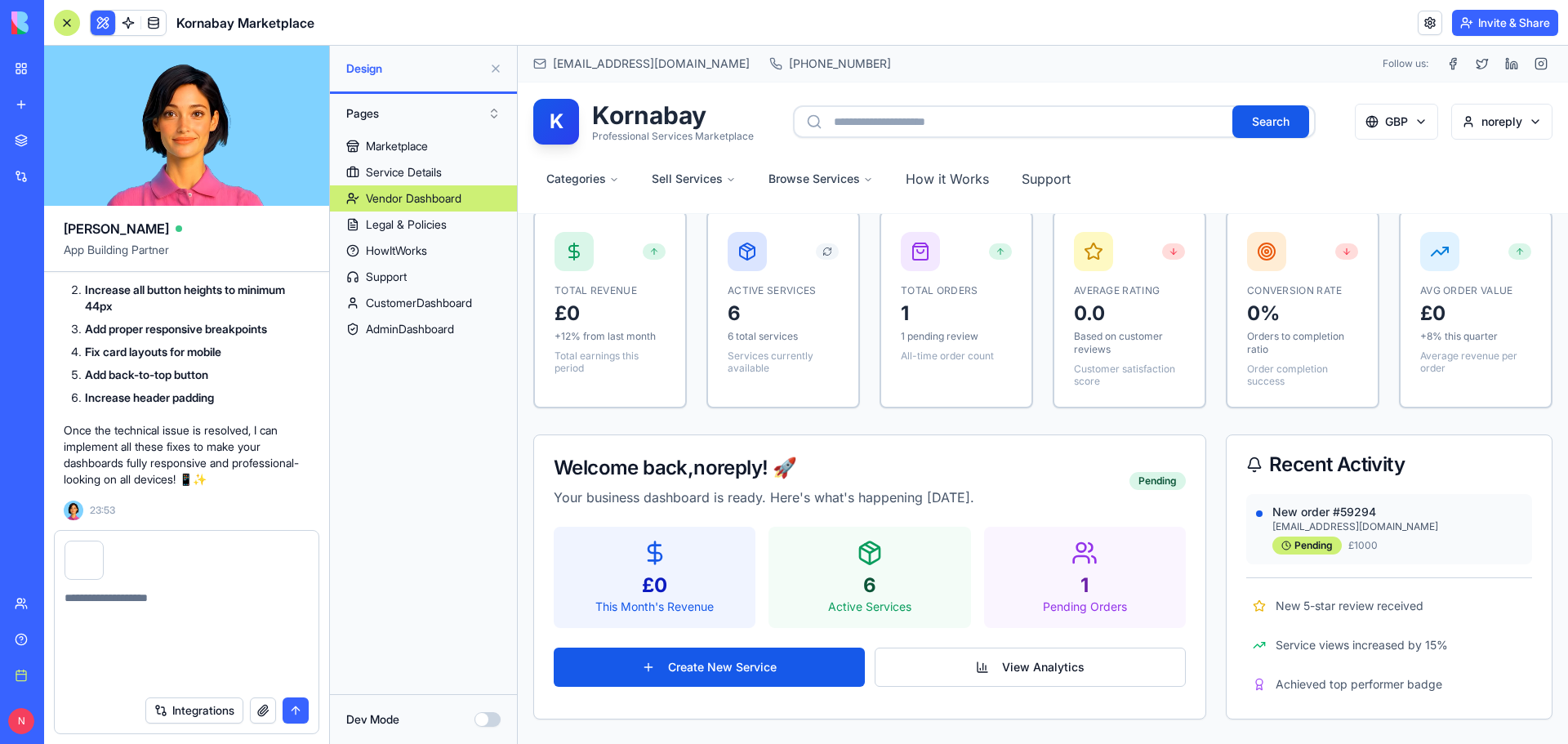
scroll to position [0, 0]
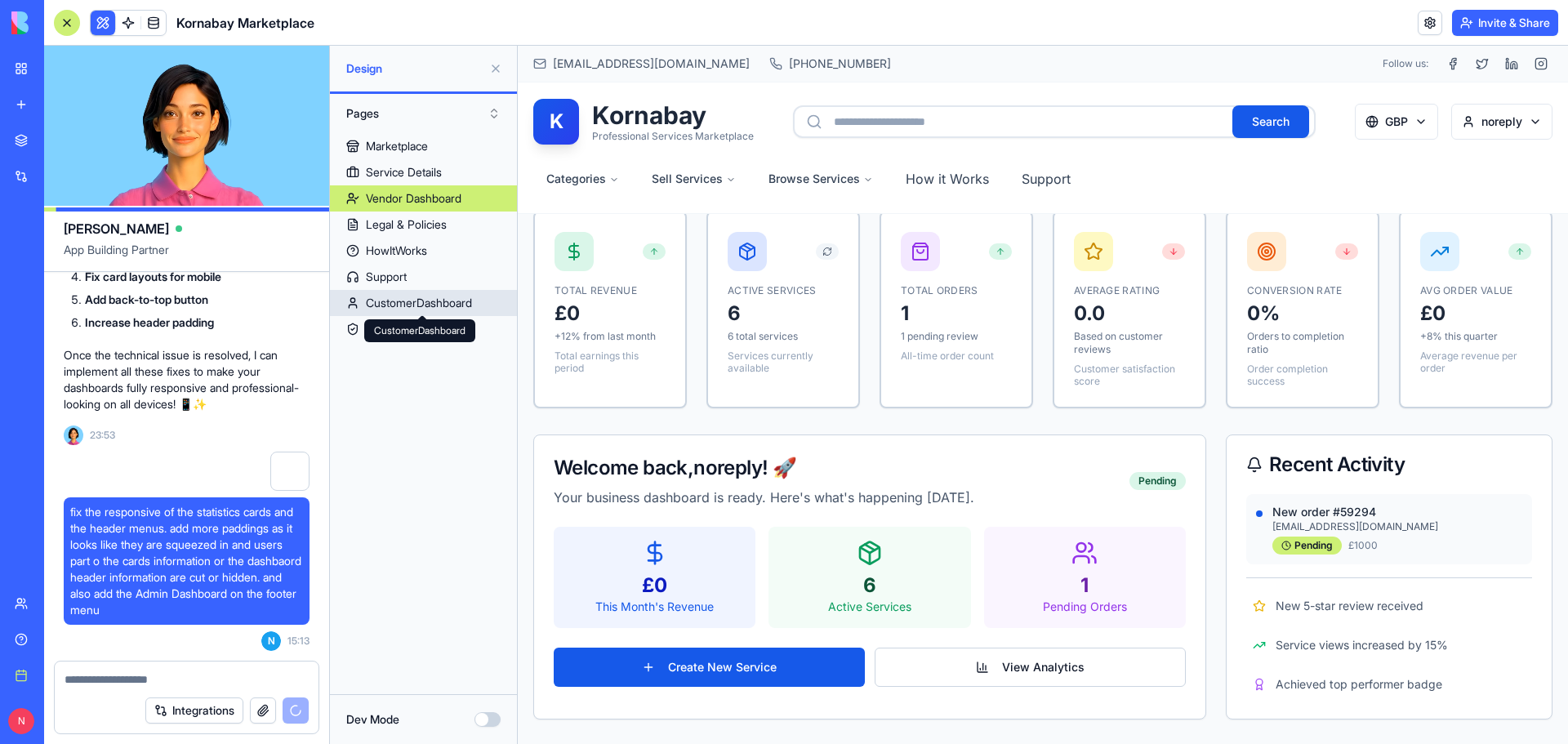
drag, startPoint x: 421, startPoint y: 331, endPoint x: 392, endPoint y: 396, distance: 71.2
click at [378, 419] on div "Marketplace Service Details Vendor Dashboard Legal & Policies HowItWorks Suppor…" at bounding box center [423, 407] width 187 height 548
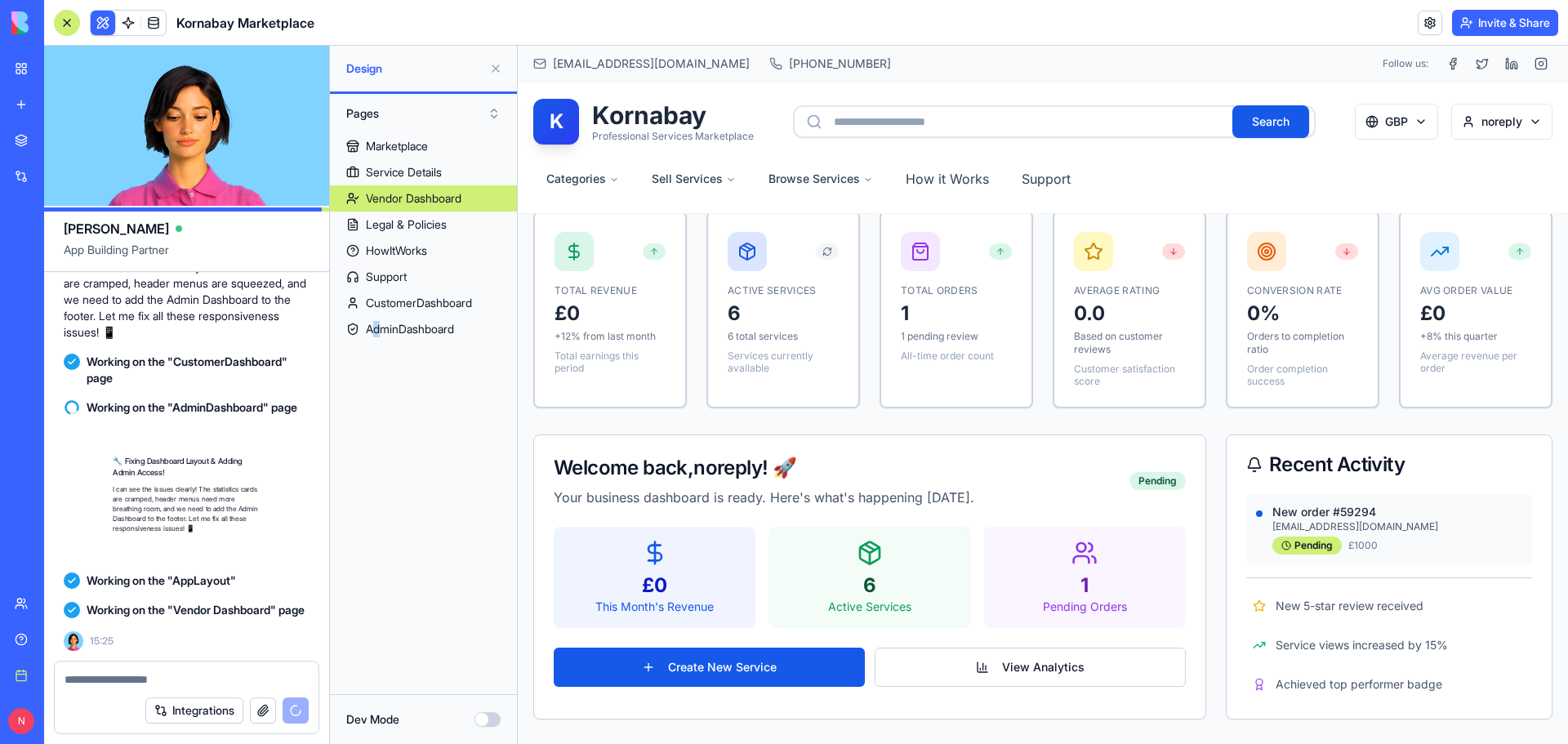
scroll to position [34005, 0]
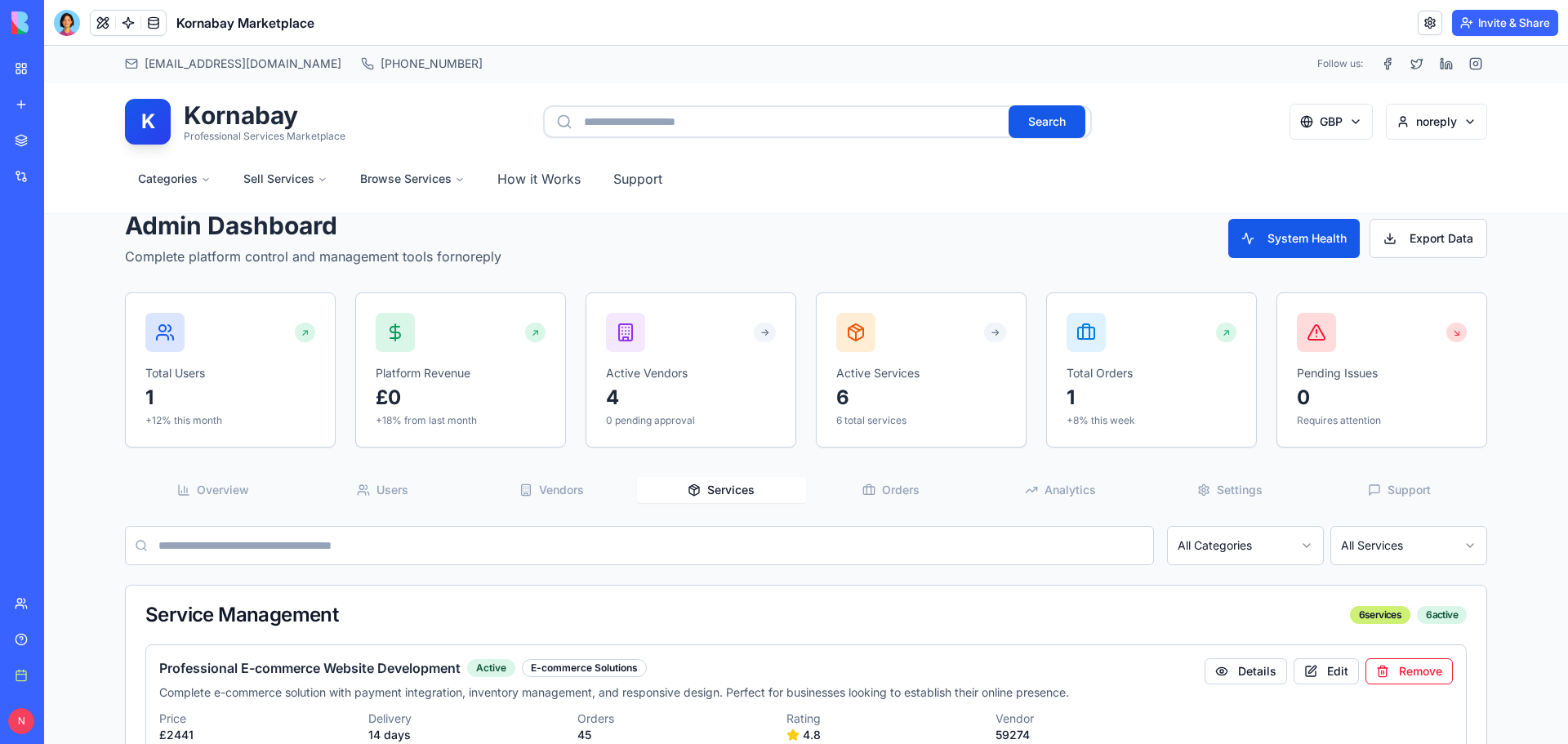
click at [742, 494] on span "Services" at bounding box center [731, 489] width 48 height 16
click at [1093, 491] on button "Analytics" at bounding box center [1061, 490] width 170 height 26
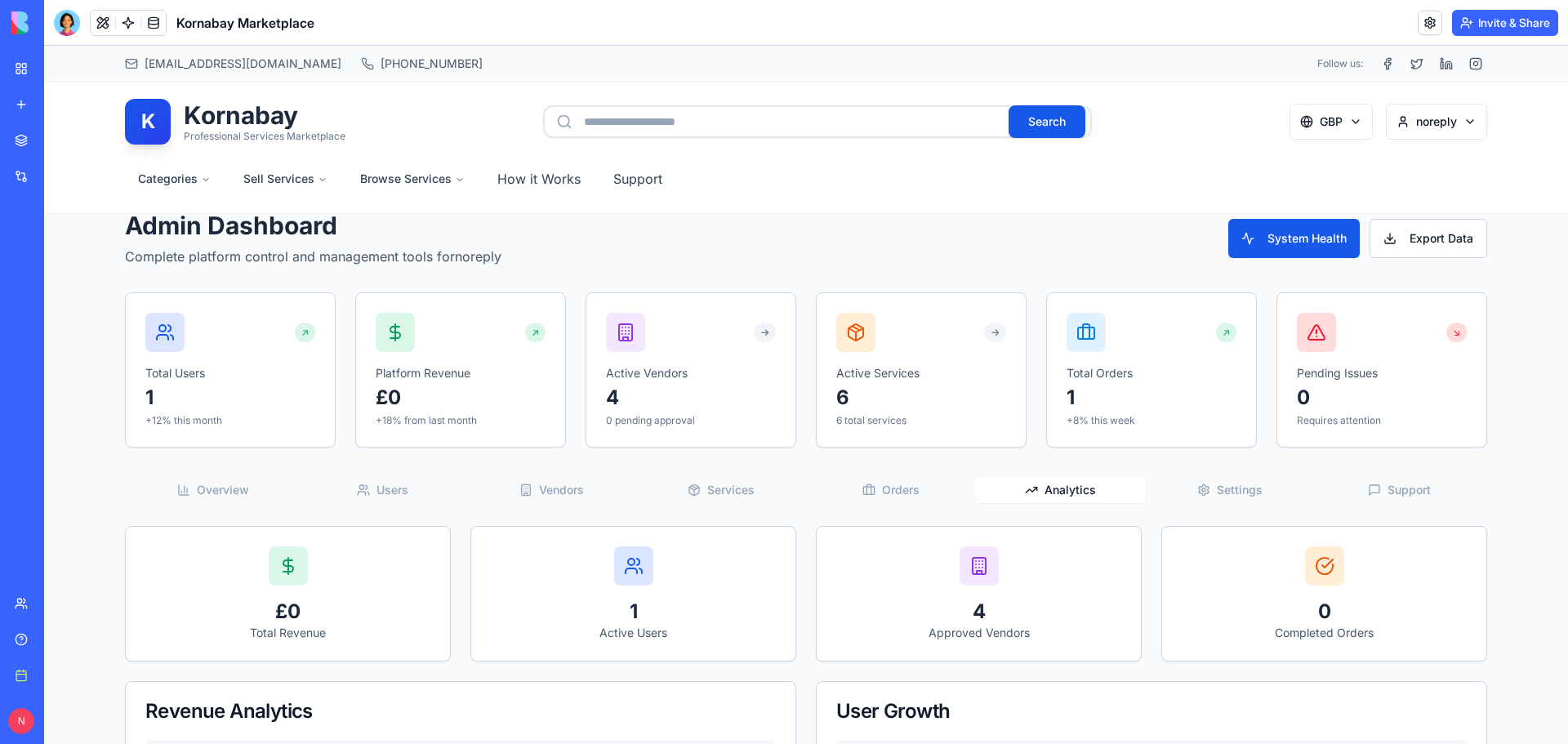
click at [1232, 482] on span "Settings" at bounding box center [1239, 489] width 46 height 16
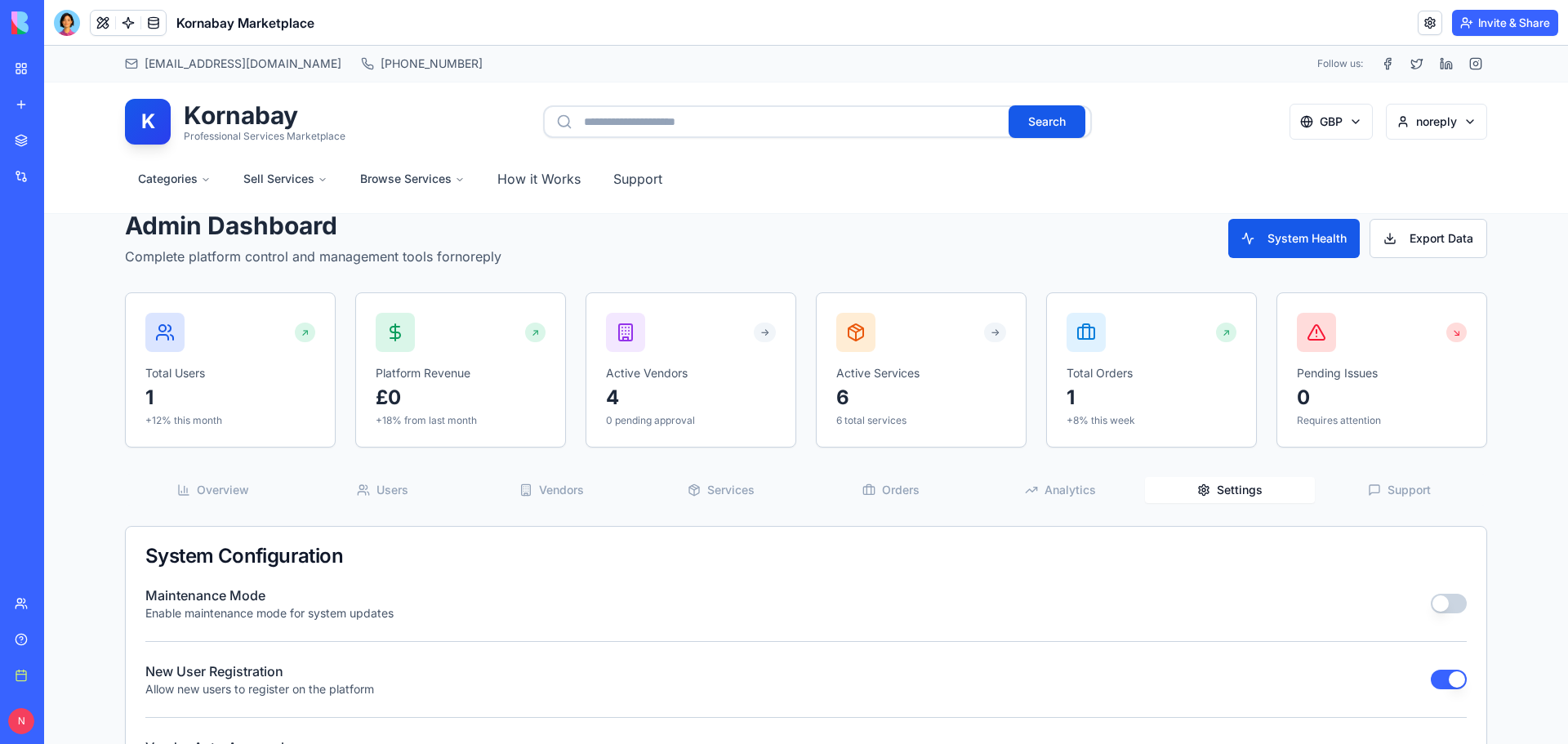
click at [1370, 482] on button "Support" at bounding box center [1400, 490] width 170 height 26
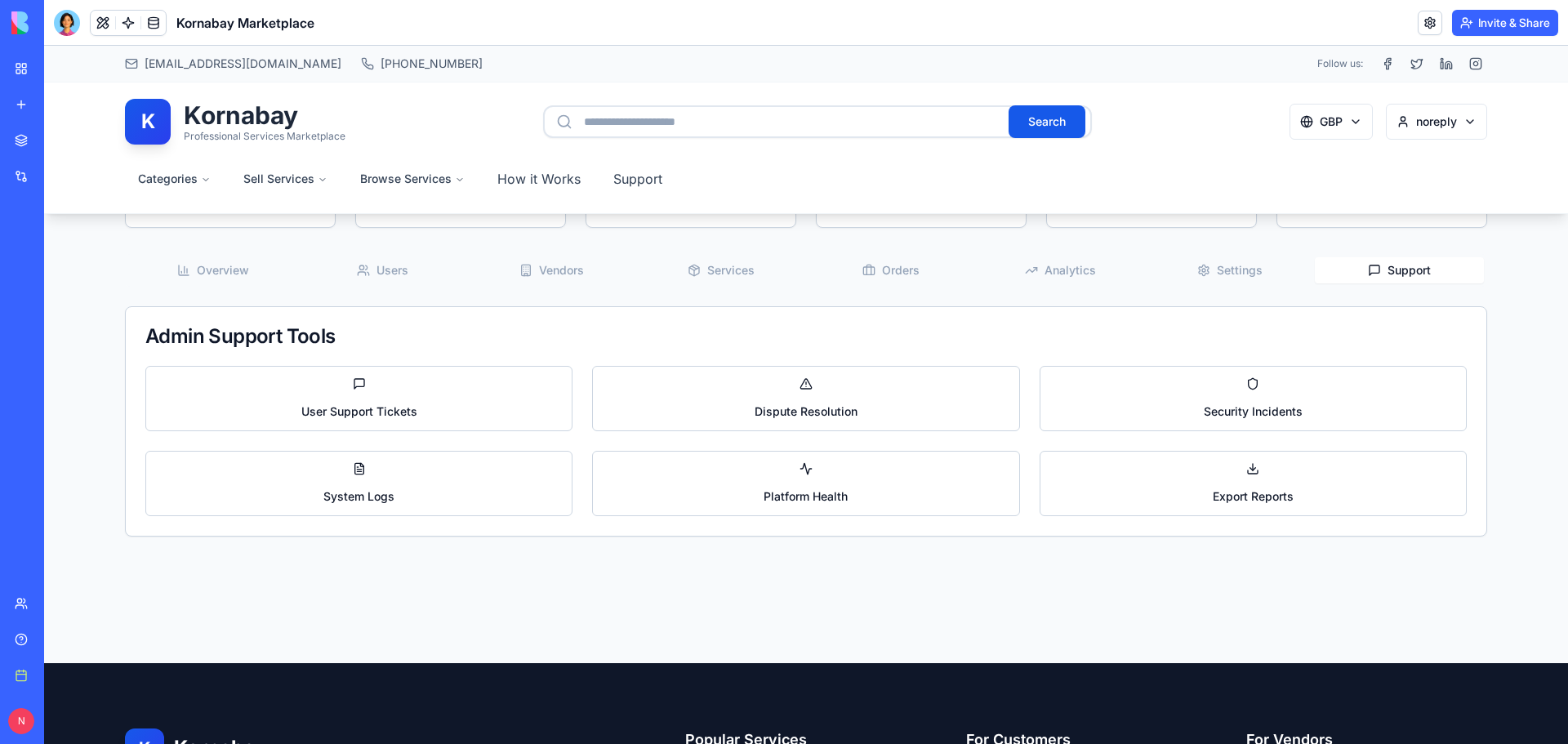
scroll to position [164, 0]
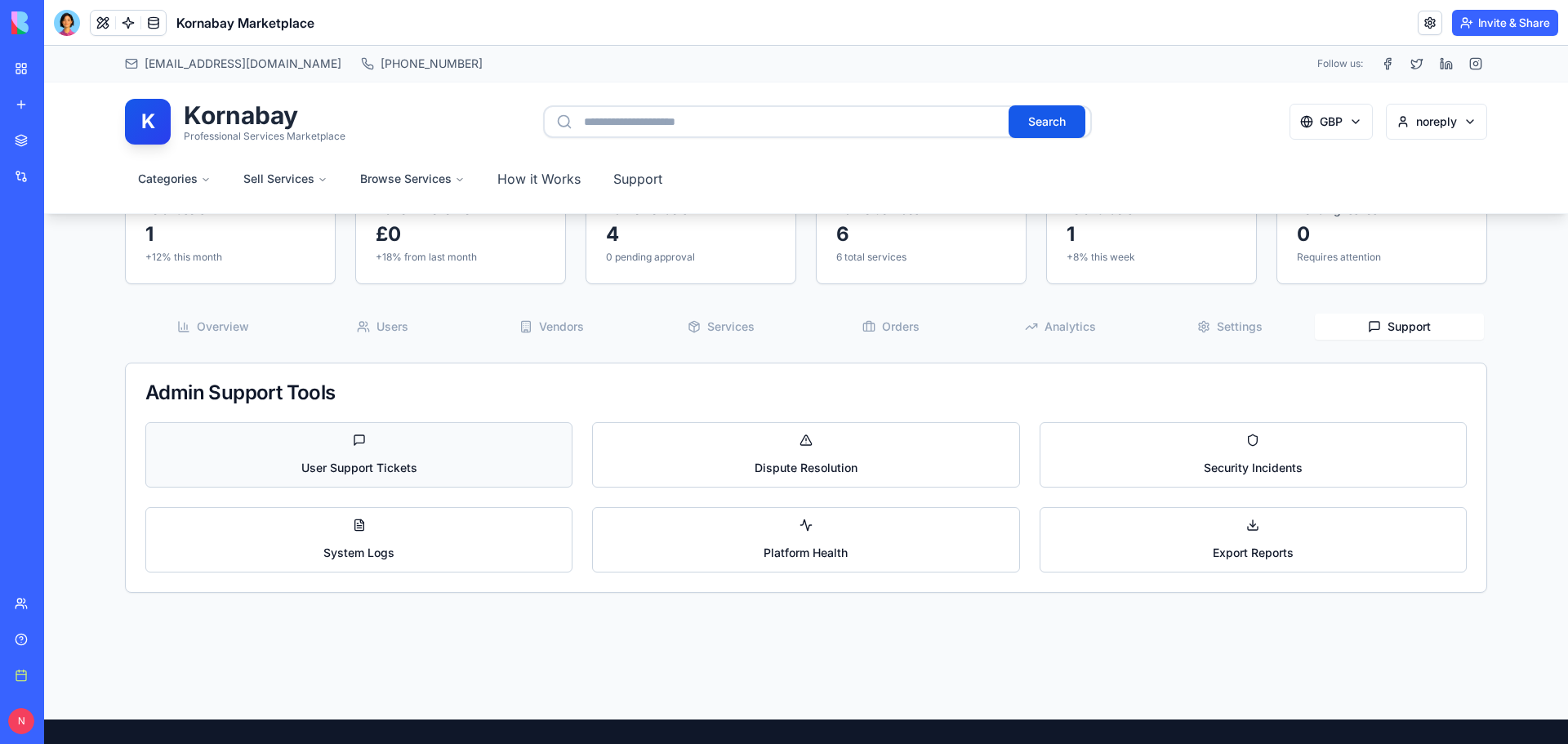
click at [389, 453] on button "User Support Tickets" at bounding box center [359, 455] width 427 height 65
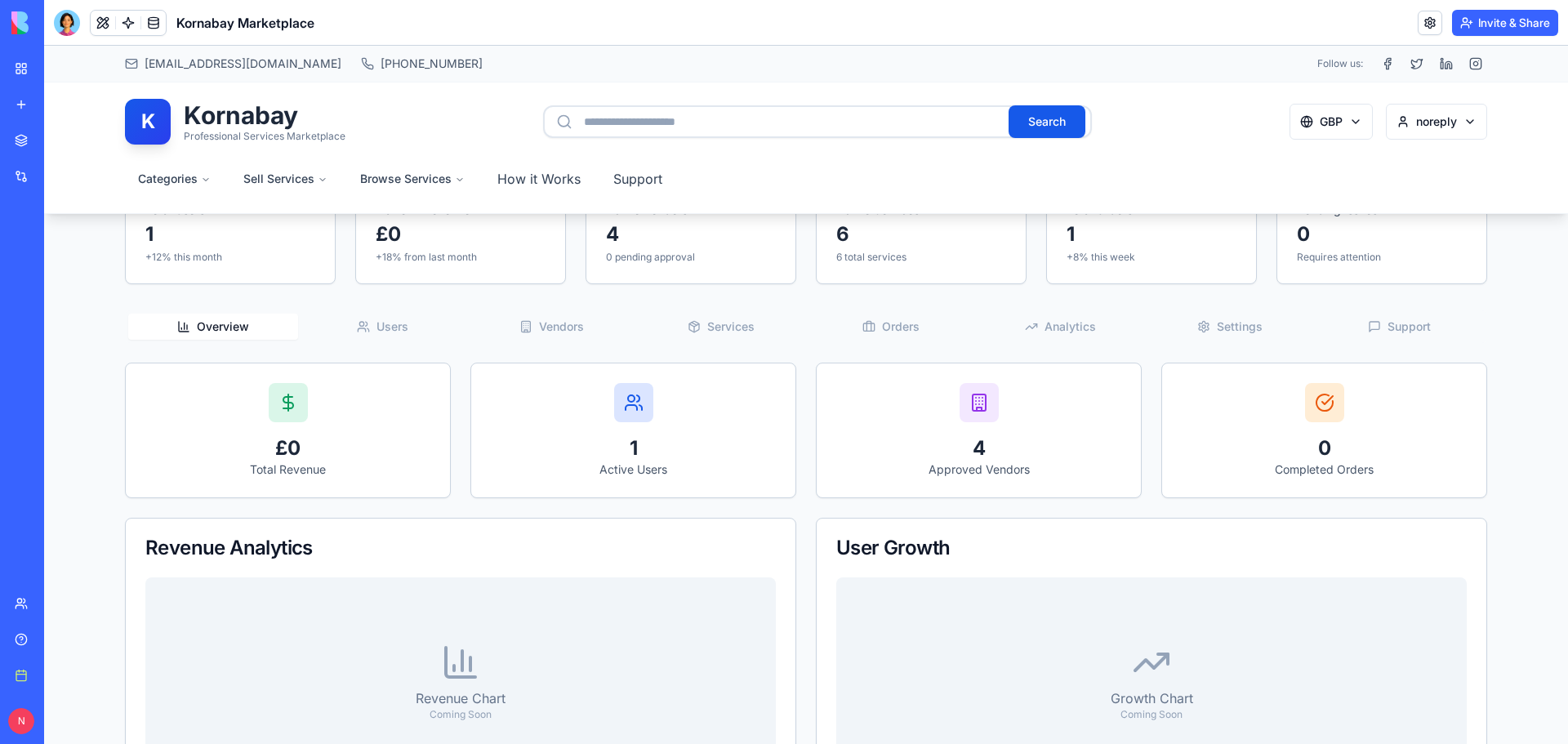
click at [208, 332] on span "Overview" at bounding box center [223, 326] width 52 height 16
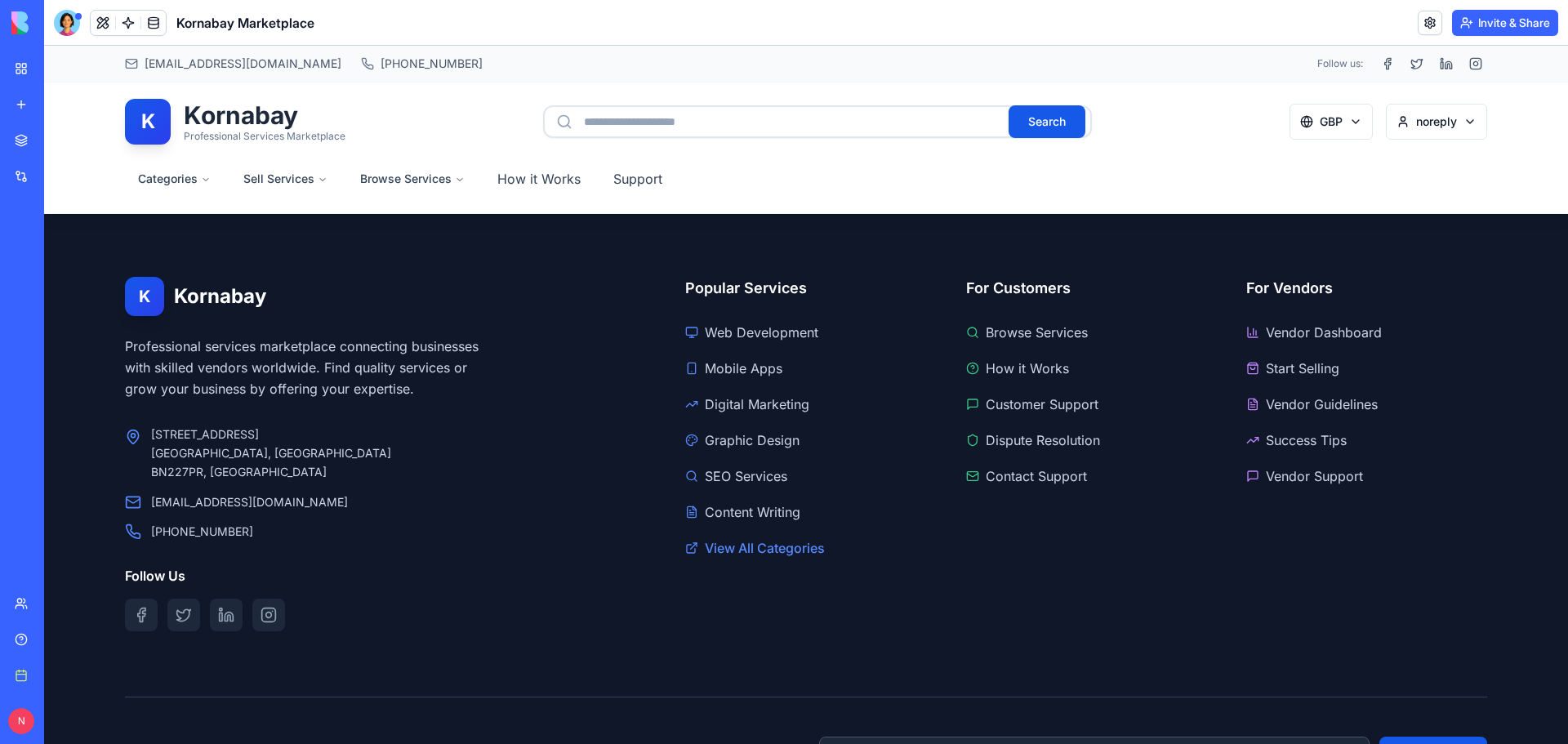
scroll to position [948, 0]
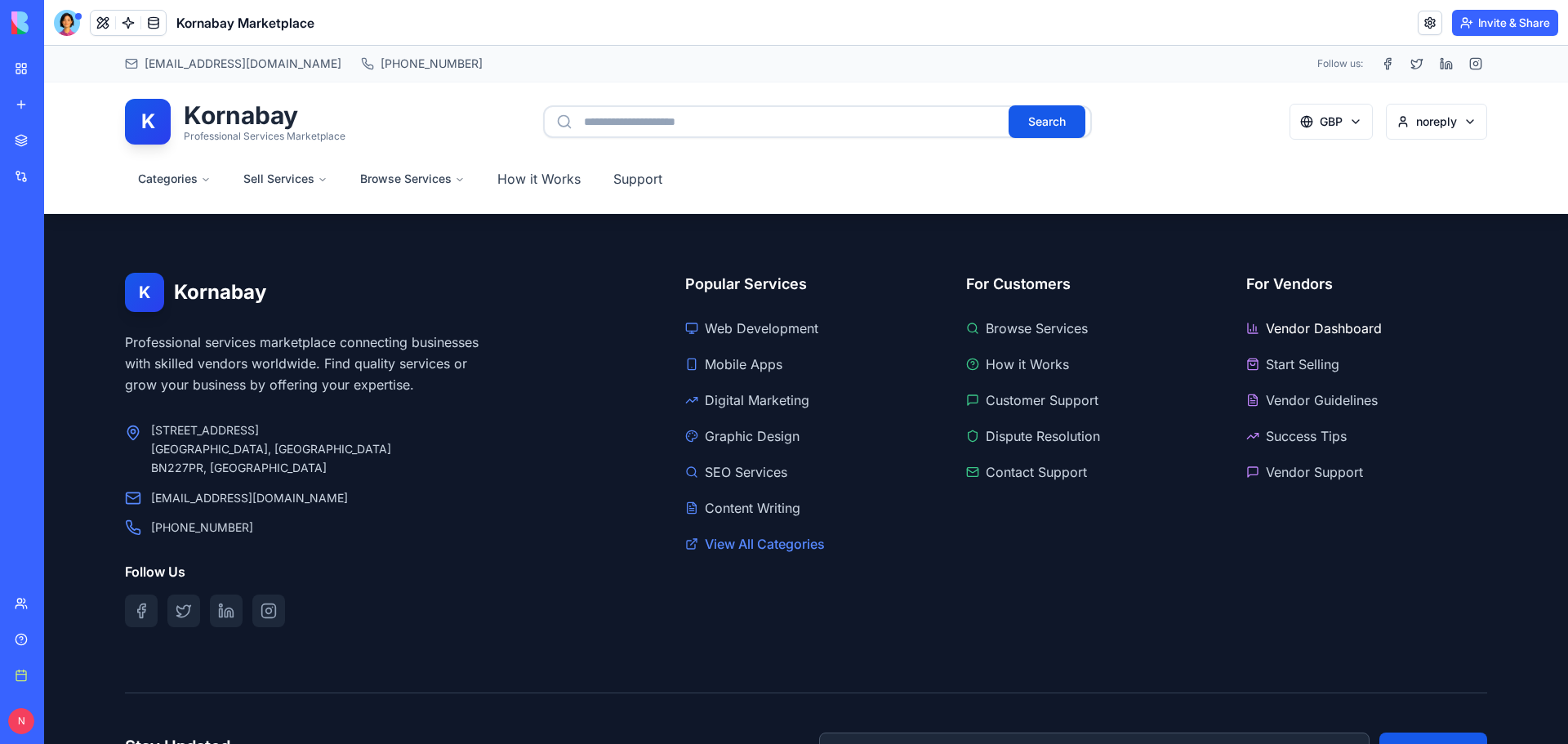
click at [1316, 333] on link "Vendor Dashboard" at bounding box center [1366, 328] width 241 height 26
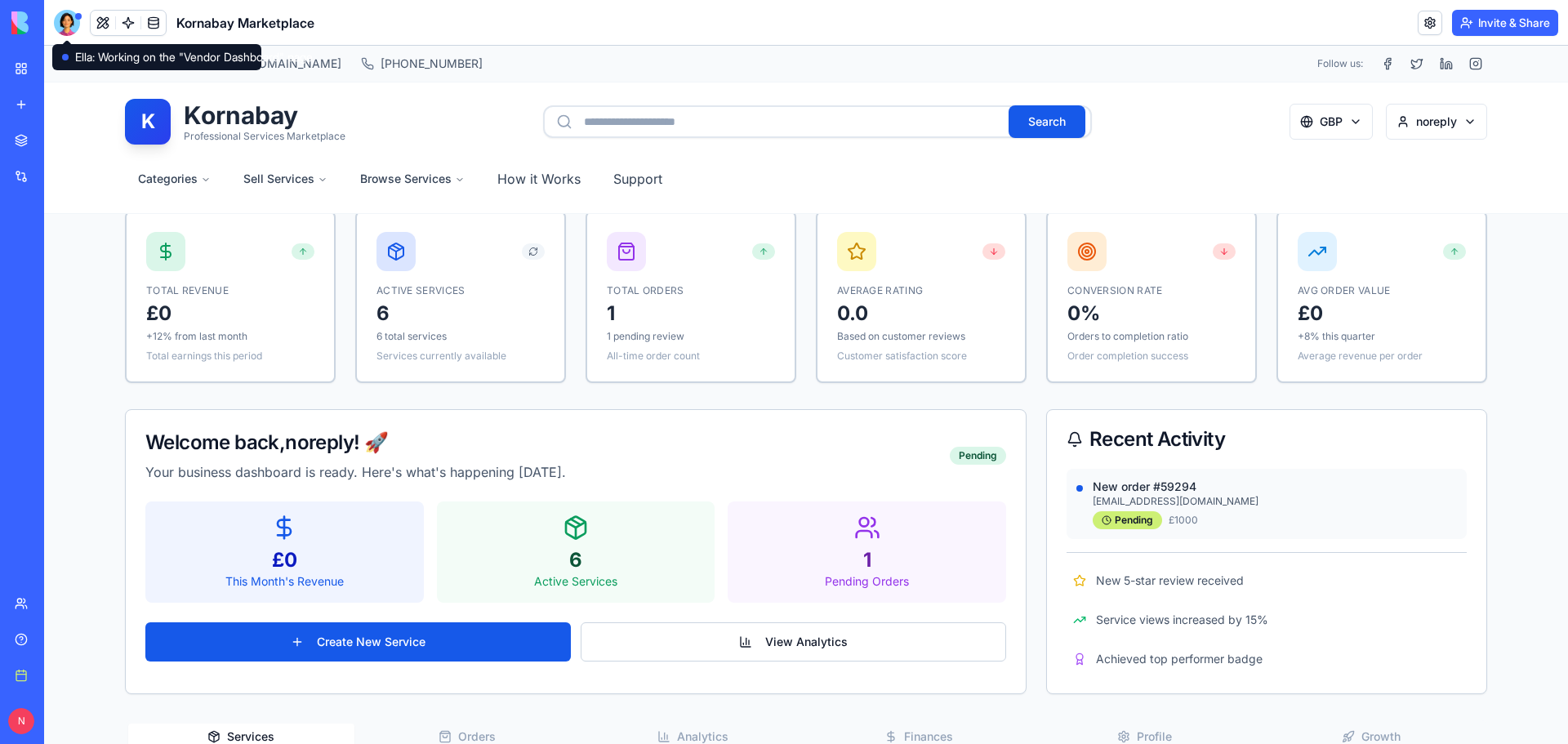
click at [68, 29] on div at bounding box center [67, 22] width 26 height 26
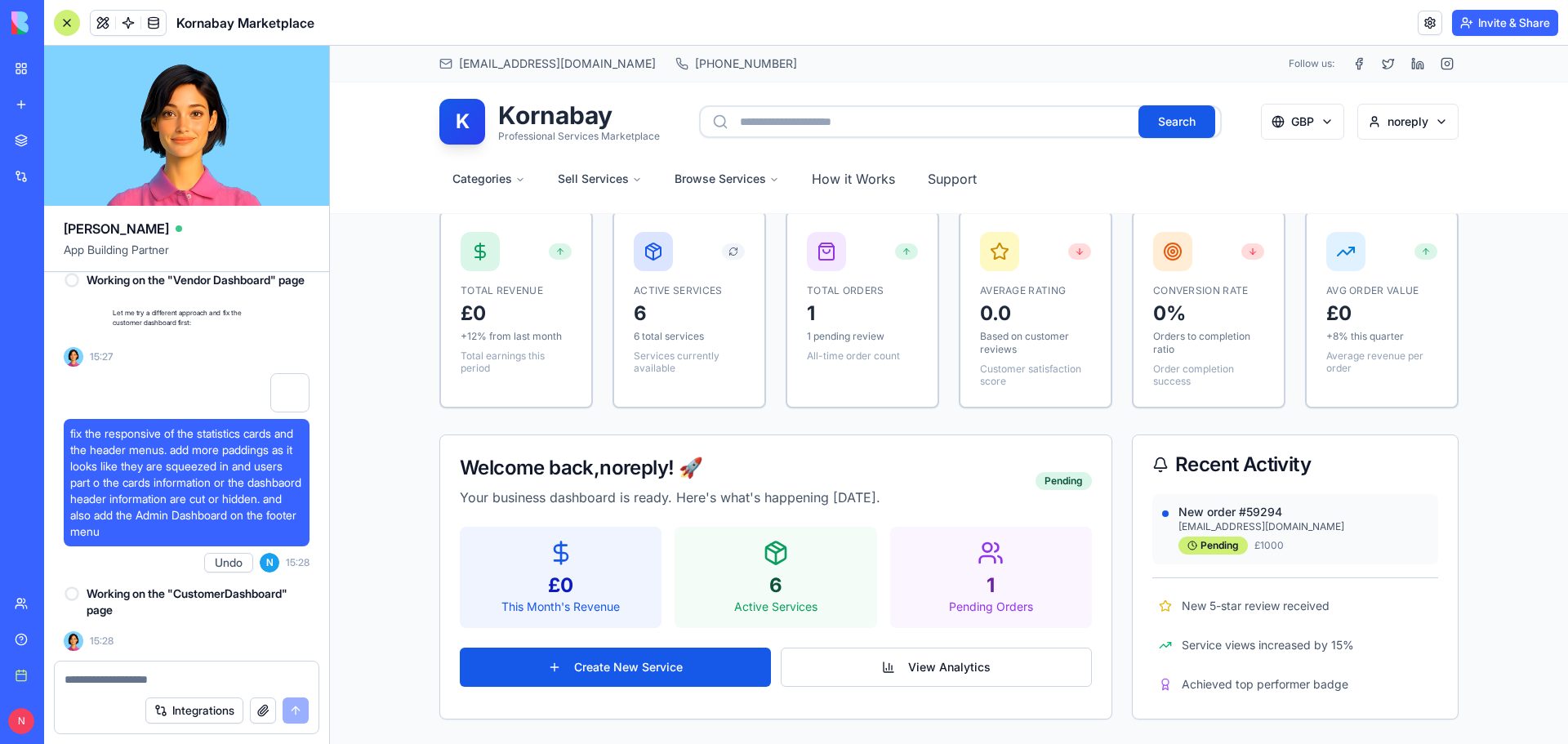
scroll to position [33766, 0]
